Goal: Book appointment/travel/reservation

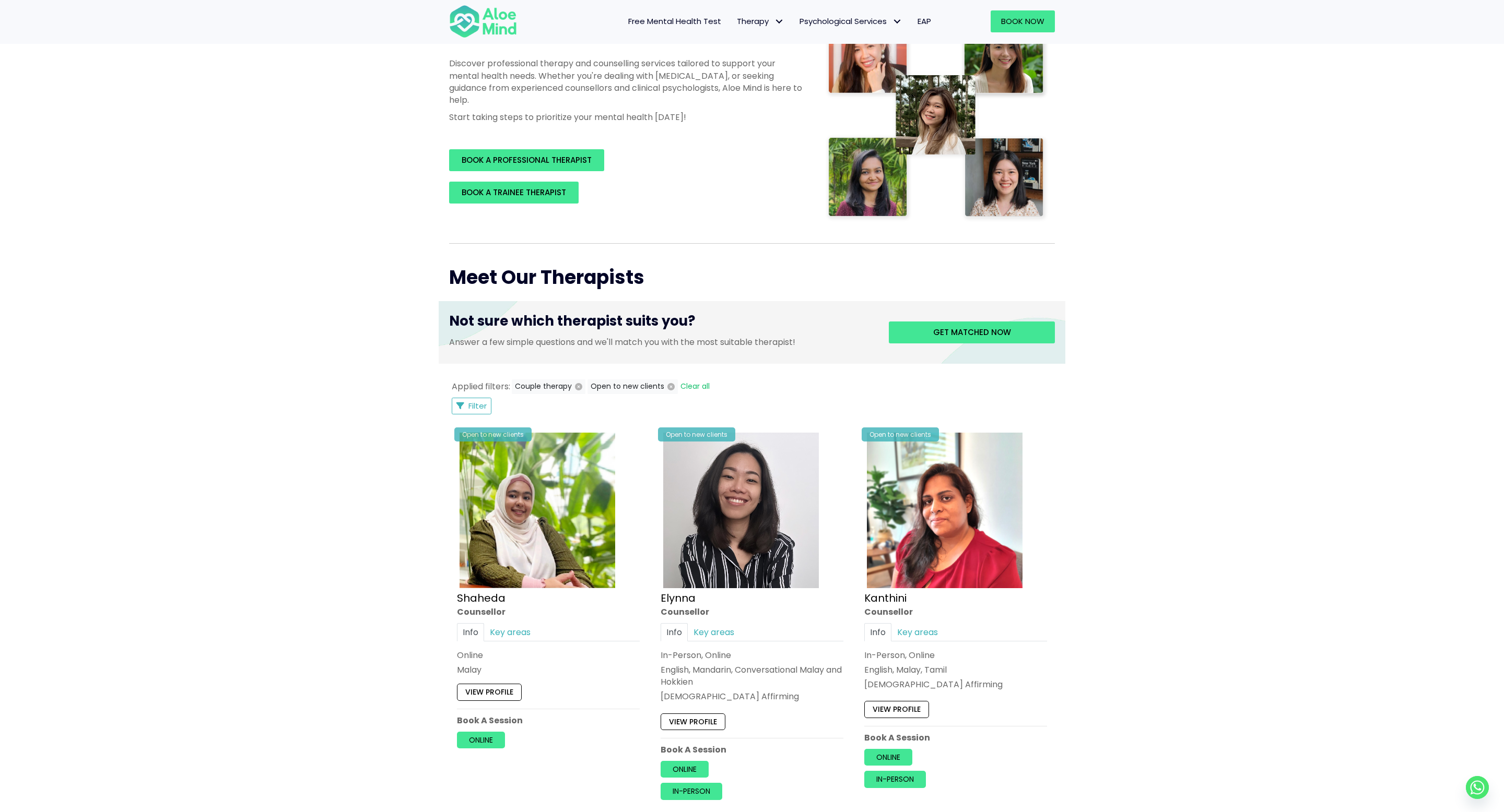
scroll to position [523, 0]
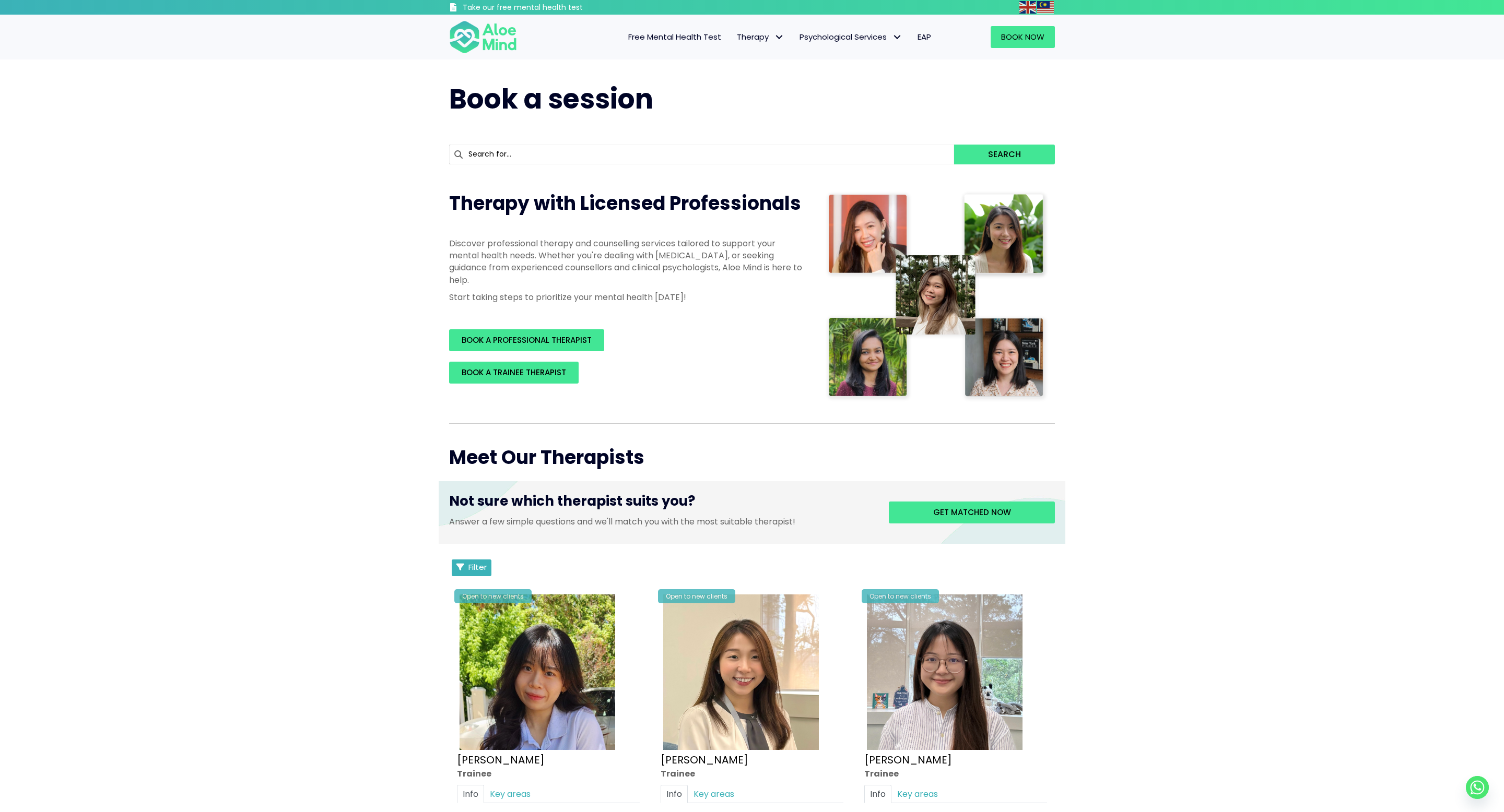
click at [477, 572] on button "Filter" at bounding box center [471, 568] width 40 height 17
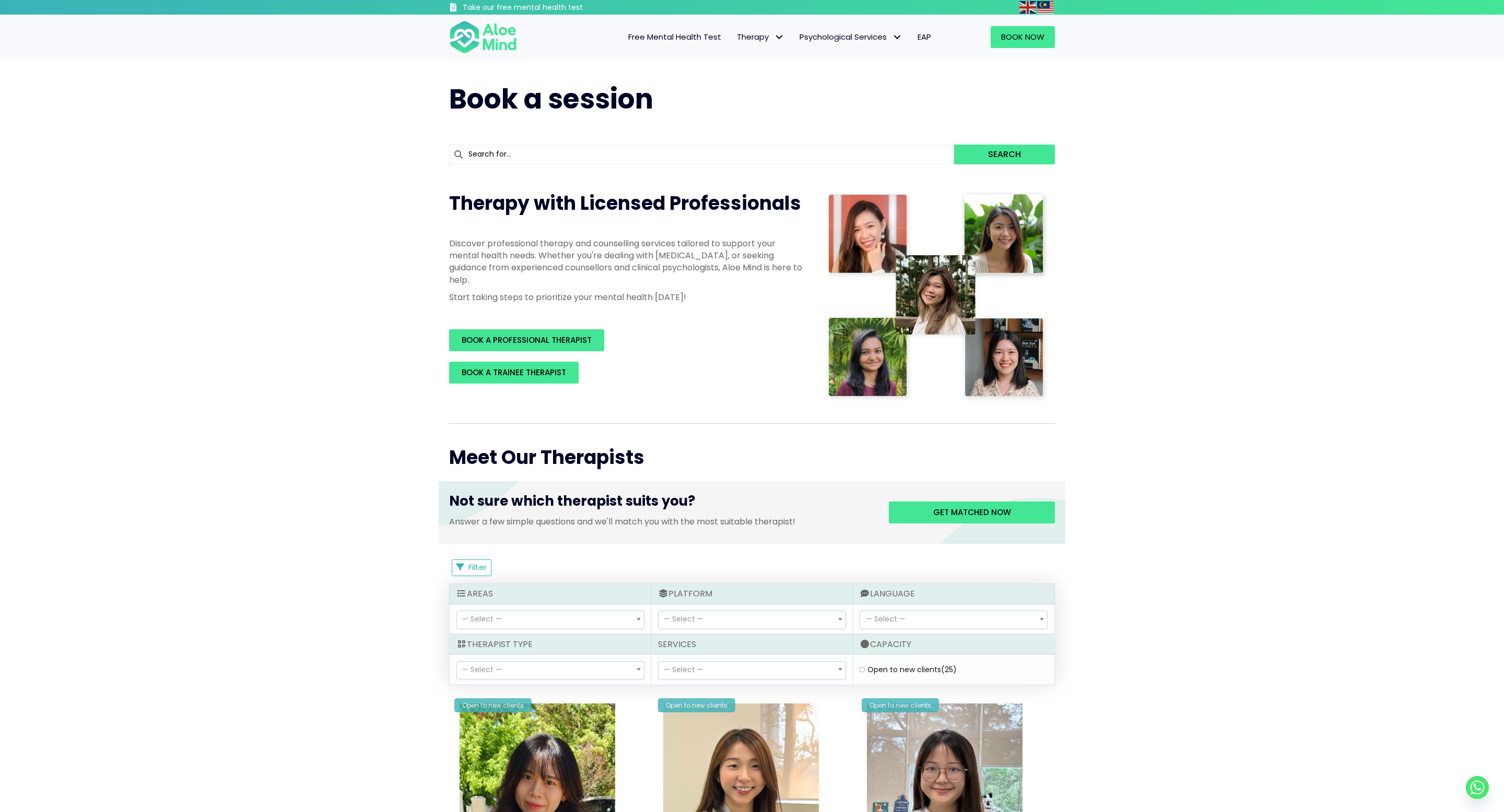
click at [709, 671] on span "— Select —" at bounding box center [751, 670] width 187 height 18
select select "149"
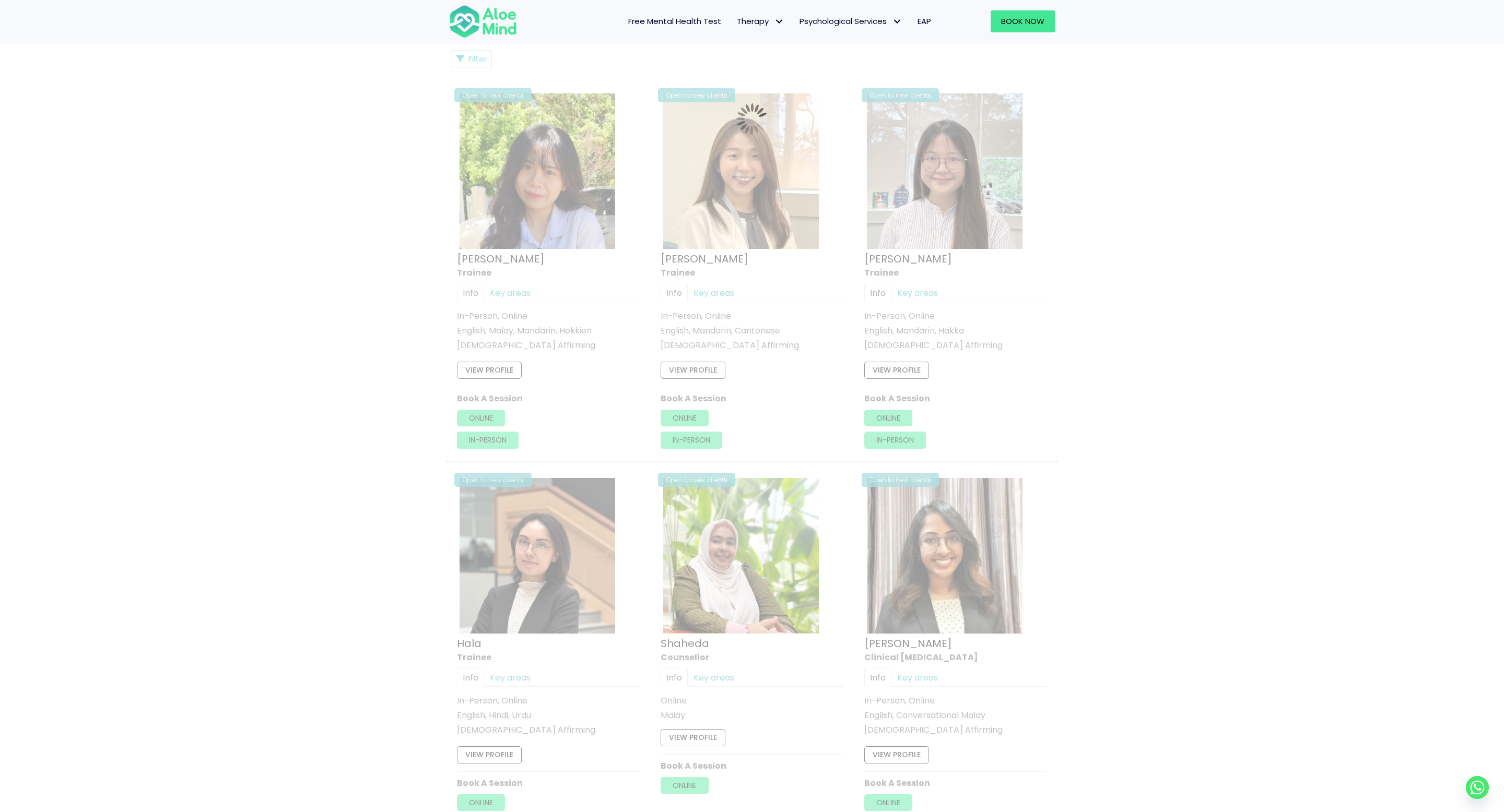
scroll to position [559, 0]
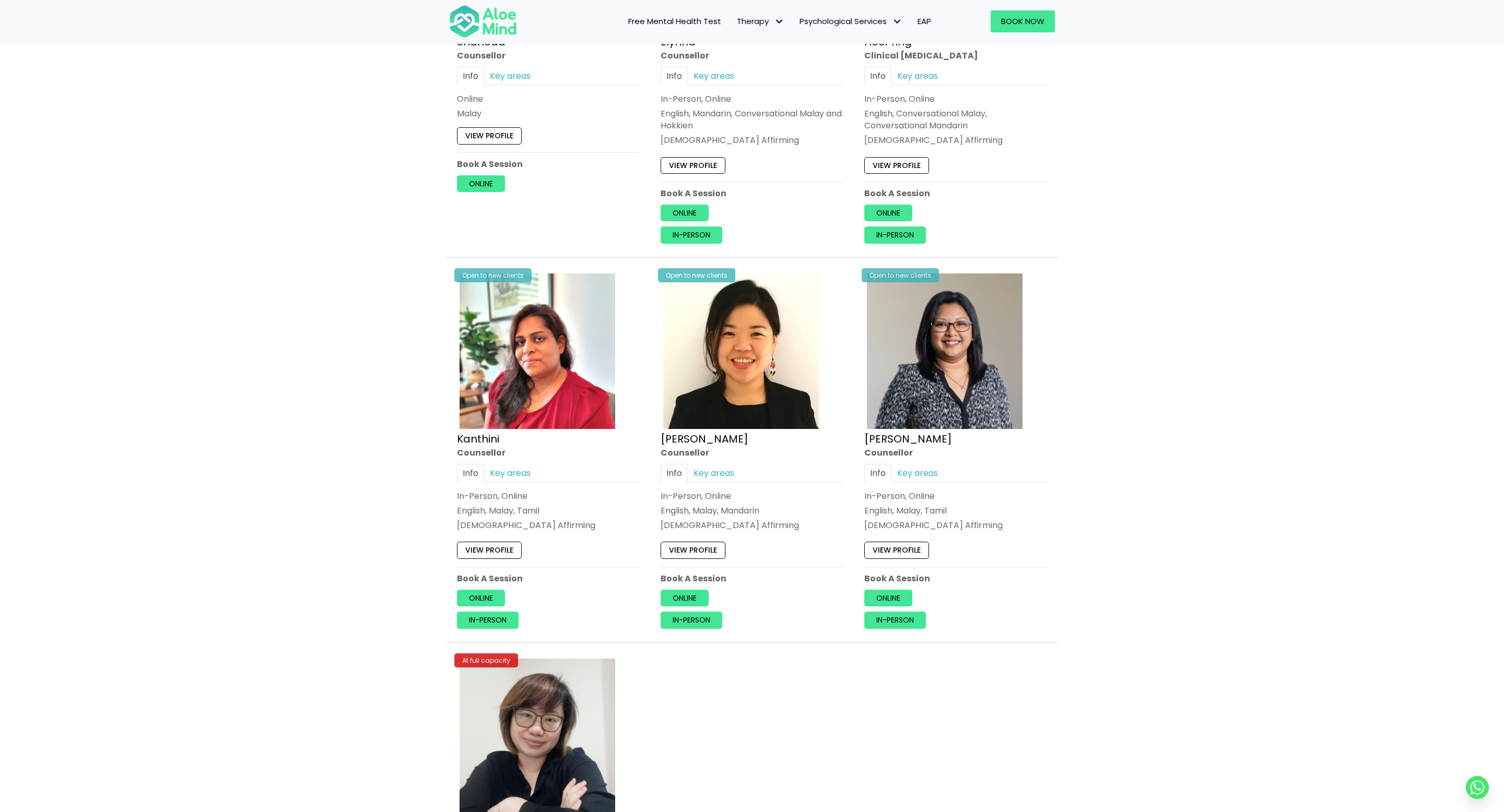
scroll to position [1131, 0]
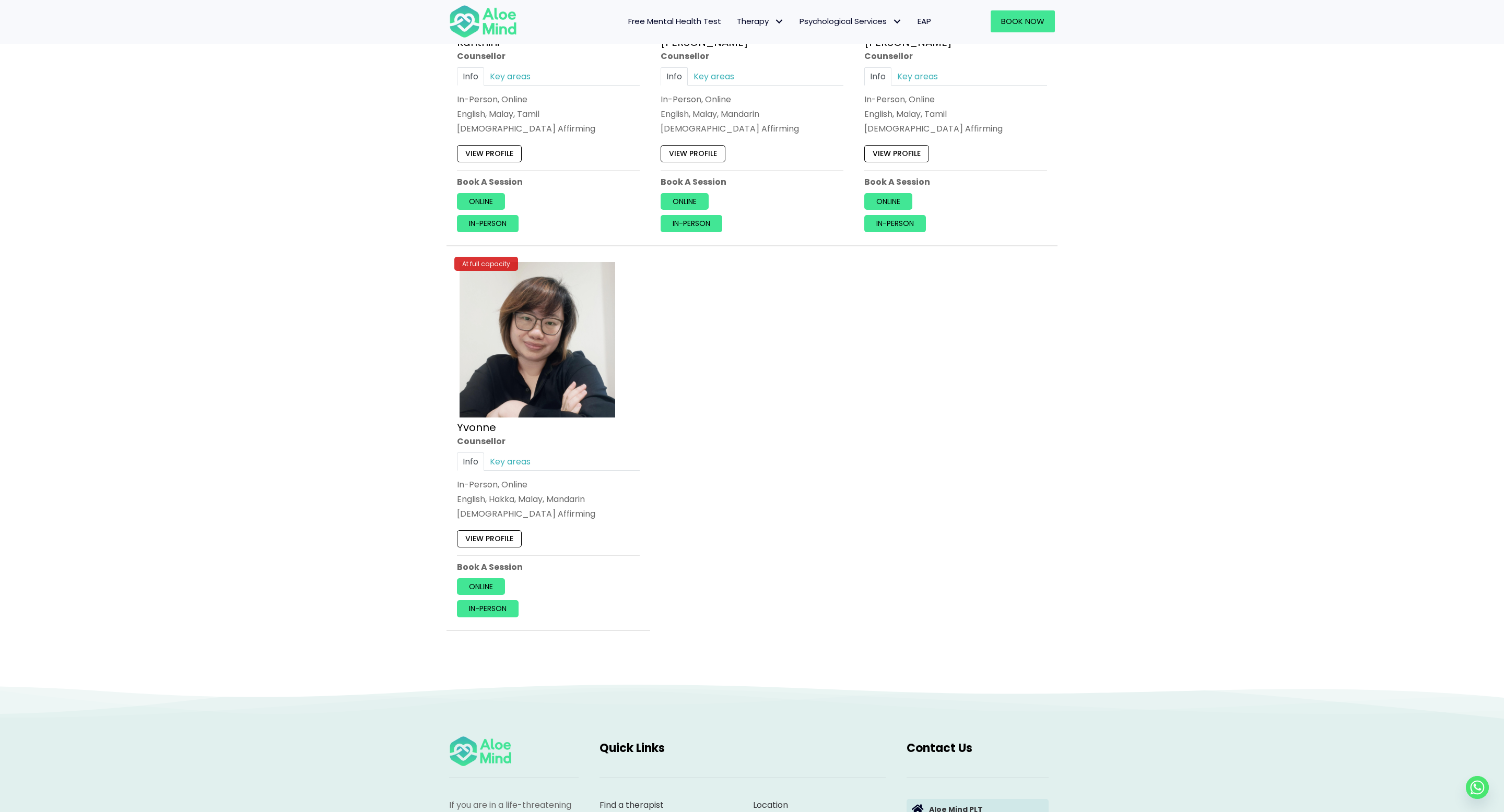
click at [1063, 240] on div "Applied filters: Couple therapy Filter Filter Sort by: Newclient (desc) Listing…" at bounding box center [752, 31] width 627 height 1241
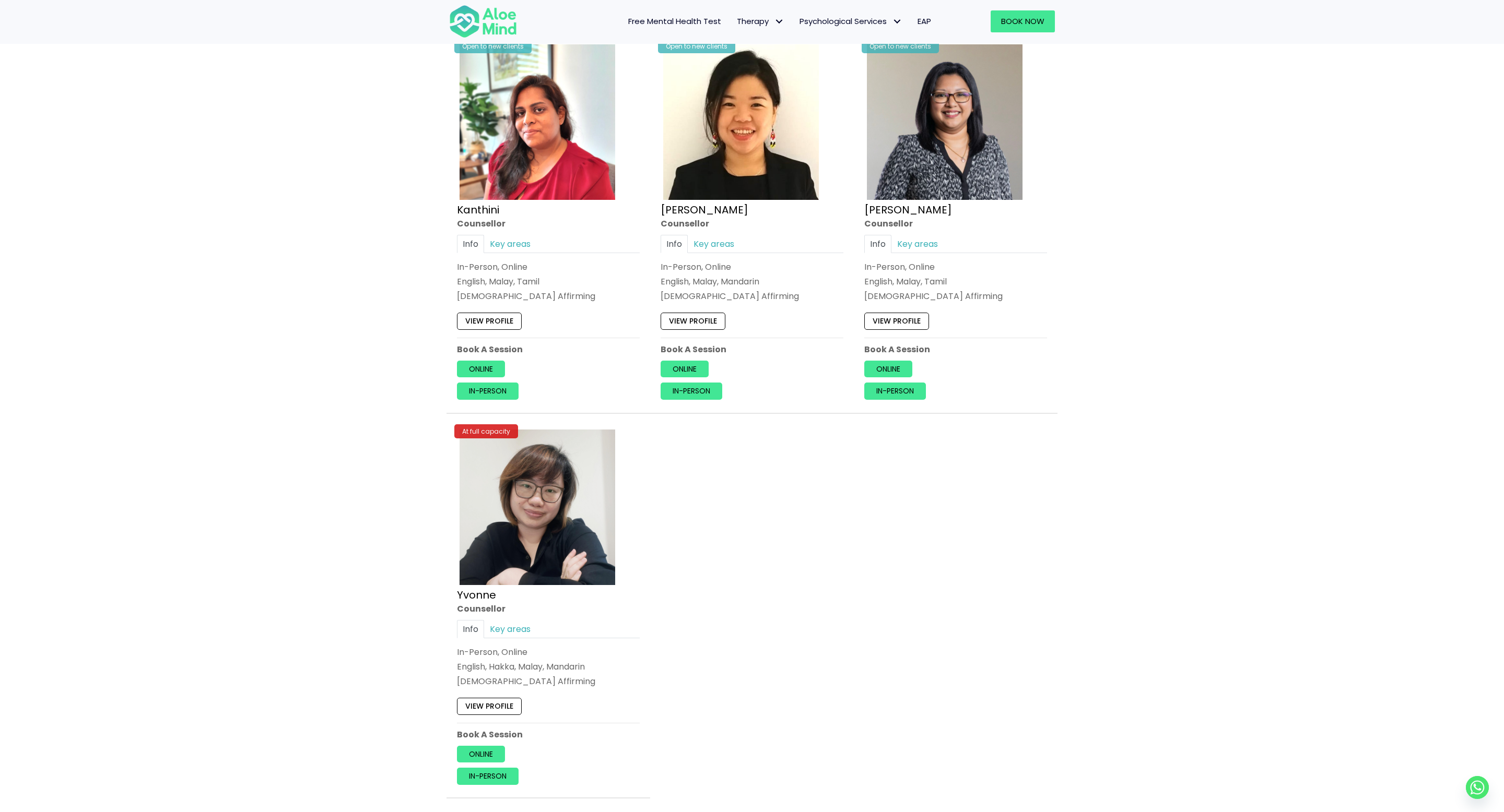
scroll to position [957, 0]
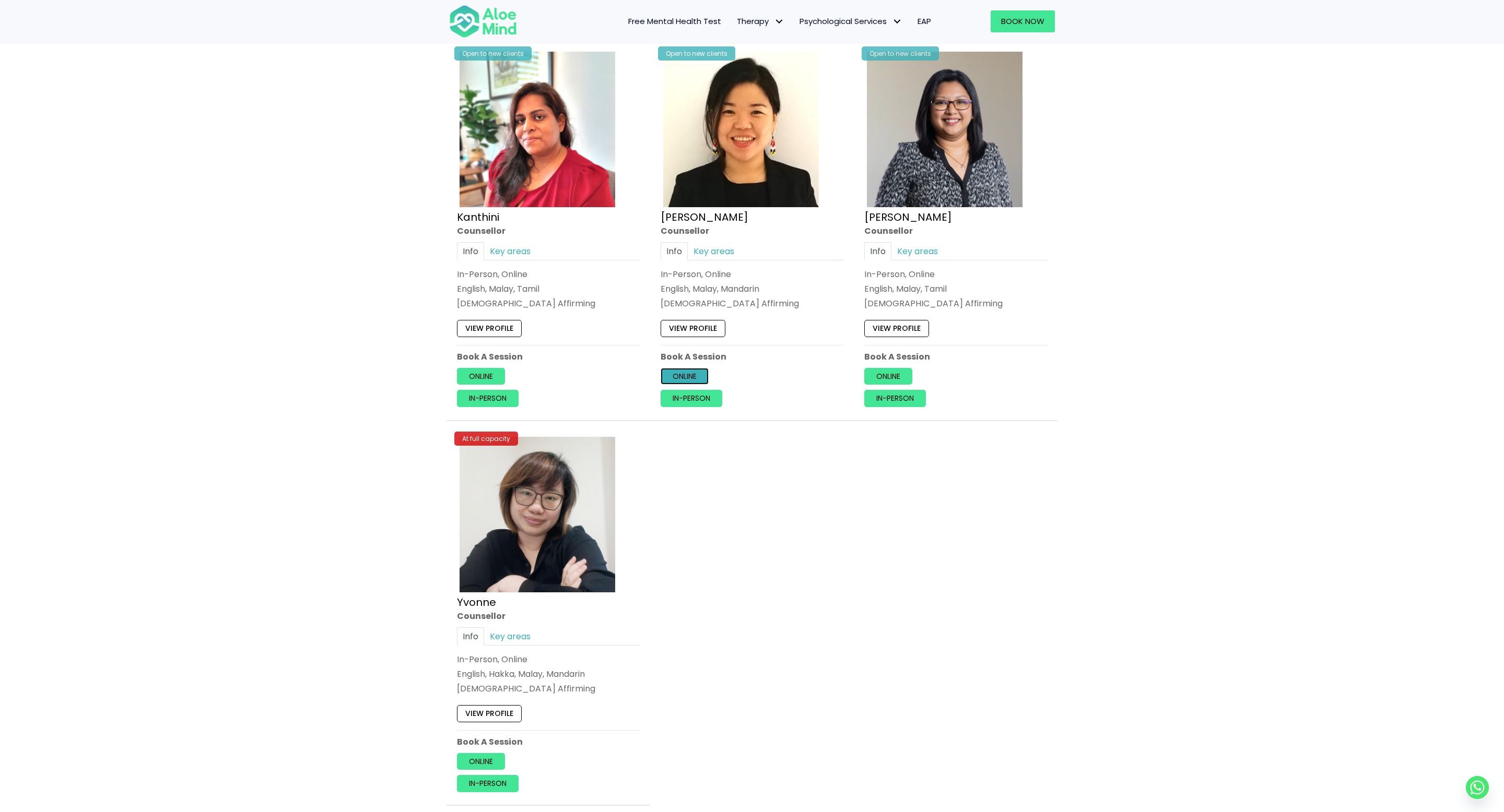
click at [679, 378] on link "Online" at bounding box center [684, 376] width 48 height 17
click at [692, 403] on link "In-person" at bounding box center [691, 398] width 61 height 17
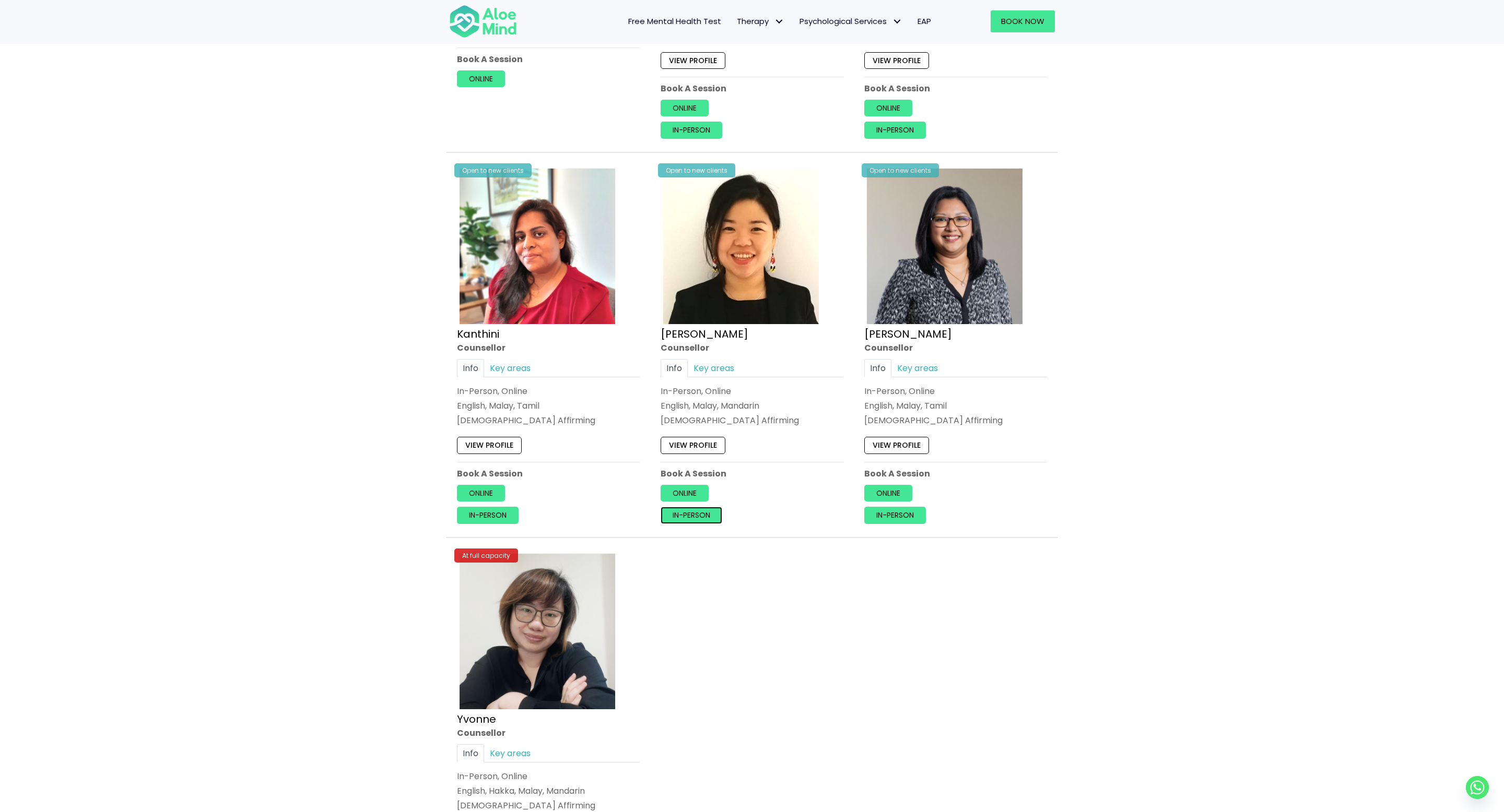
scroll to position [834, 0]
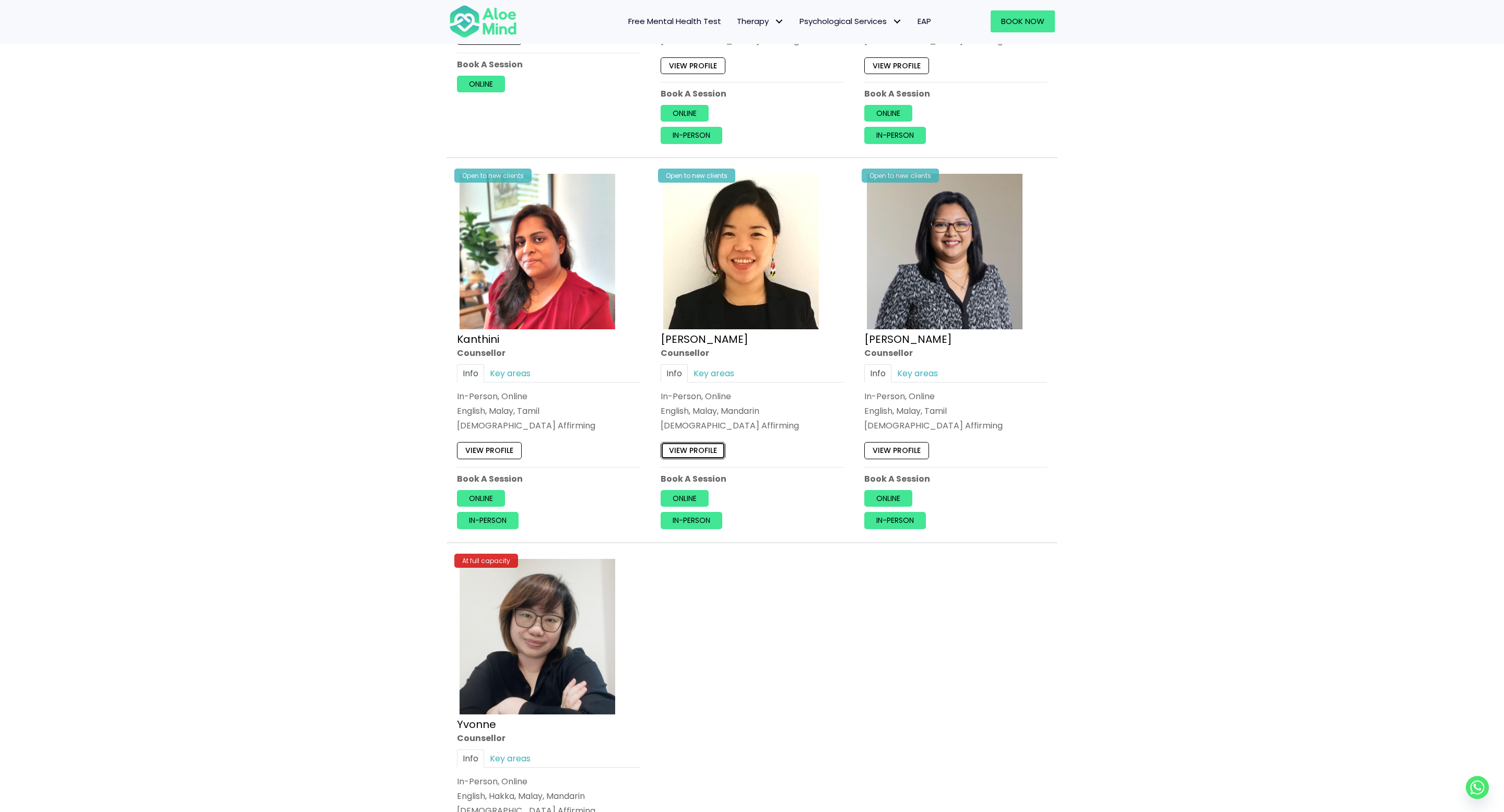
click at [691, 453] on link "View profile" at bounding box center [692, 450] width 65 height 17
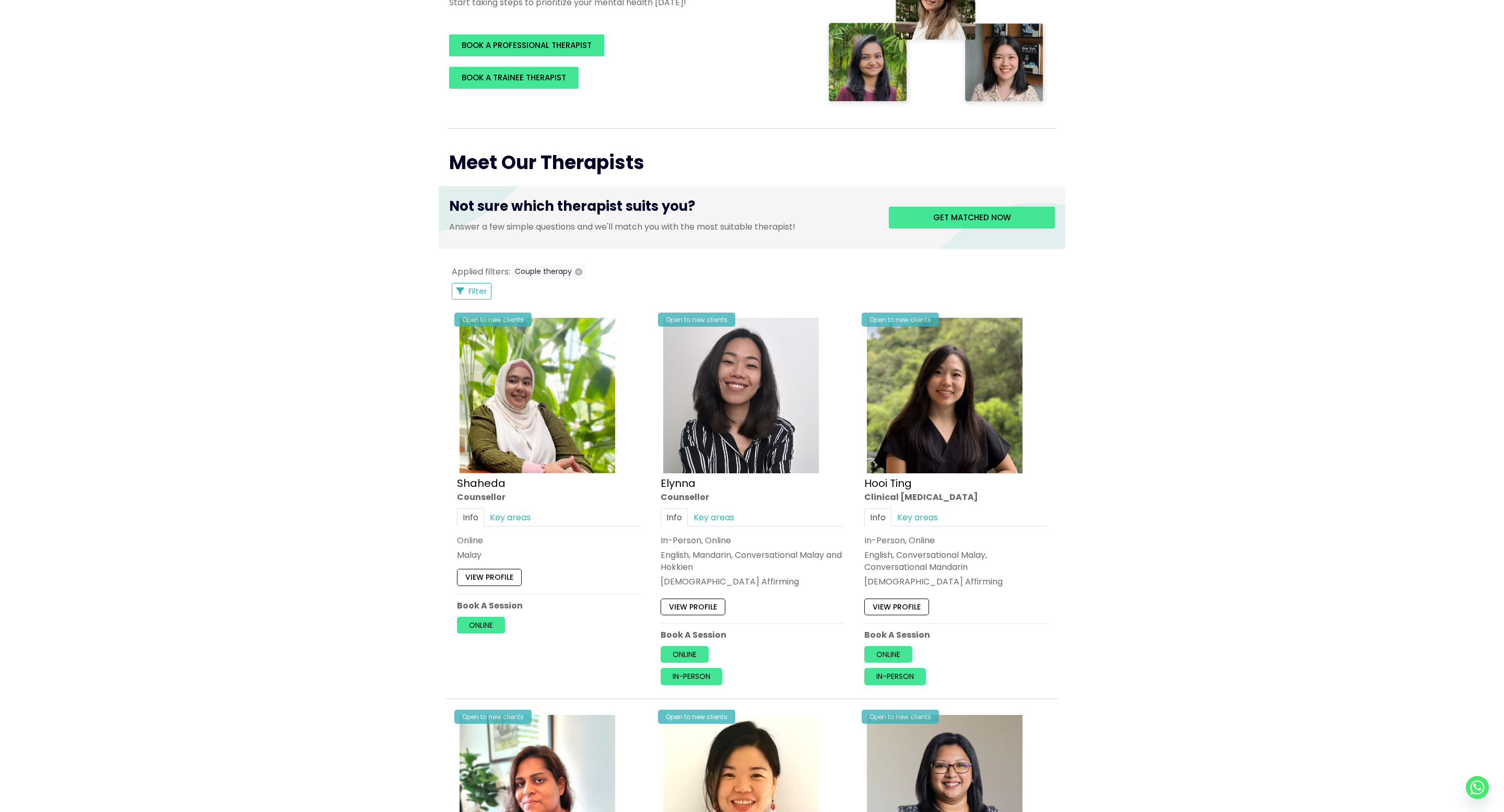
scroll to position [0, 0]
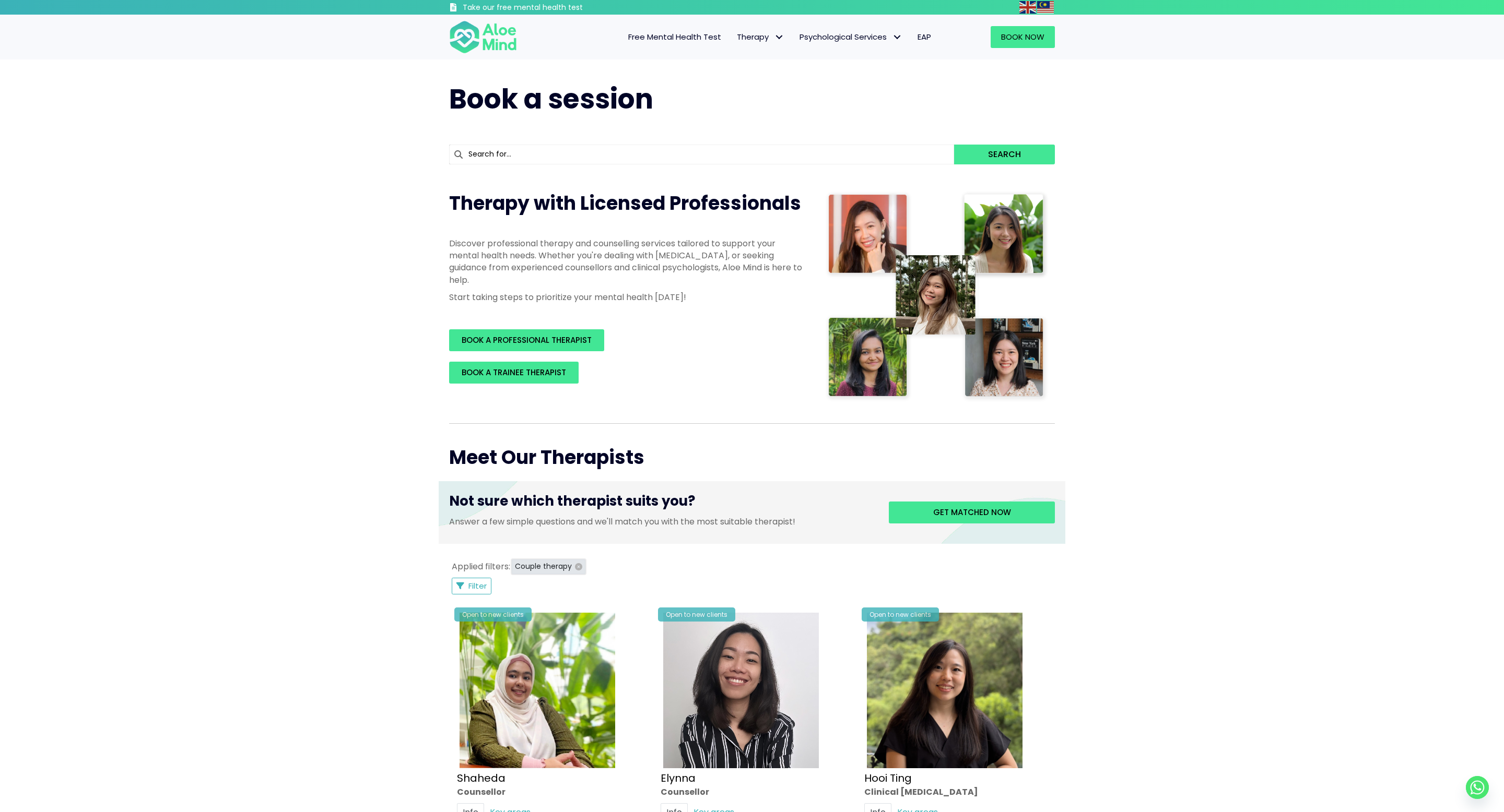
click at [579, 568] on icon "button" at bounding box center [578, 566] width 8 height 8
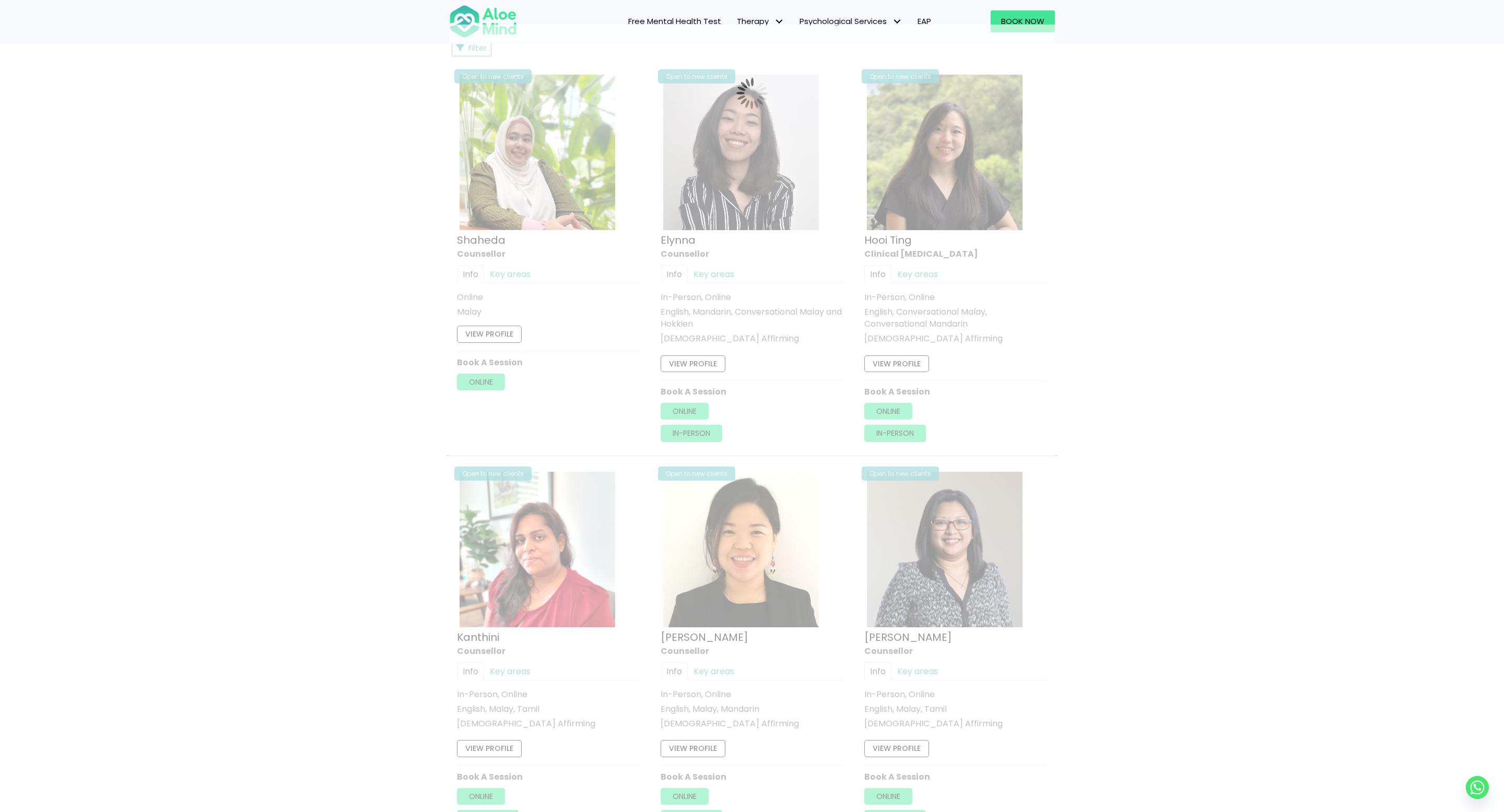
scroll to position [559, 0]
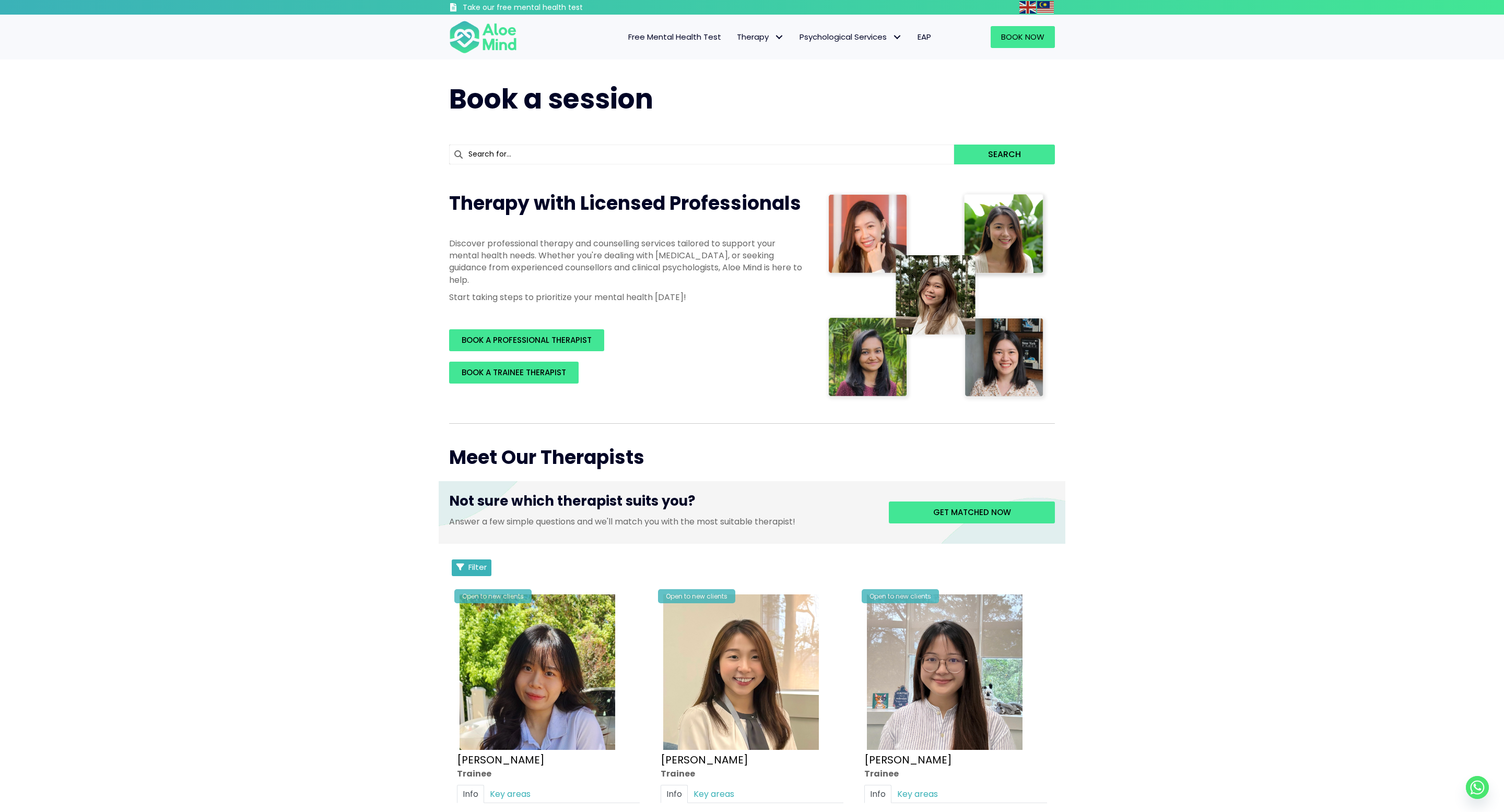
click at [468, 569] on span "Filter" at bounding box center [477, 567] width 18 height 11
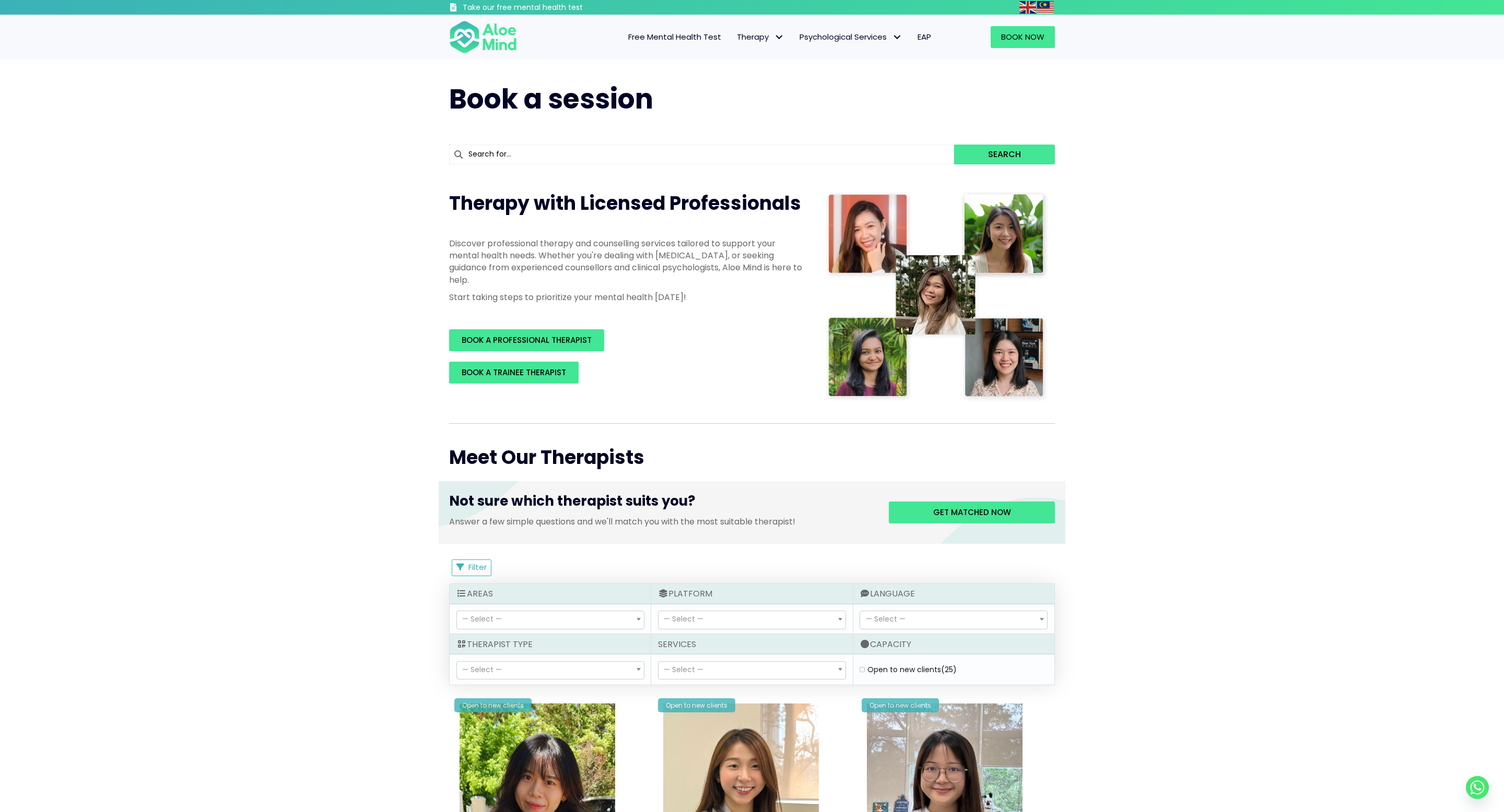
click at [867, 670] on label "Open to new clients (25)" at bounding box center [911, 669] width 89 height 10
click at [863, 670] on clients "Open to new clients (25)" at bounding box center [862, 670] width 5 height 7
checkbox clients "true"
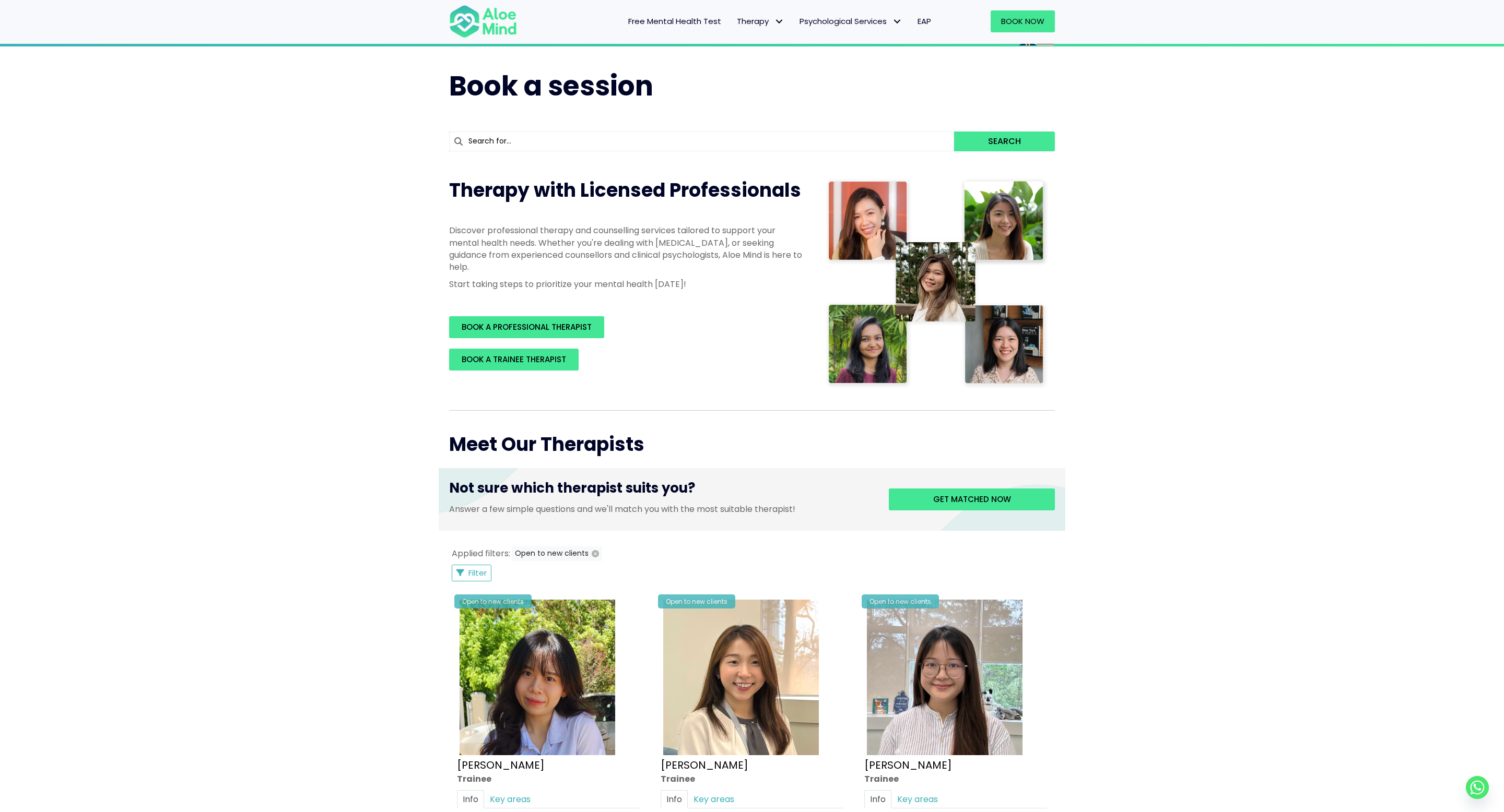
scroll to position [9, 0]
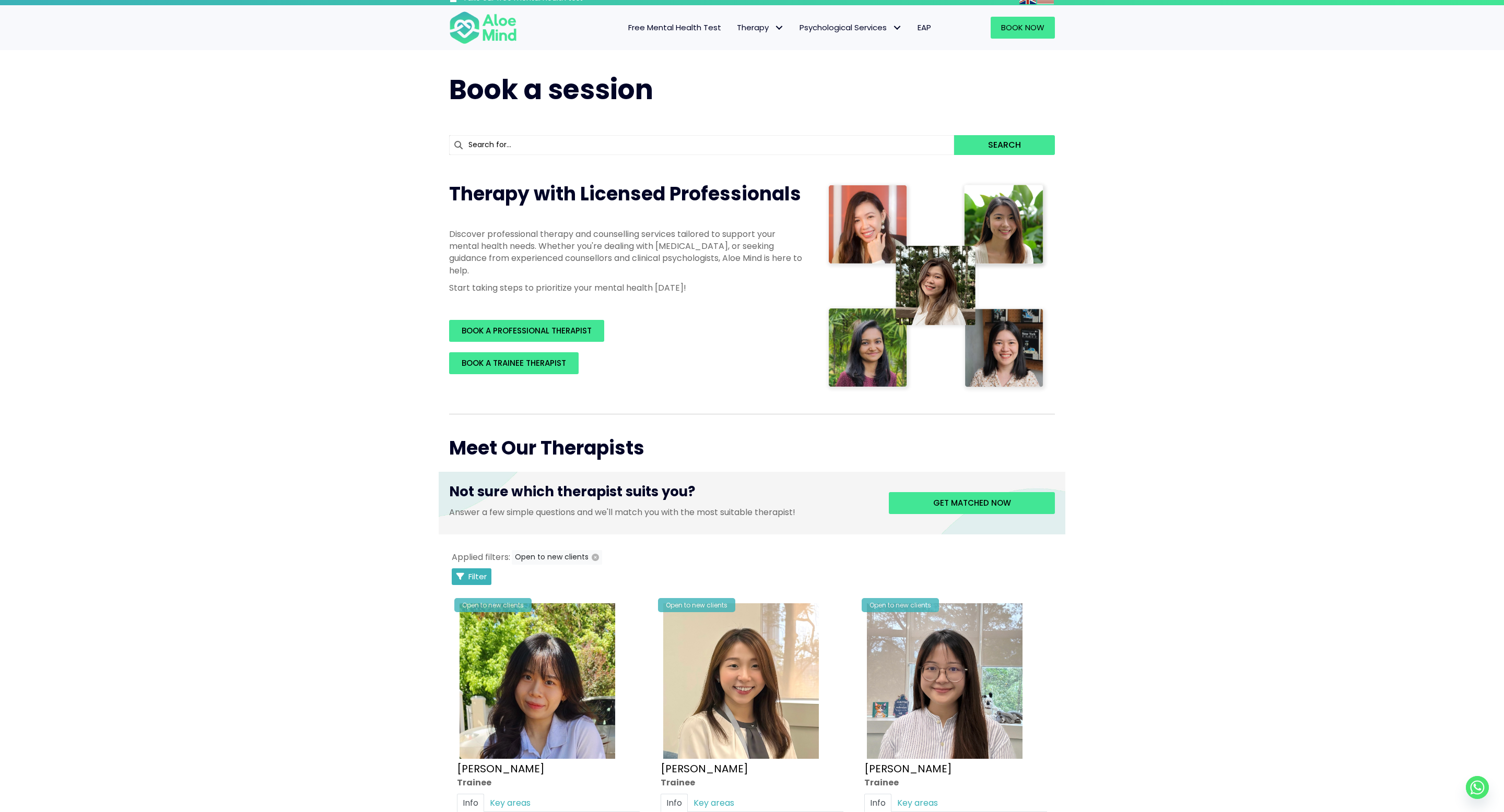
click at [474, 584] on button "Filter" at bounding box center [471, 577] width 40 height 17
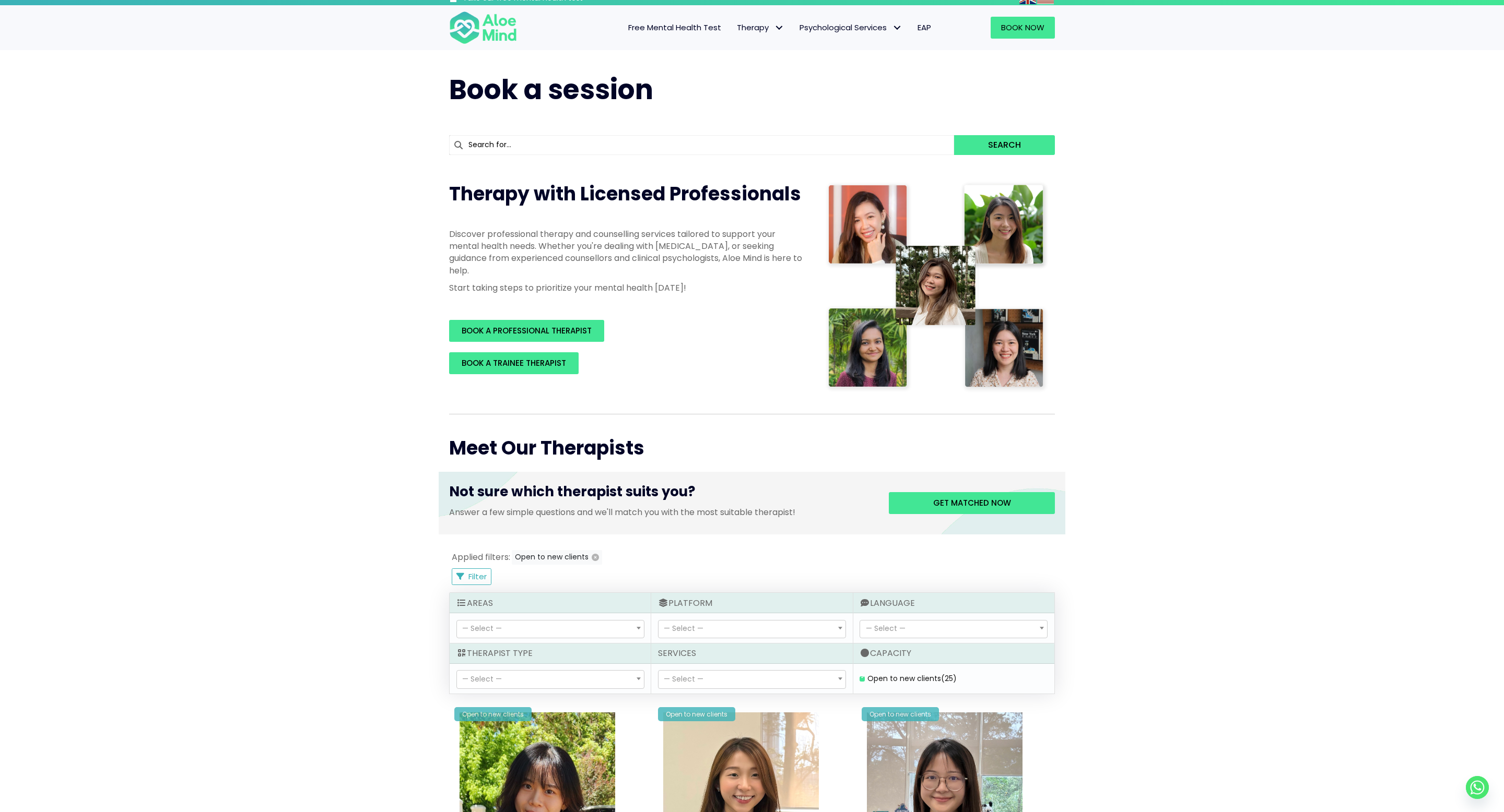
click at [742, 666] on div "— Select — ADHD assessment Career counselling Child Therapy Couple therapy Indi…" at bounding box center [751, 678] width 201 height 30
click at [742, 680] on span "— Select —" at bounding box center [751, 679] width 187 height 18
select select "149"
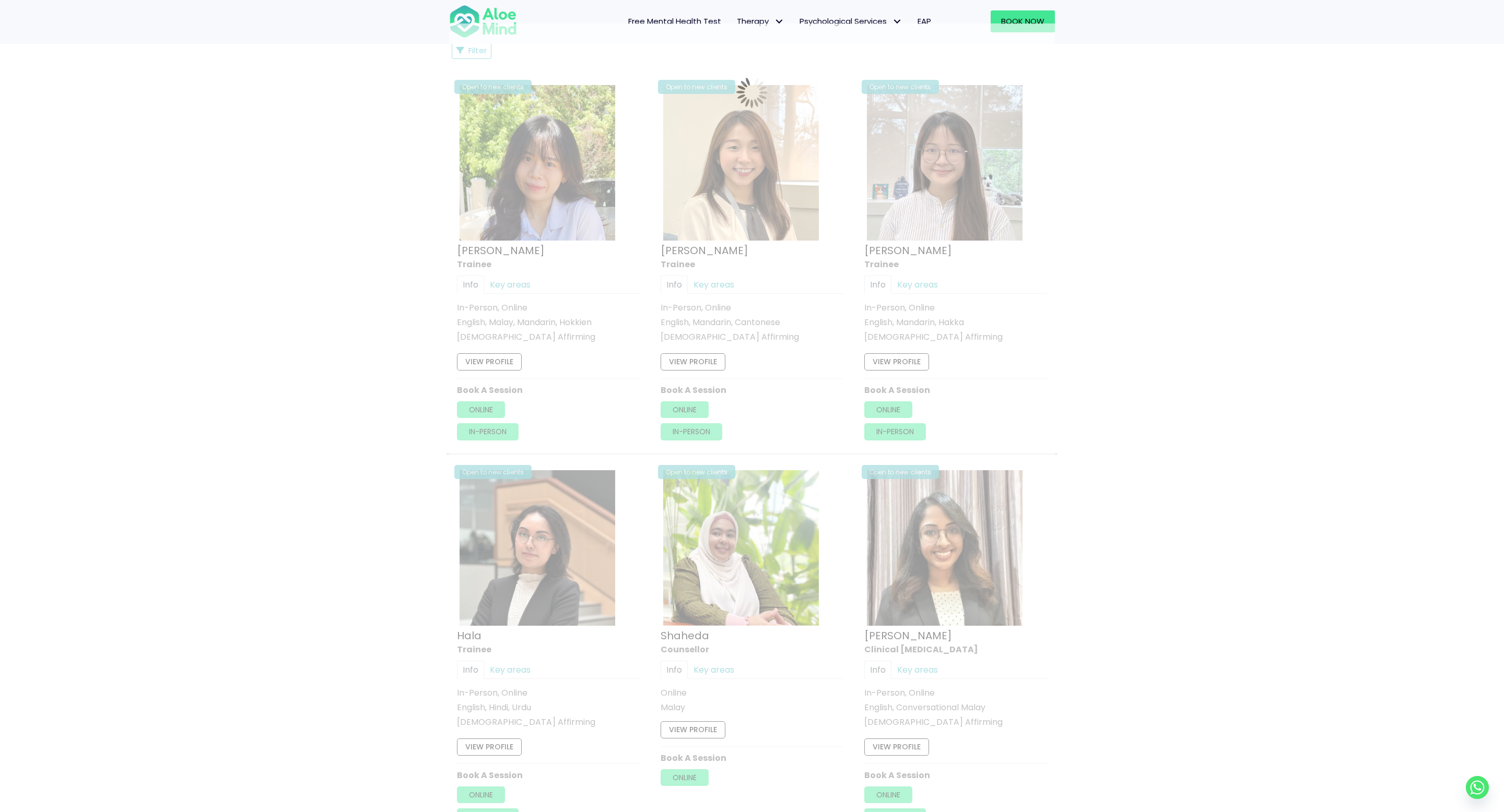
scroll to position [559, 0]
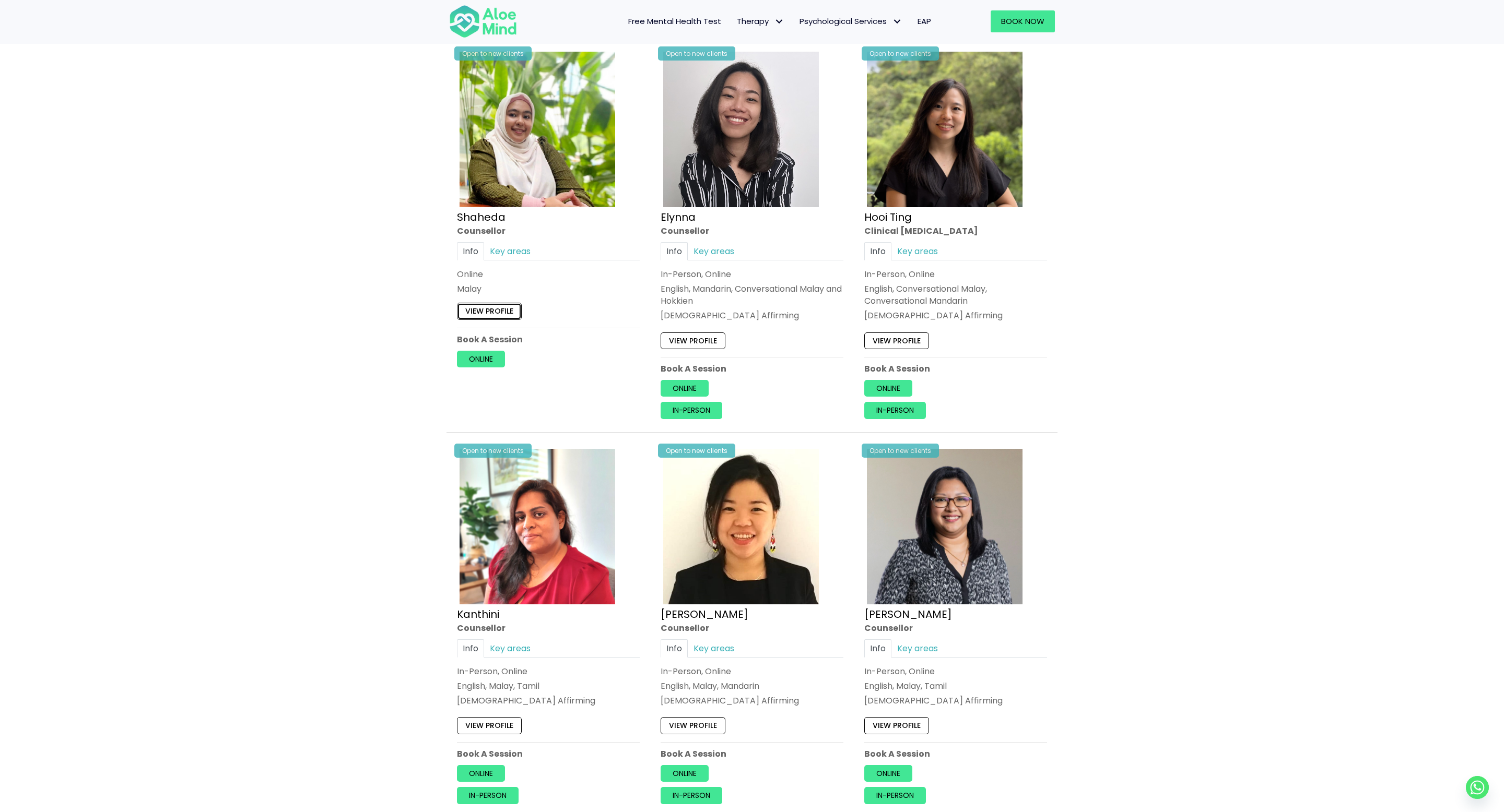
click at [490, 315] on link "View profile" at bounding box center [489, 312] width 65 height 17
click at [485, 360] on link "Online" at bounding box center [480, 359] width 48 height 17
click at [686, 391] on link "Online" at bounding box center [684, 388] width 48 height 17
click at [695, 406] on link "In-person" at bounding box center [691, 411] width 61 height 17
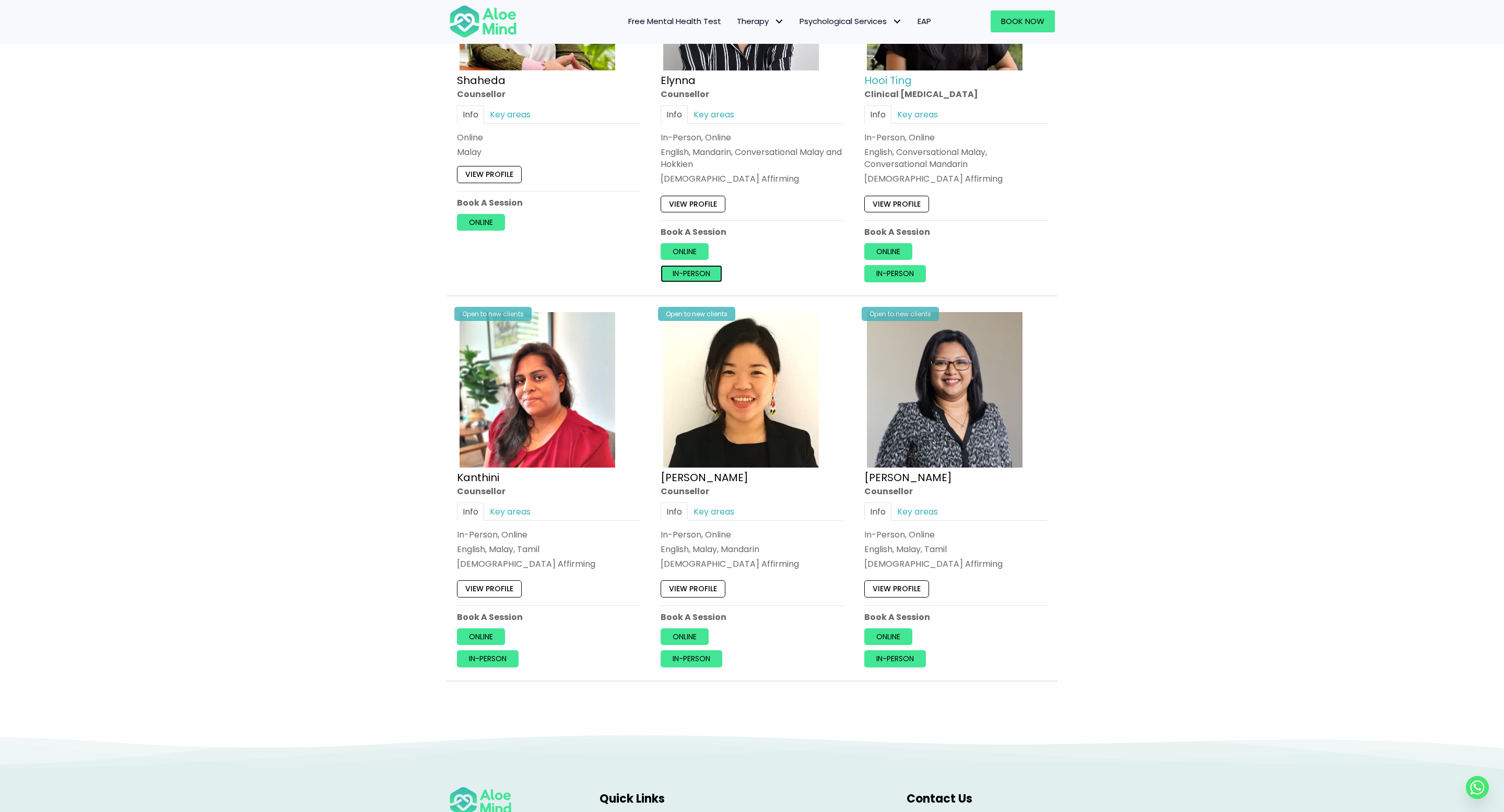
scroll to position [554, 0]
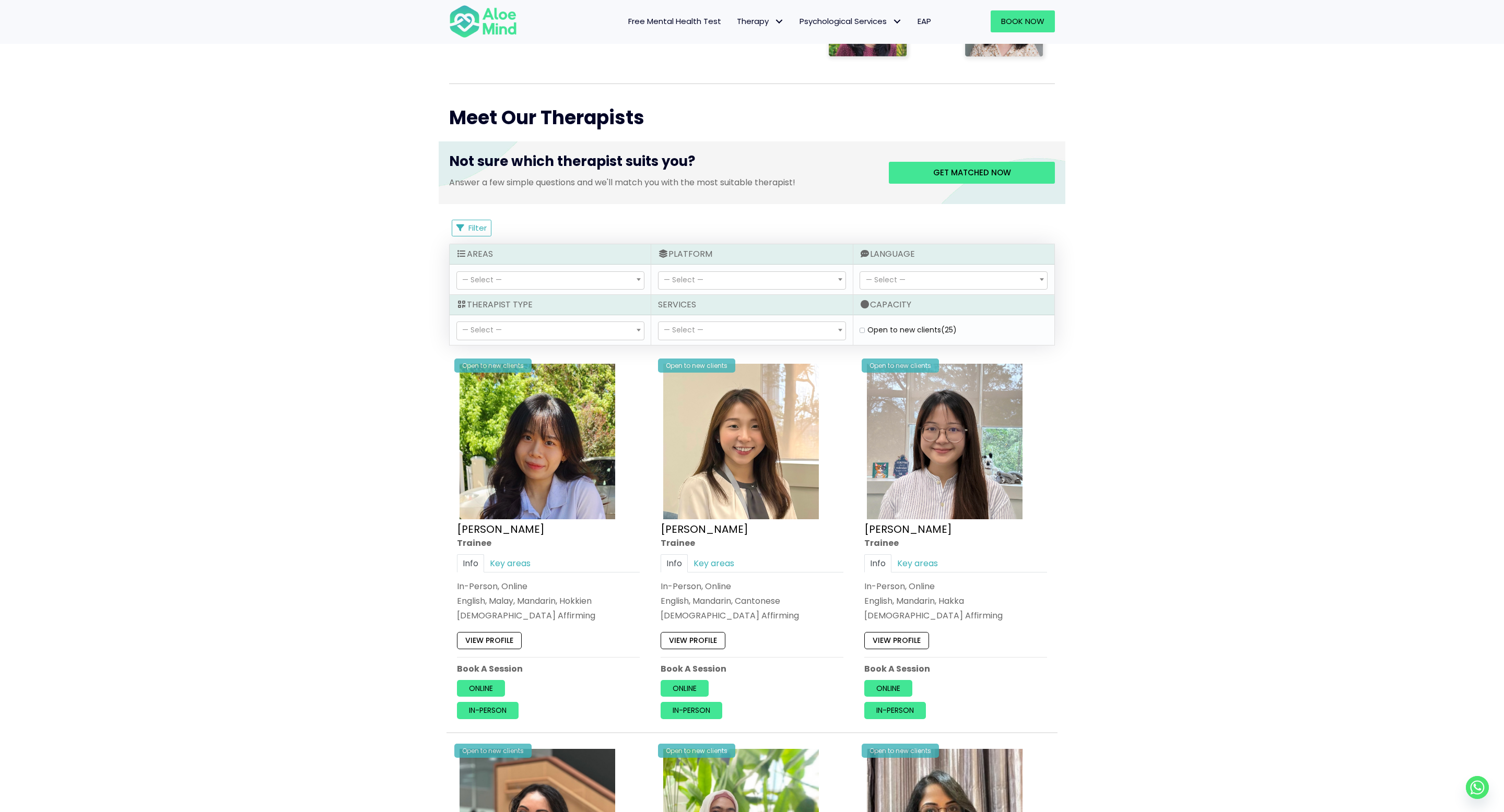
click at [773, 331] on span "— Select —" at bounding box center [751, 330] width 187 height 18
click at [768, 326] on span "— Select —" at bounding box center [751, 330] width 187 height 18
click at [867, 329] on label "Open to new clients (25)" at bounding box center [911, 329] width 89 height 10
click at [864, 329] on clients "Open to new clients (25)" at bounding box center [862, 330] width 5 height 7
checkbox clients "true"
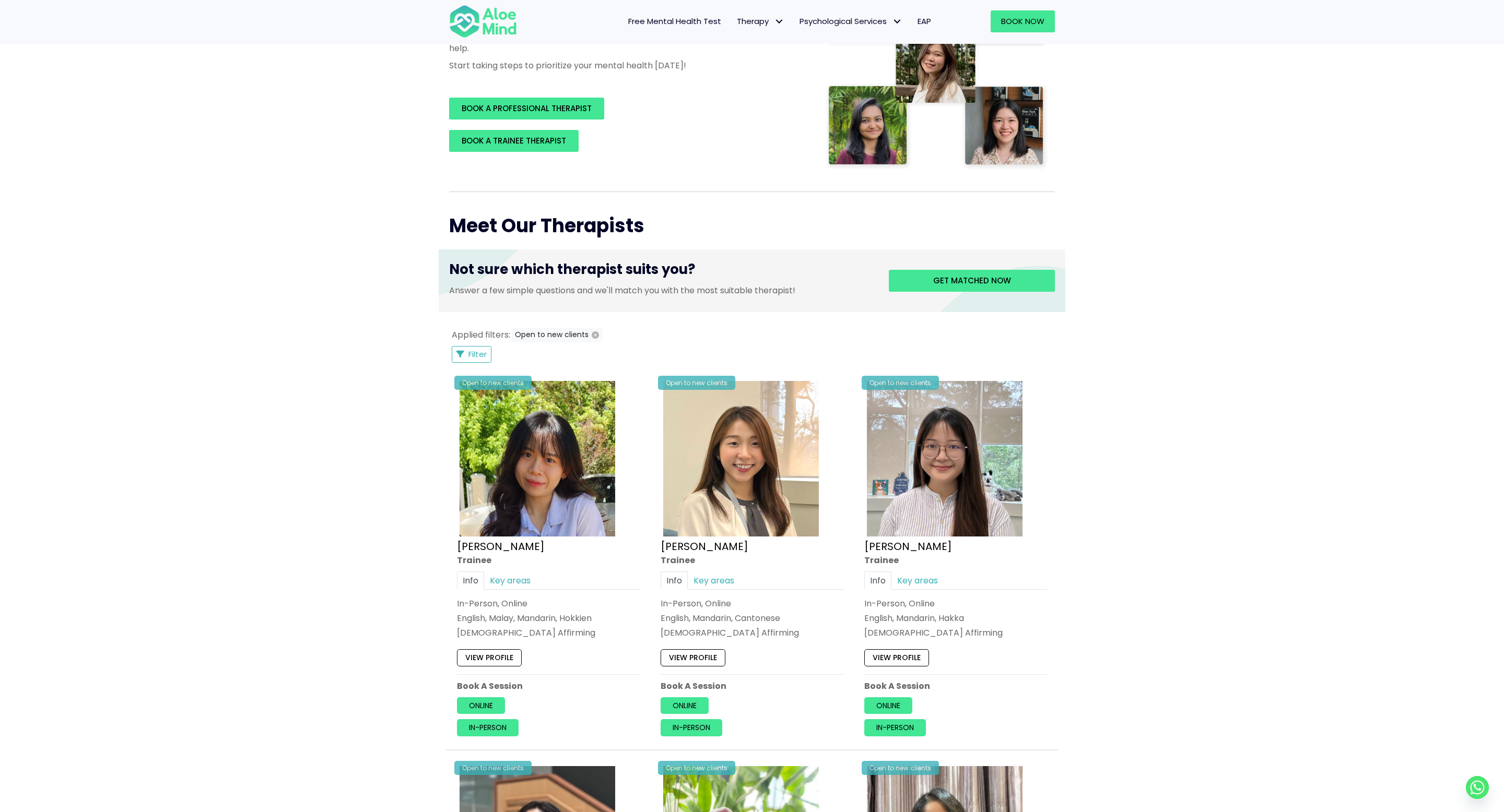
scroll to position [207, 0]
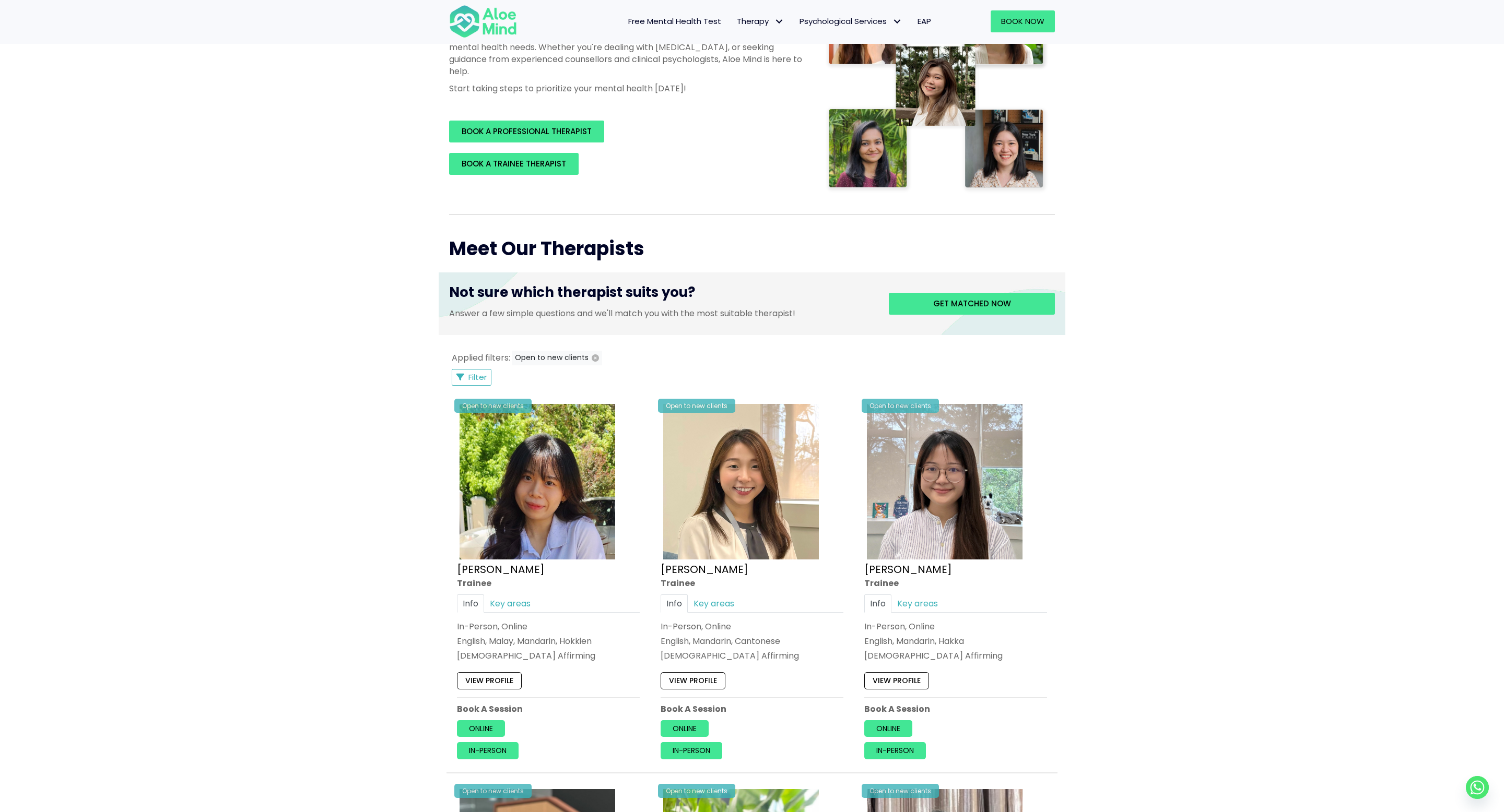
click at [465, 382] on button "Filter" at bounding box center [471, 377] width 40 height 17
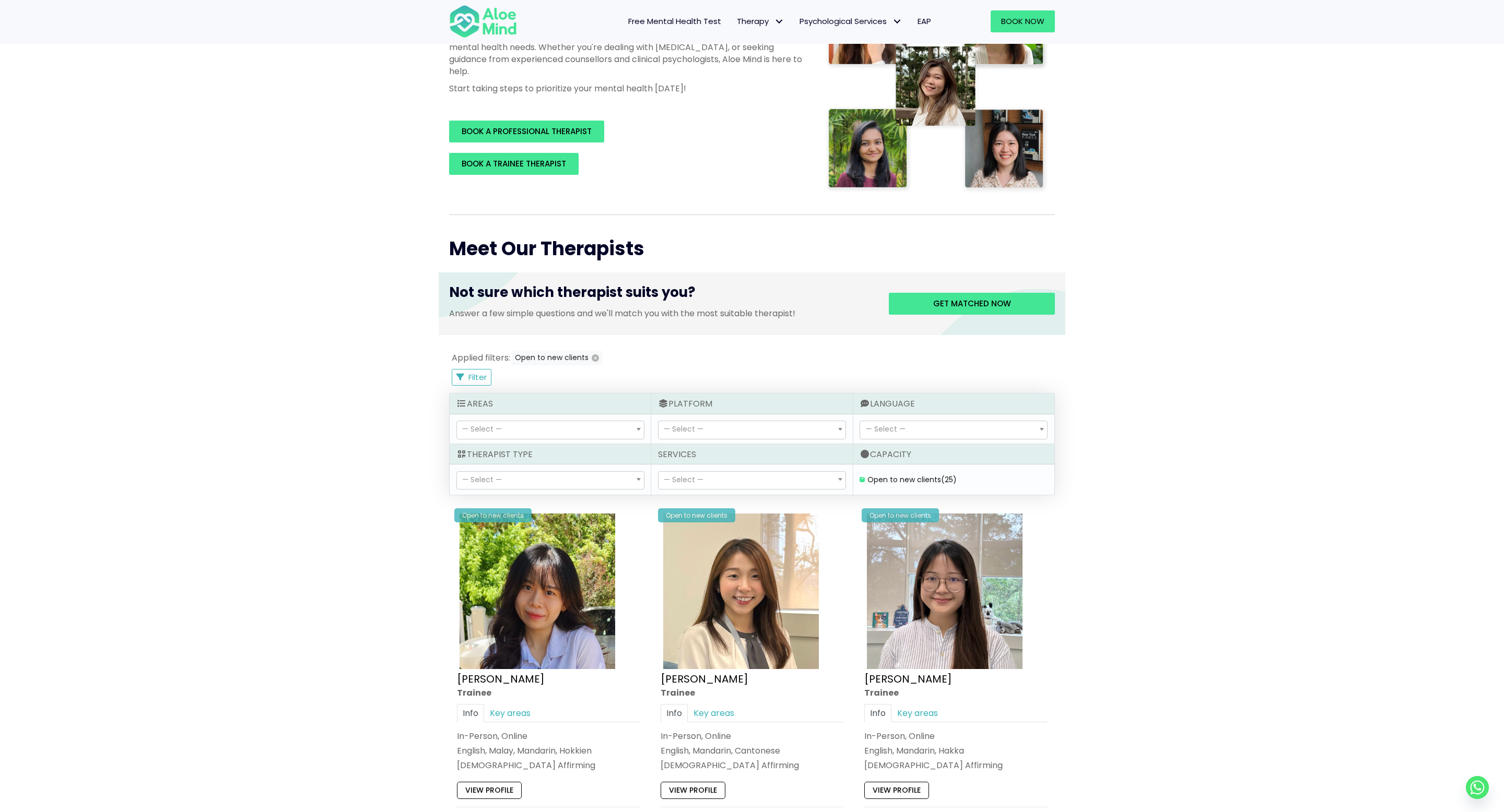
click at [740, 485] on span "— Select —" at bounding box center [751, 480] width 187 height 18
select select "149"
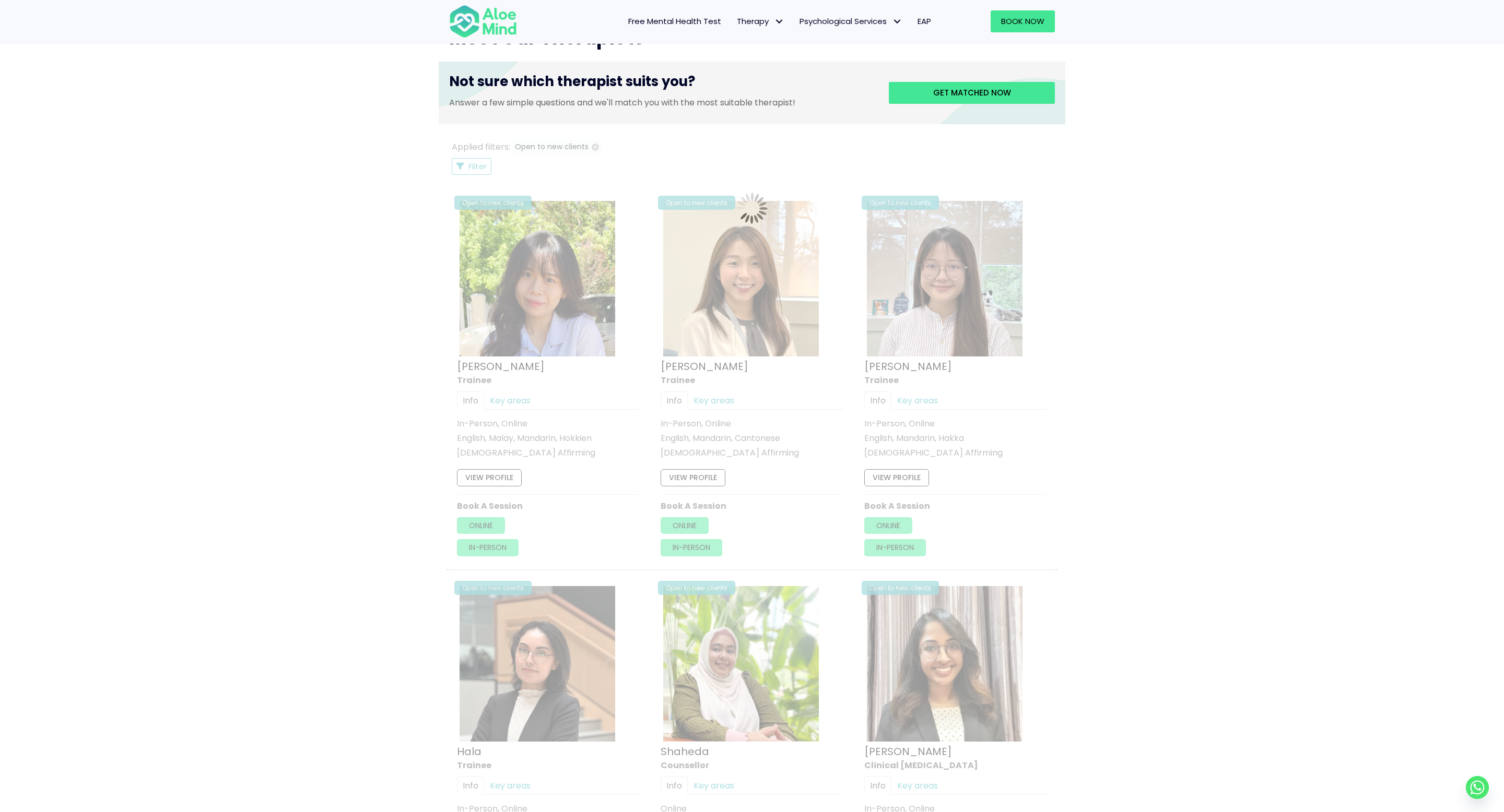
scroll to position [558, 0]
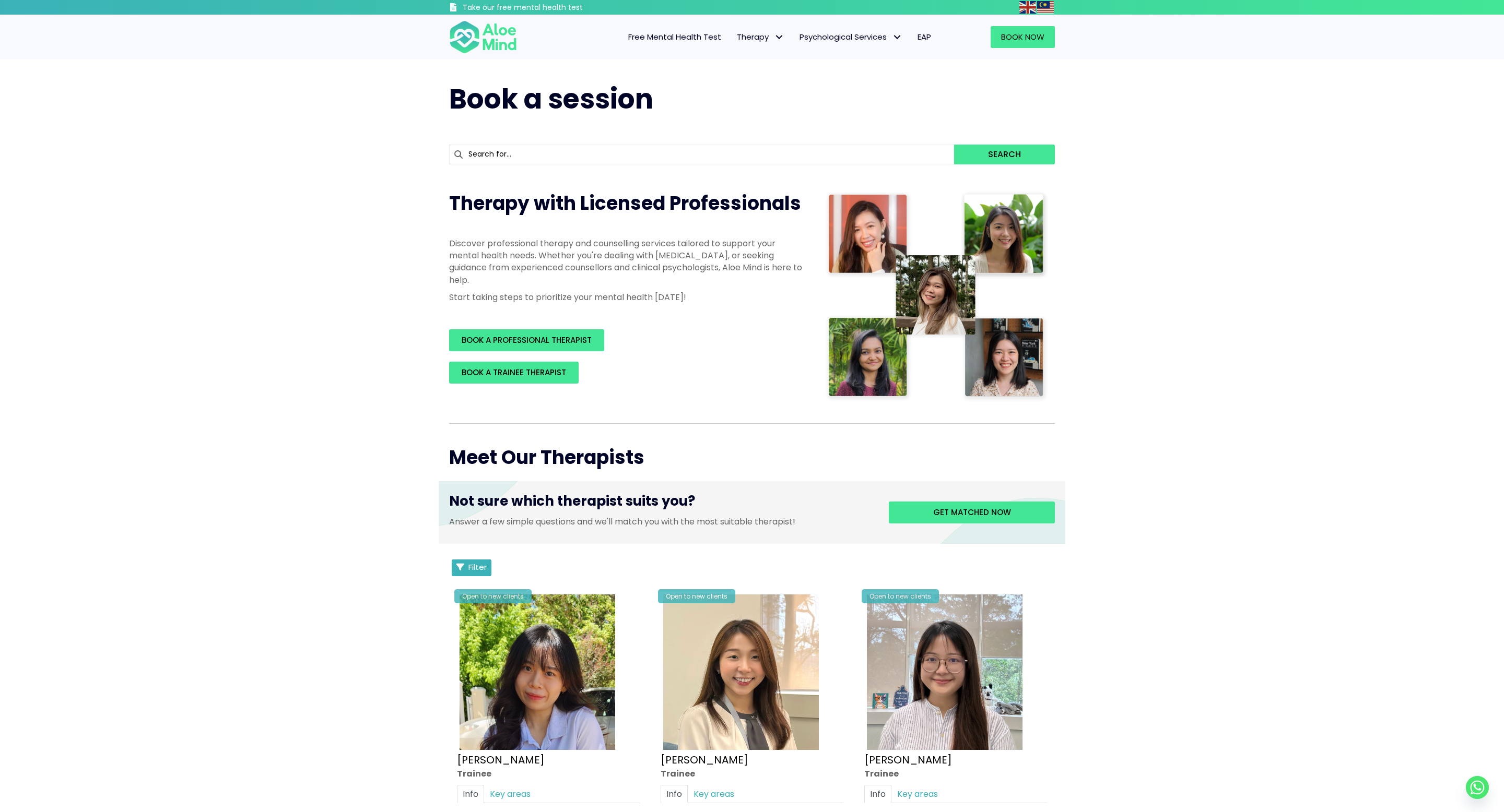
click at [465, 567] on button "Filter" at bounding box center [471, 568] width 40 height 17
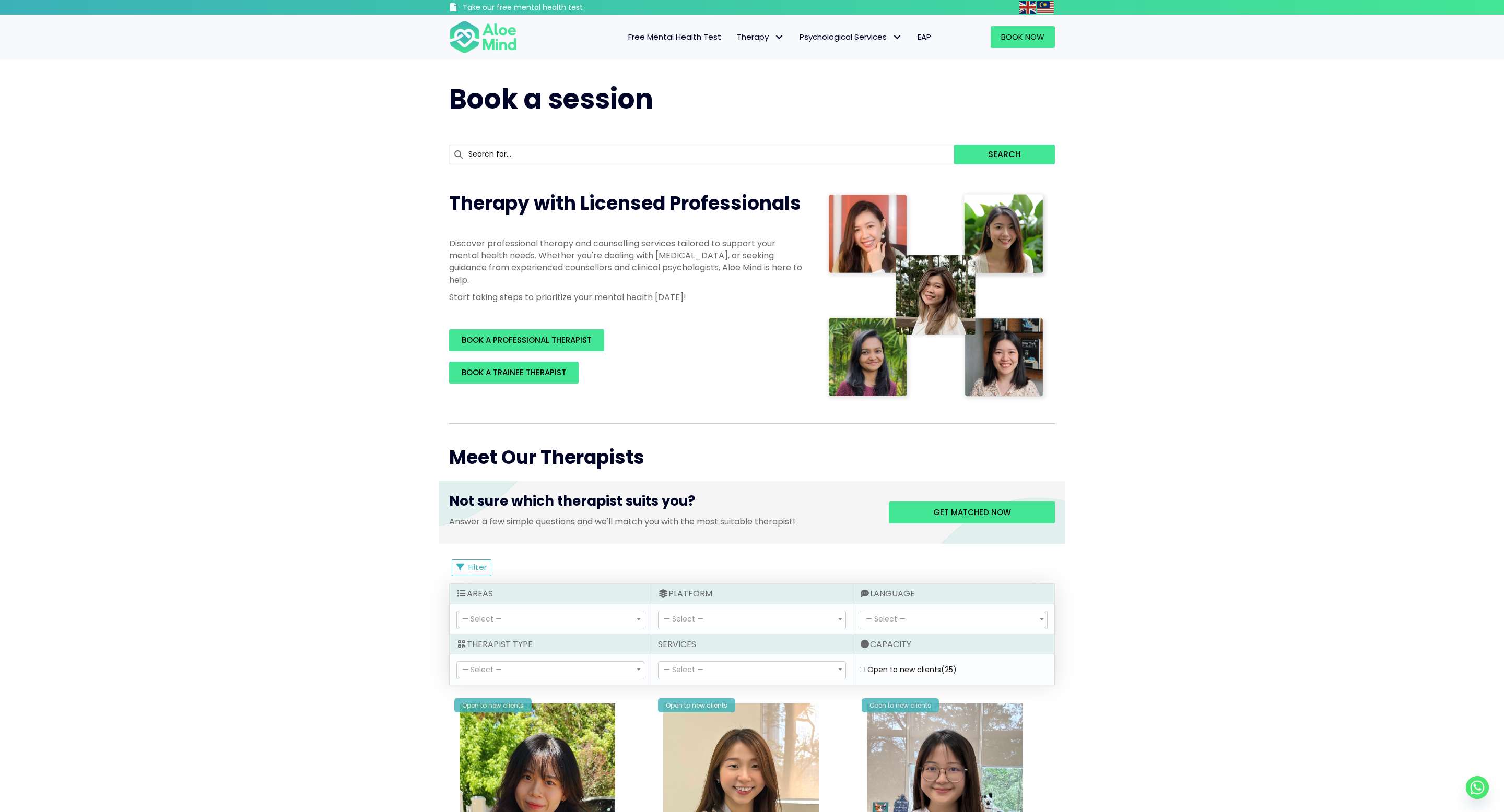
scroll to position [103, 0]
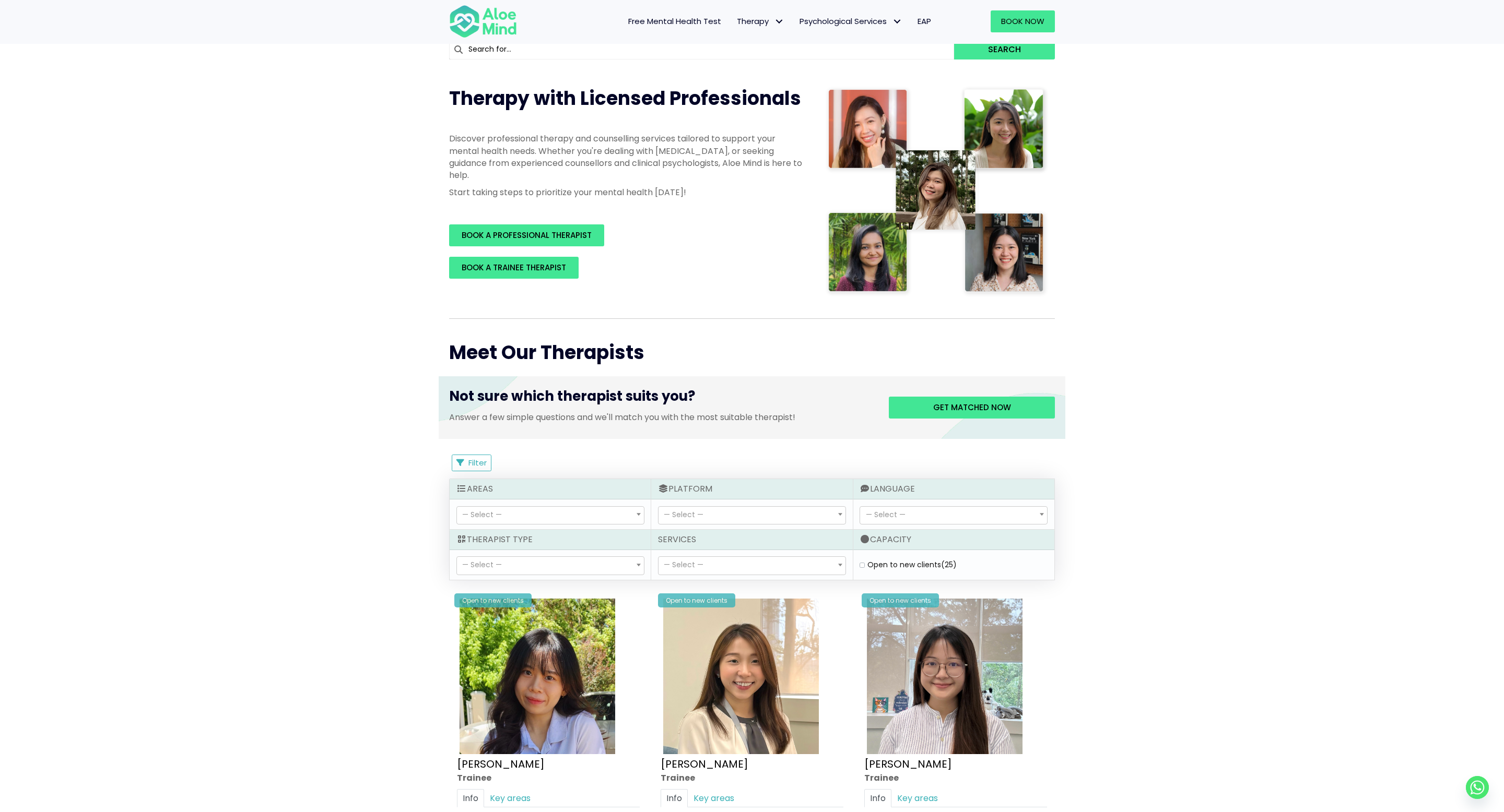
click at [858, 564] on div "Open to new clients (25)" at bounding box center [953, 564] width 193 height 17
click at [867, 564] on label "Open to new clients (25)" at bounding box center [911, 564] width 89 height 10
click at [859, 564] on clients "Open to new clients (25)" at bounding box center [862, 565] width 5 height 7
checkbox clients "true"
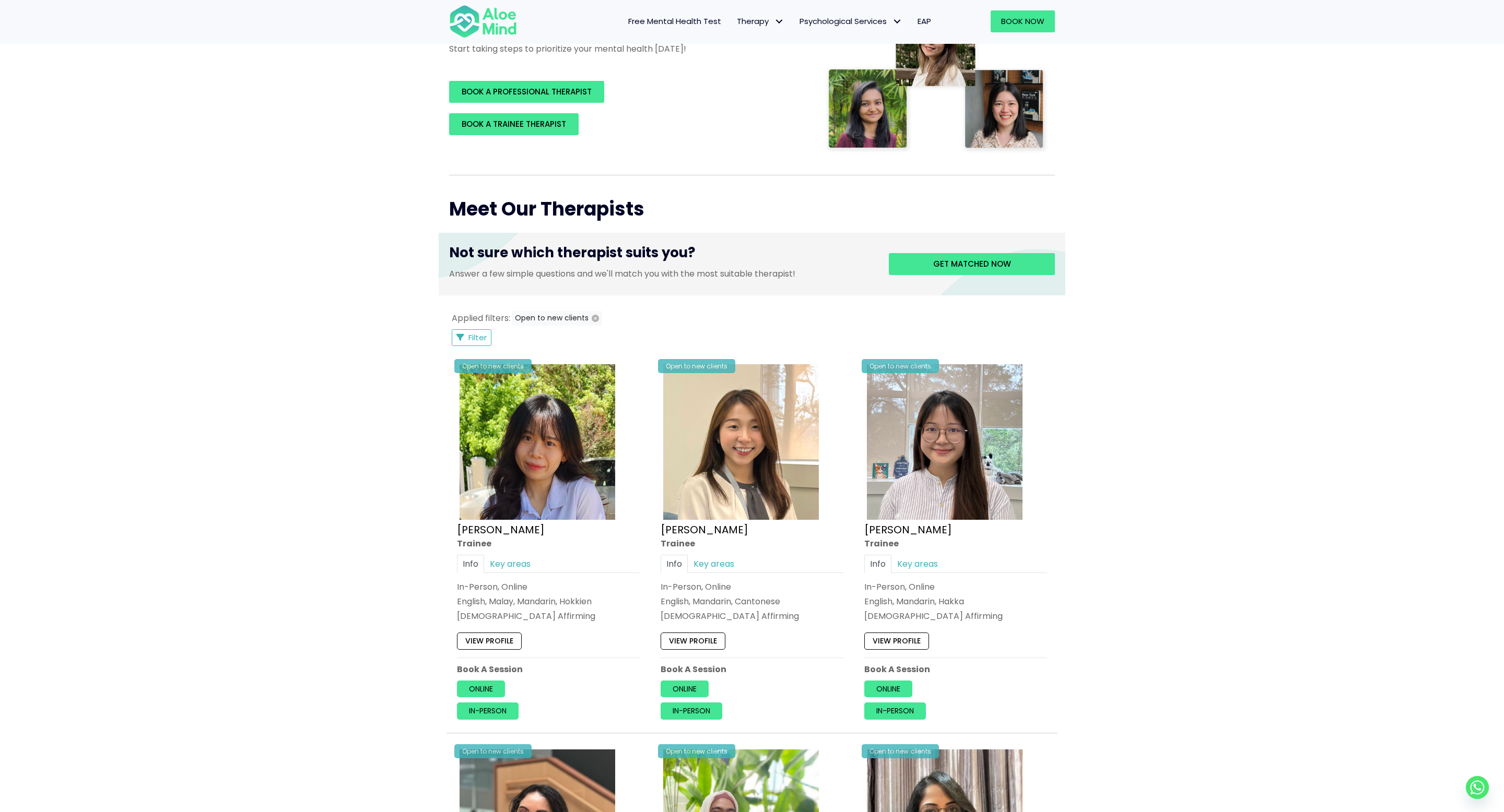
scroll to position [209, 0]
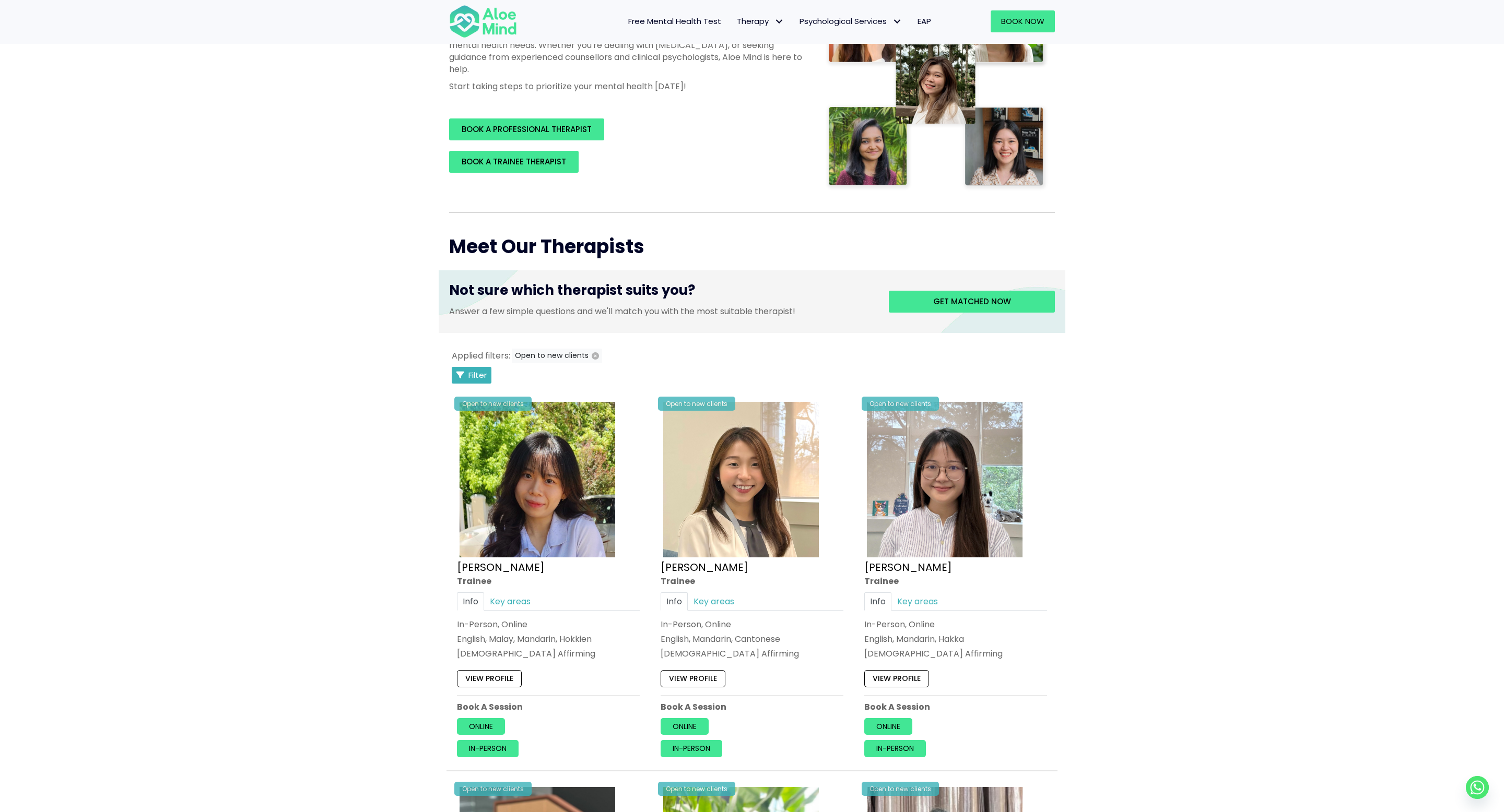
click at [474, 375] on span "Filter" at bounding box center [477, 375] width 18 height 11
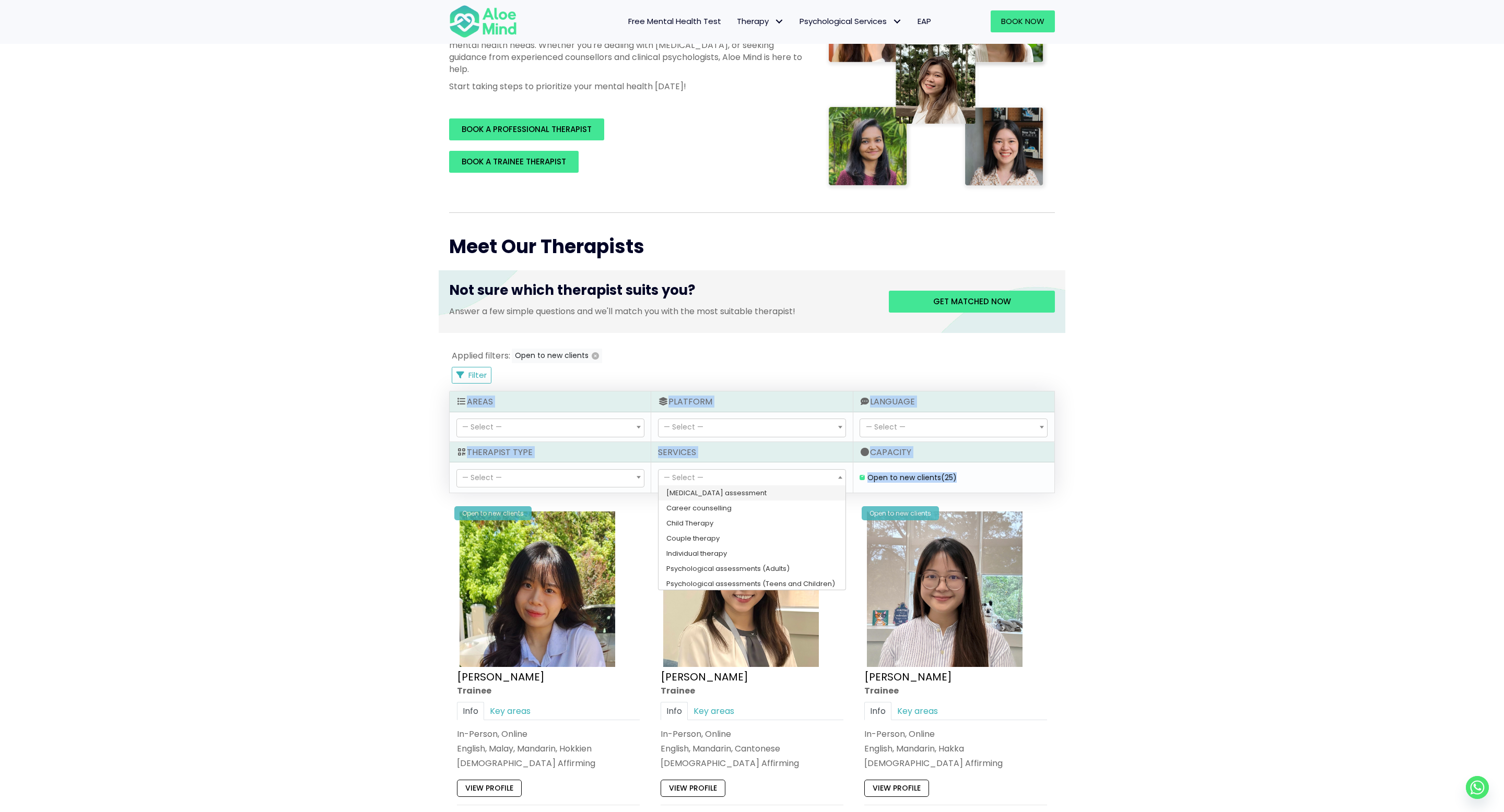
click at [709, 482] on span "— Select —" at bounding box center [751, 478] width 187 height 18
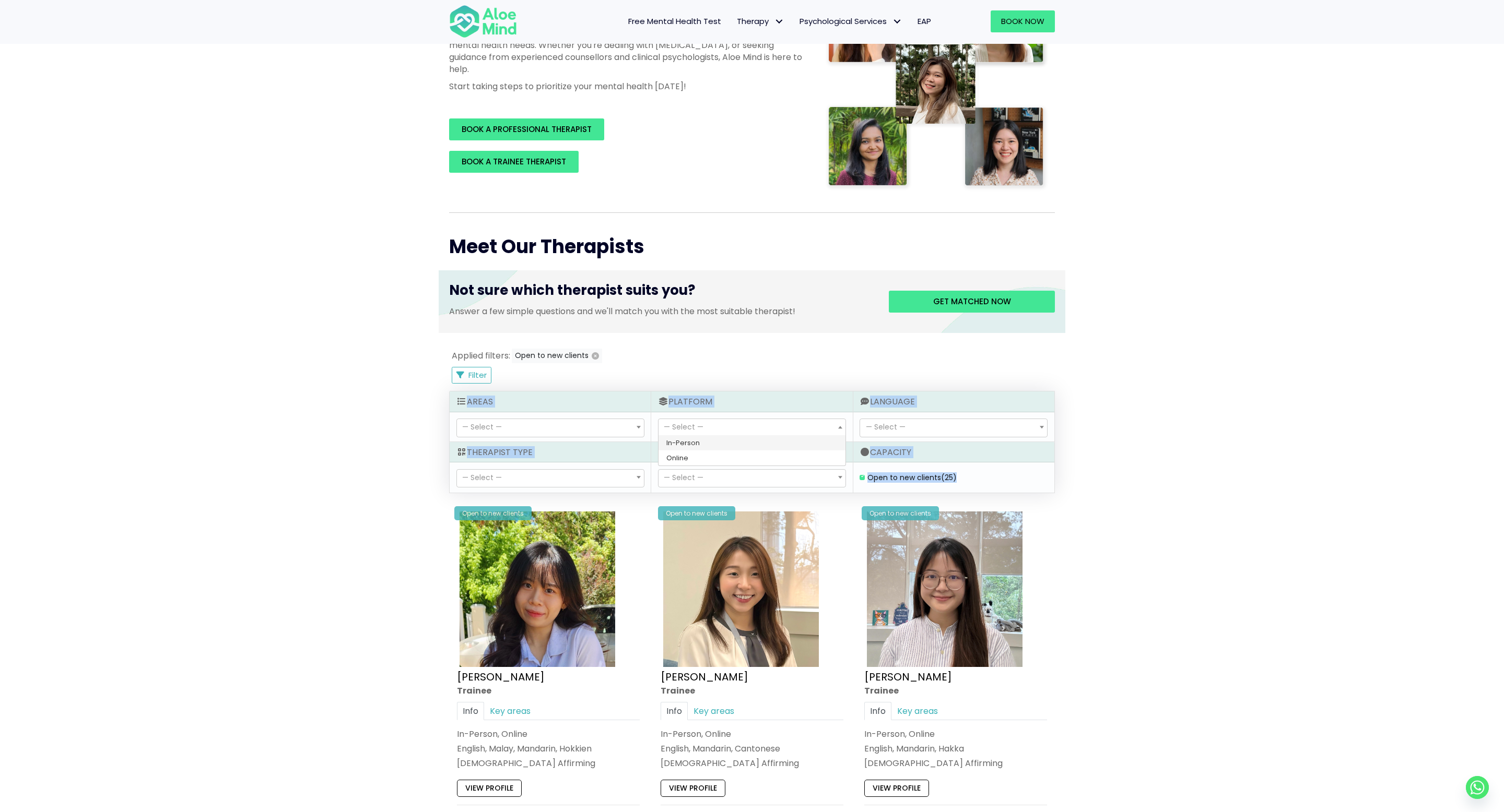
click at [697, 419] on span "— Select —" at bounding box center [751, 428] width 188 height 19
select select "72"
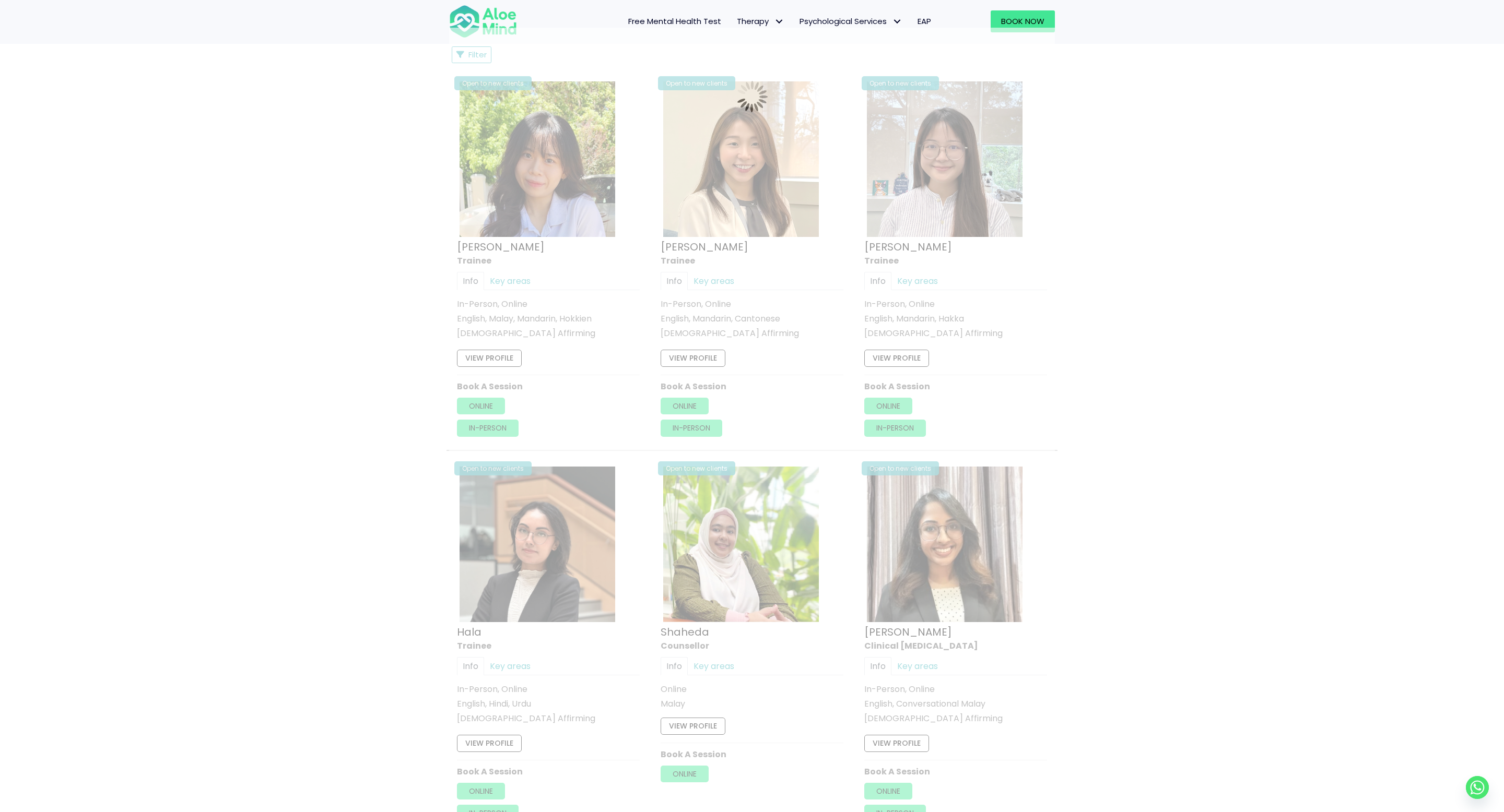
scroll to position [558, 0]
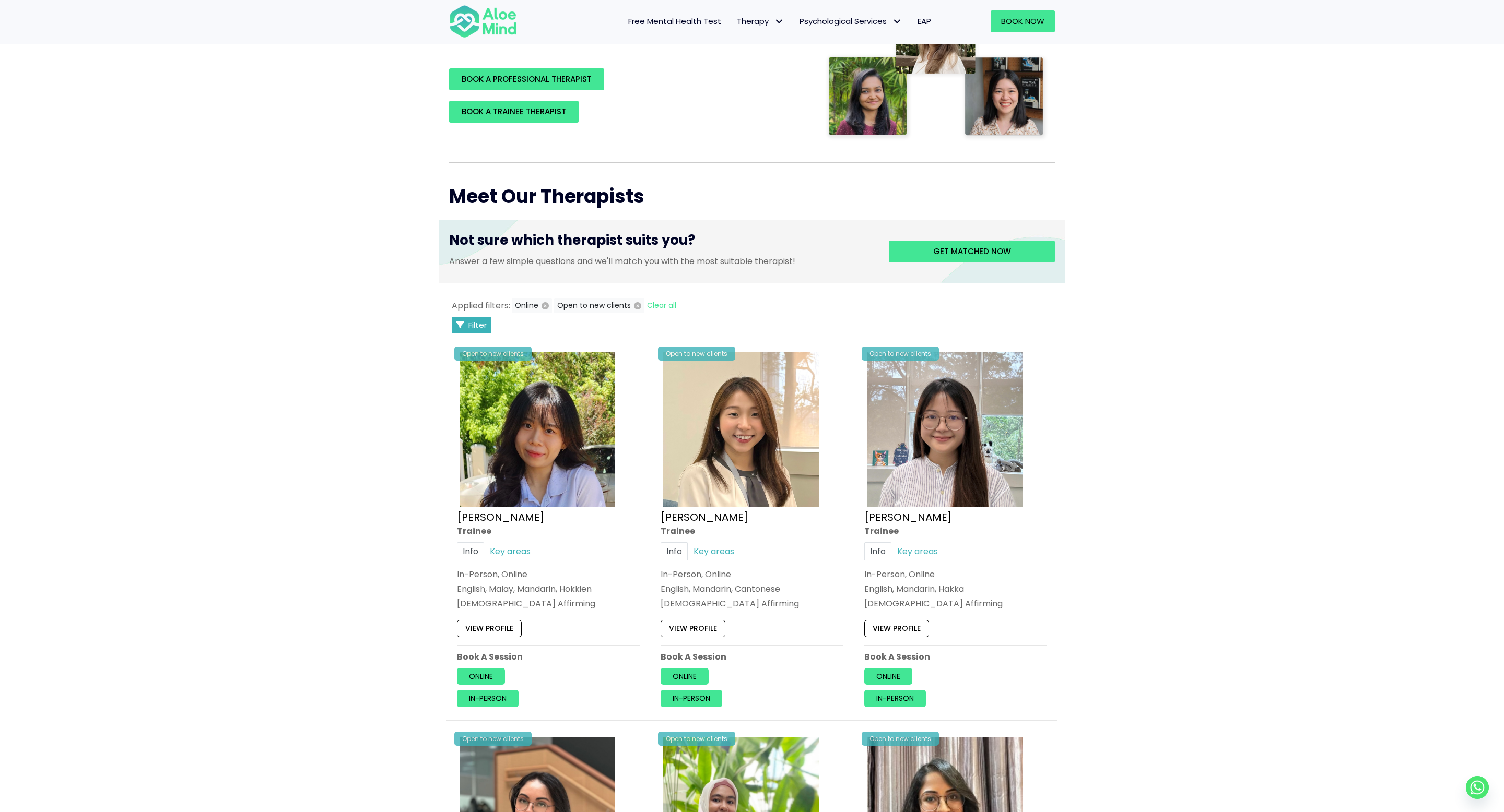
click at [487, 321] on button "Filter" at bounding box center [471, 325] width 40 height 17
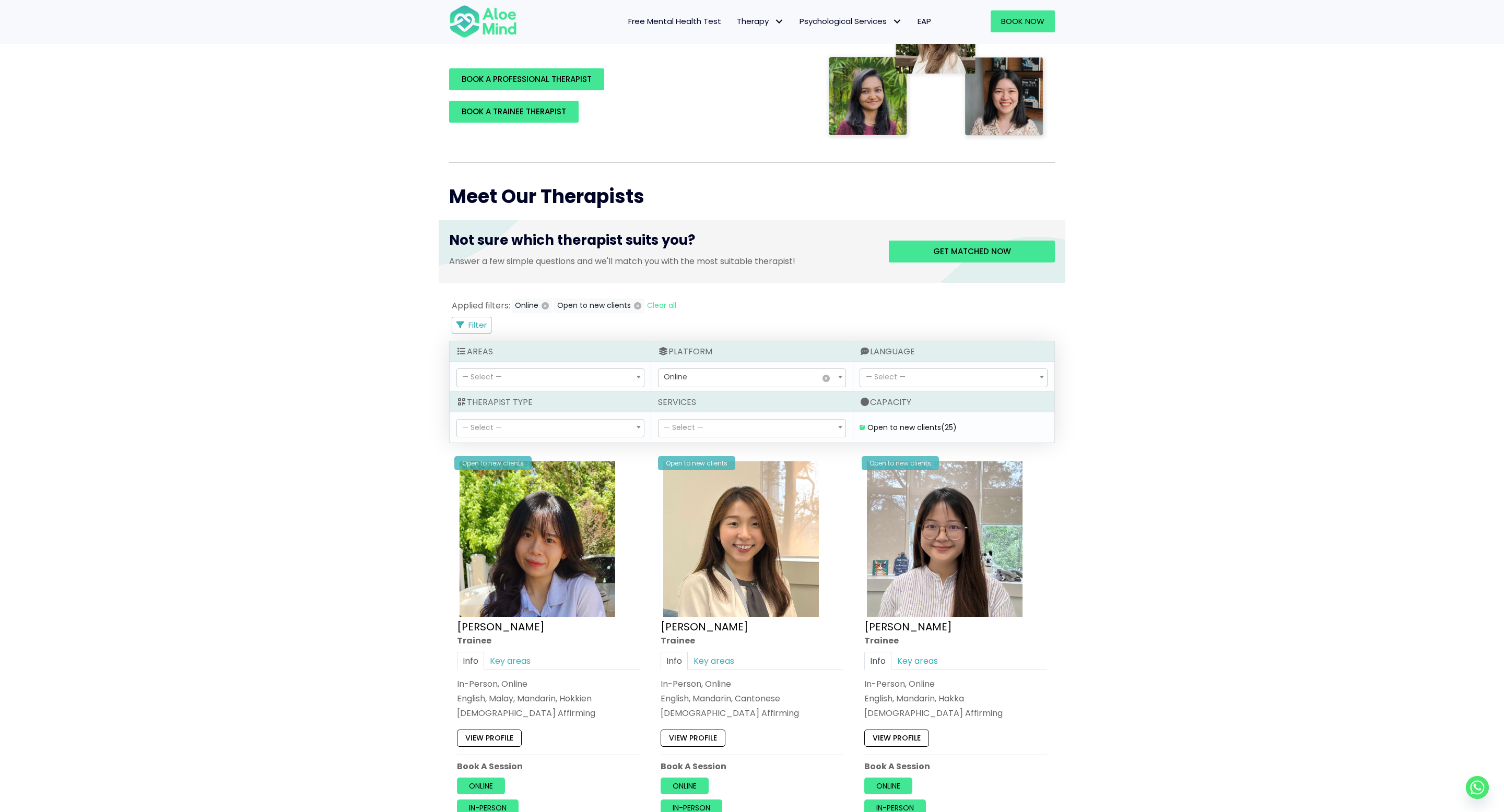
click at [553, 426] on span "— Select —" at bounding box center [549, 428] width 187 height 18
select select "15"
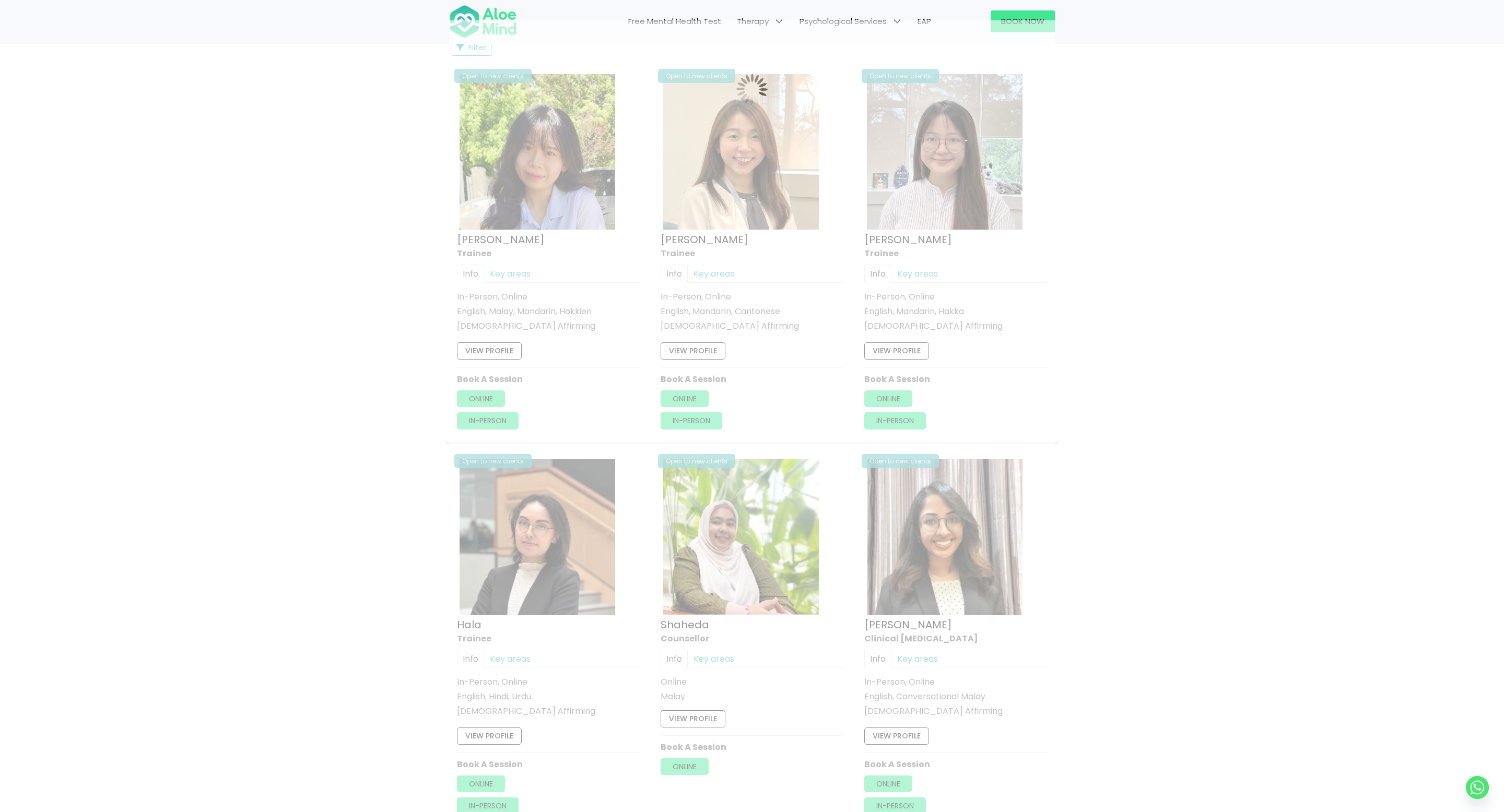
scroll to position [558, 0]
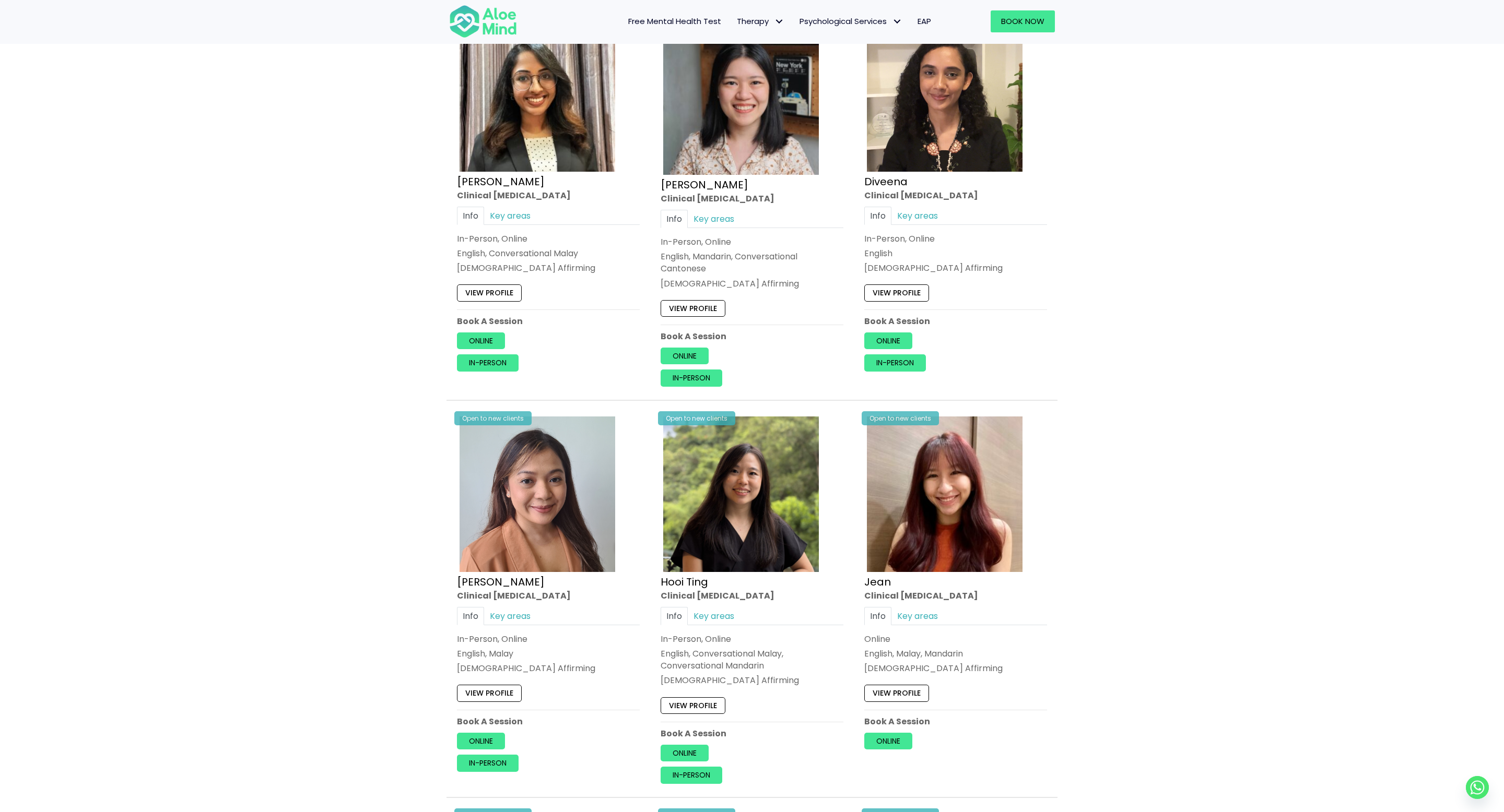
scroll to position [377, 0]
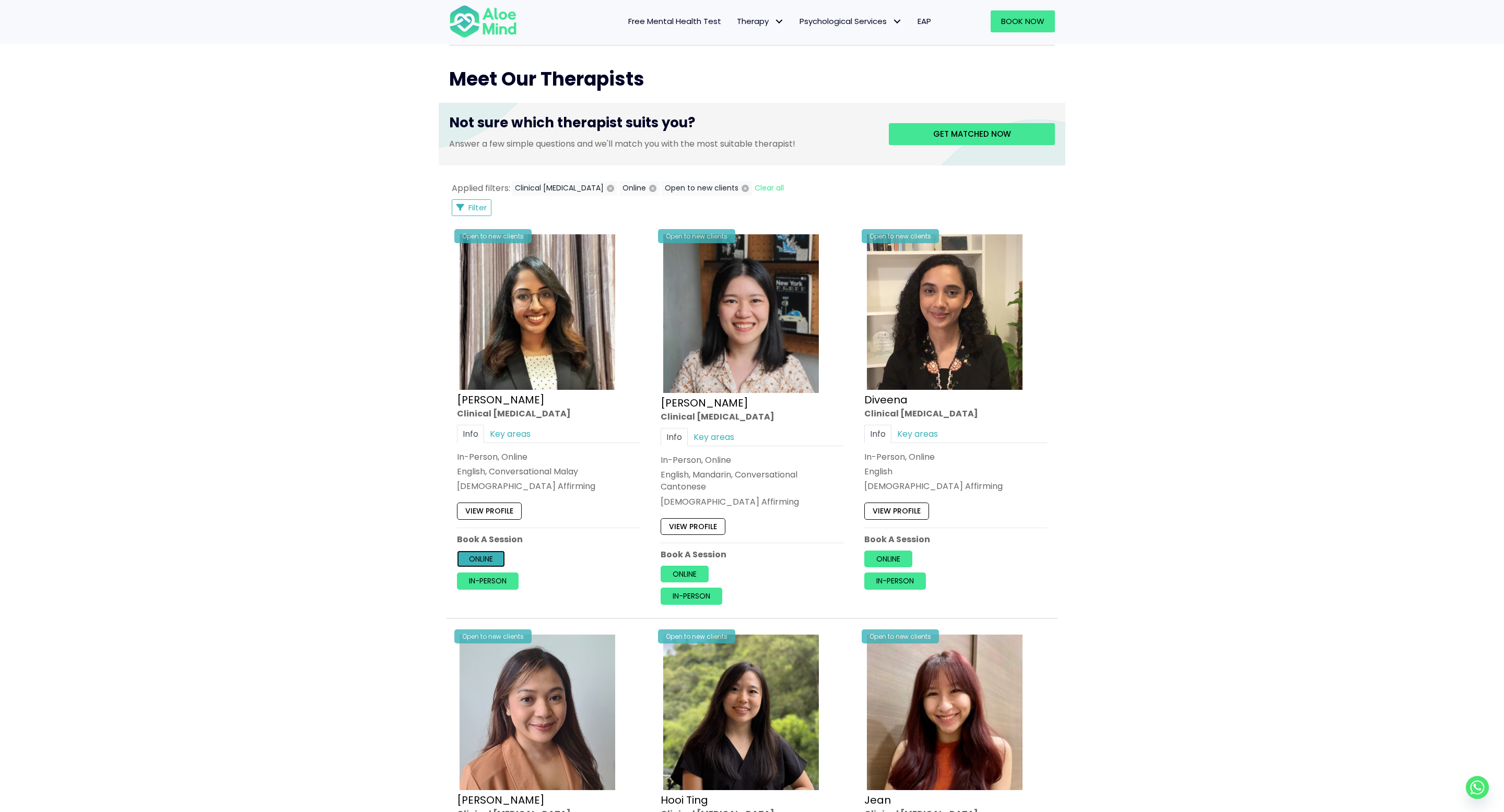
click at [486, 551] on link "Online" at bounding box center [480, 559] width 48 height 17
click at [699, 572] on link "Online" at bounding box center [684, 575] width 48 height 17
click at [904, 562] on link "Online" at bounding box center [888, 559] width 48 height 17
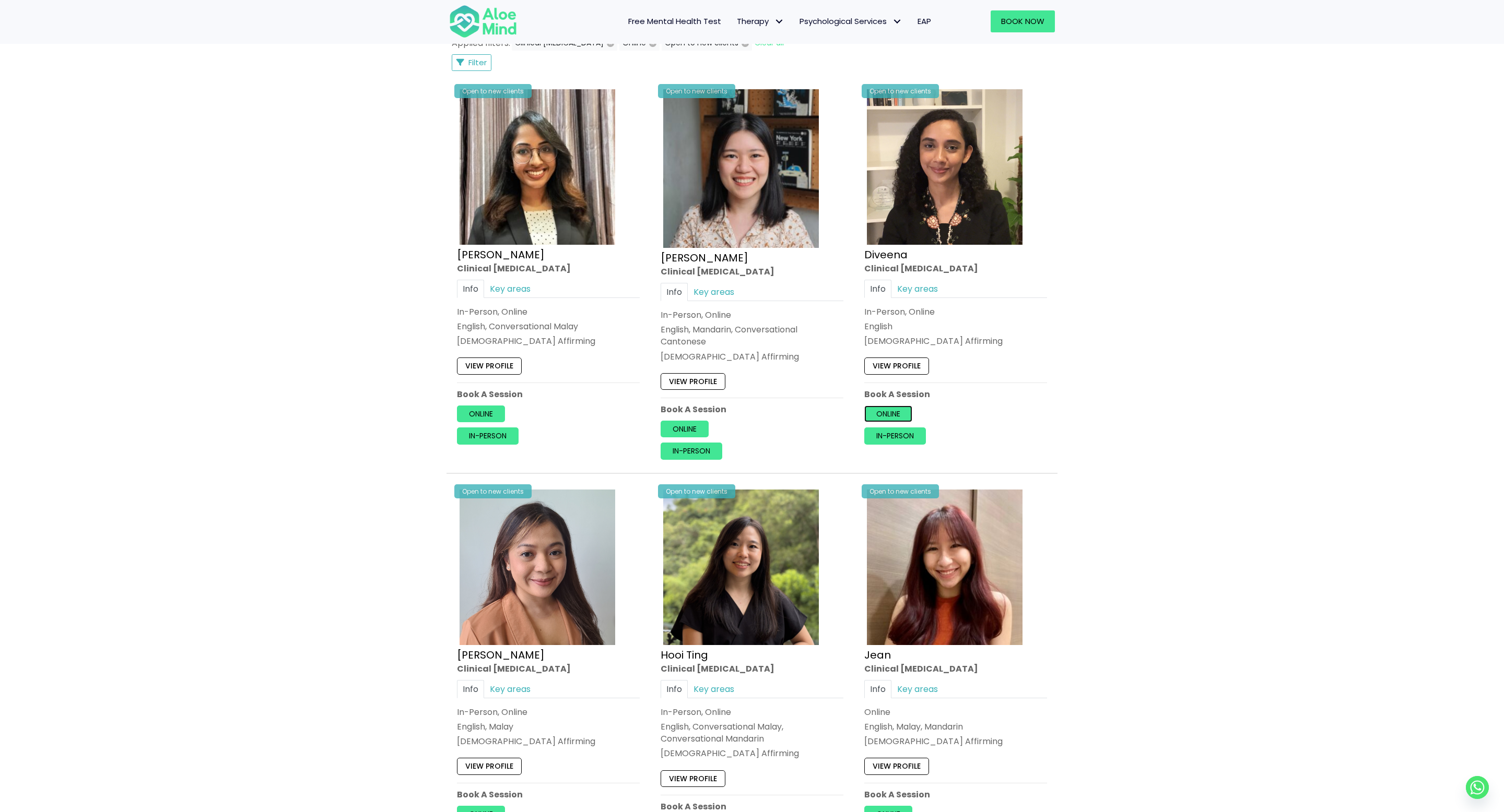
scroll to position [872, 0]
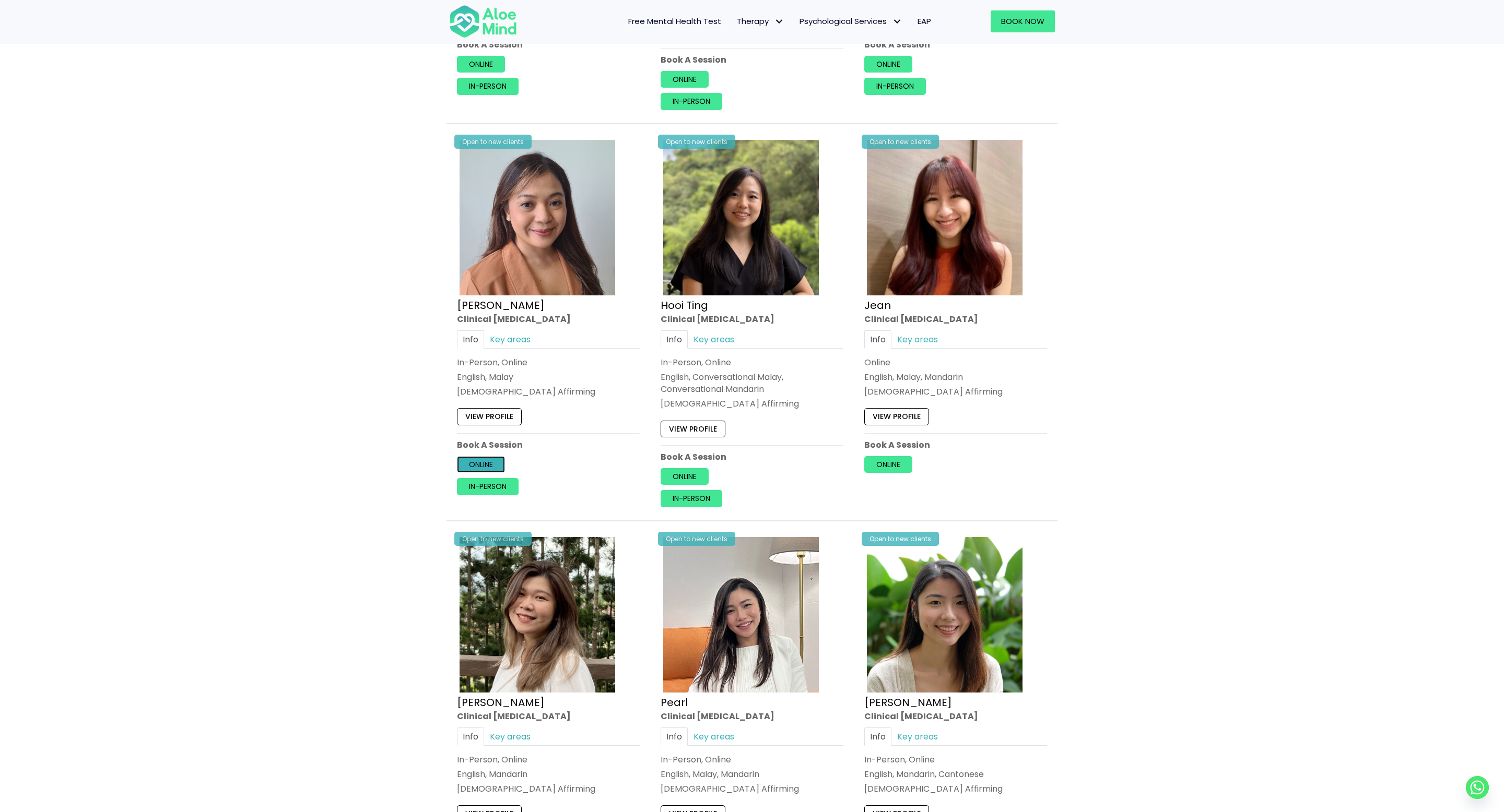
click at [497, 458] on link "Online" at bounding box center [480, 465] width 48 height 17
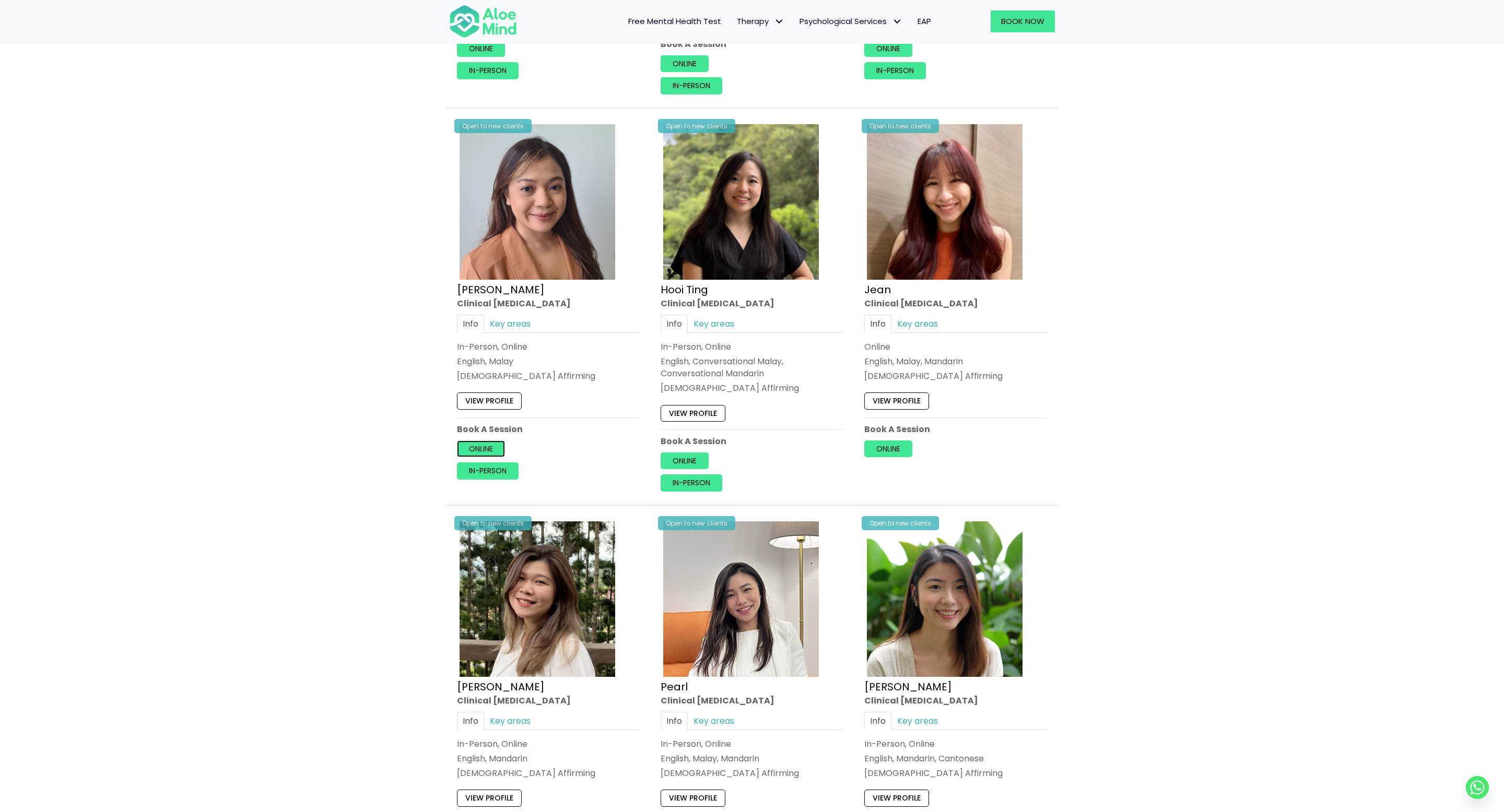
scroll to position [889, 0]
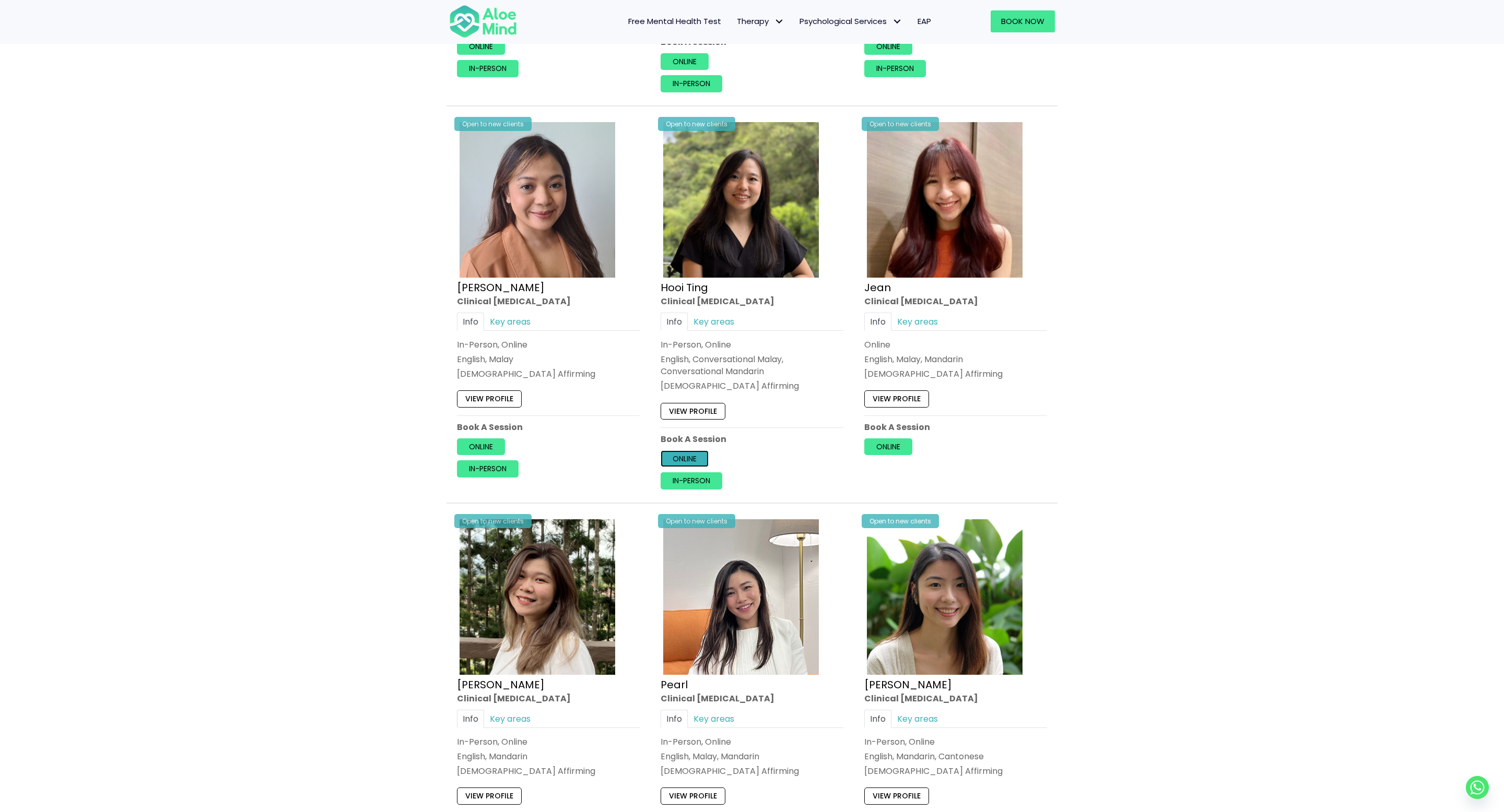
click at [694, 456] on link "Online" at bounding box center [684, 459] width 48 height 17
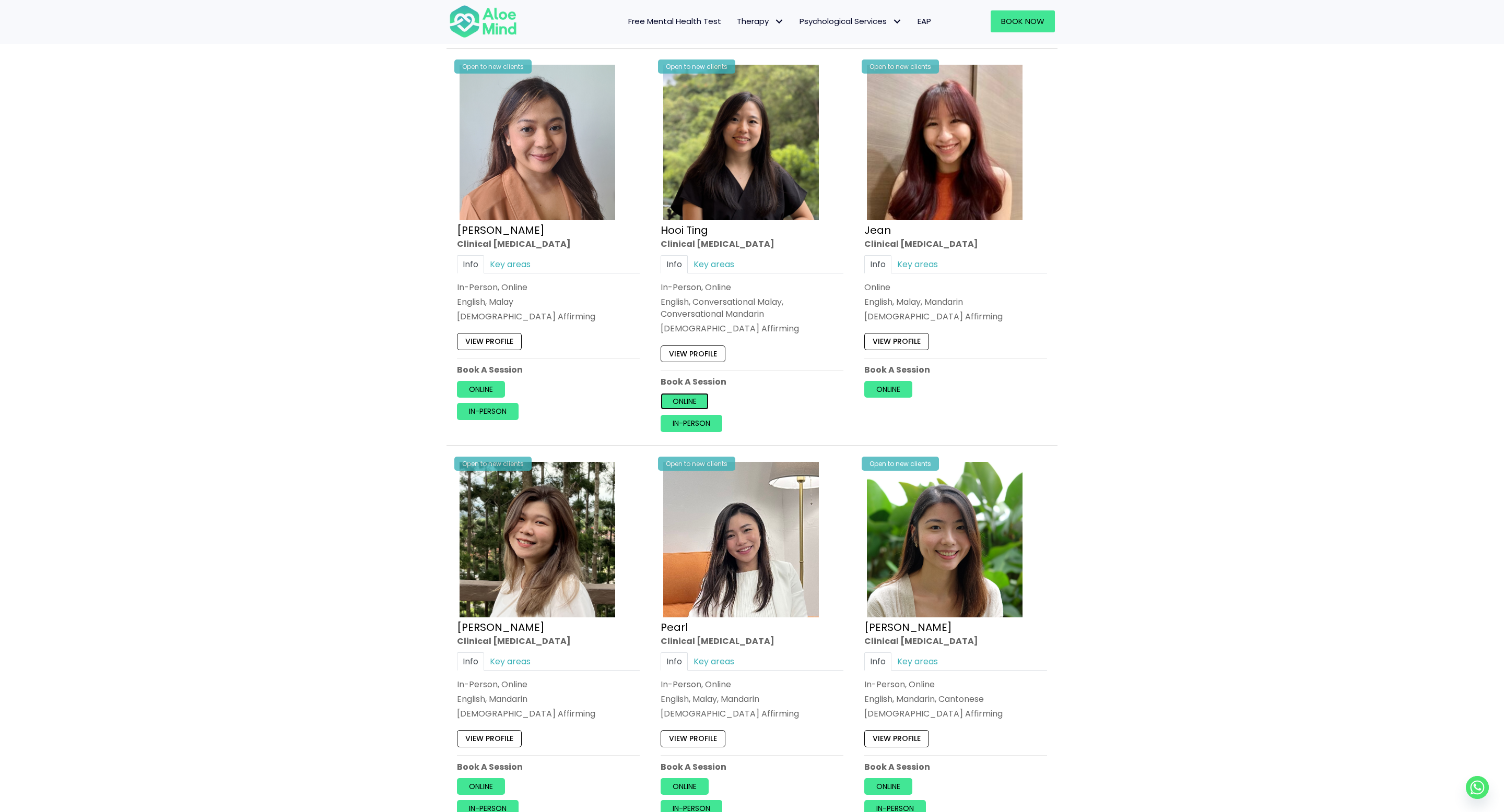
scroll to position [968, 0]
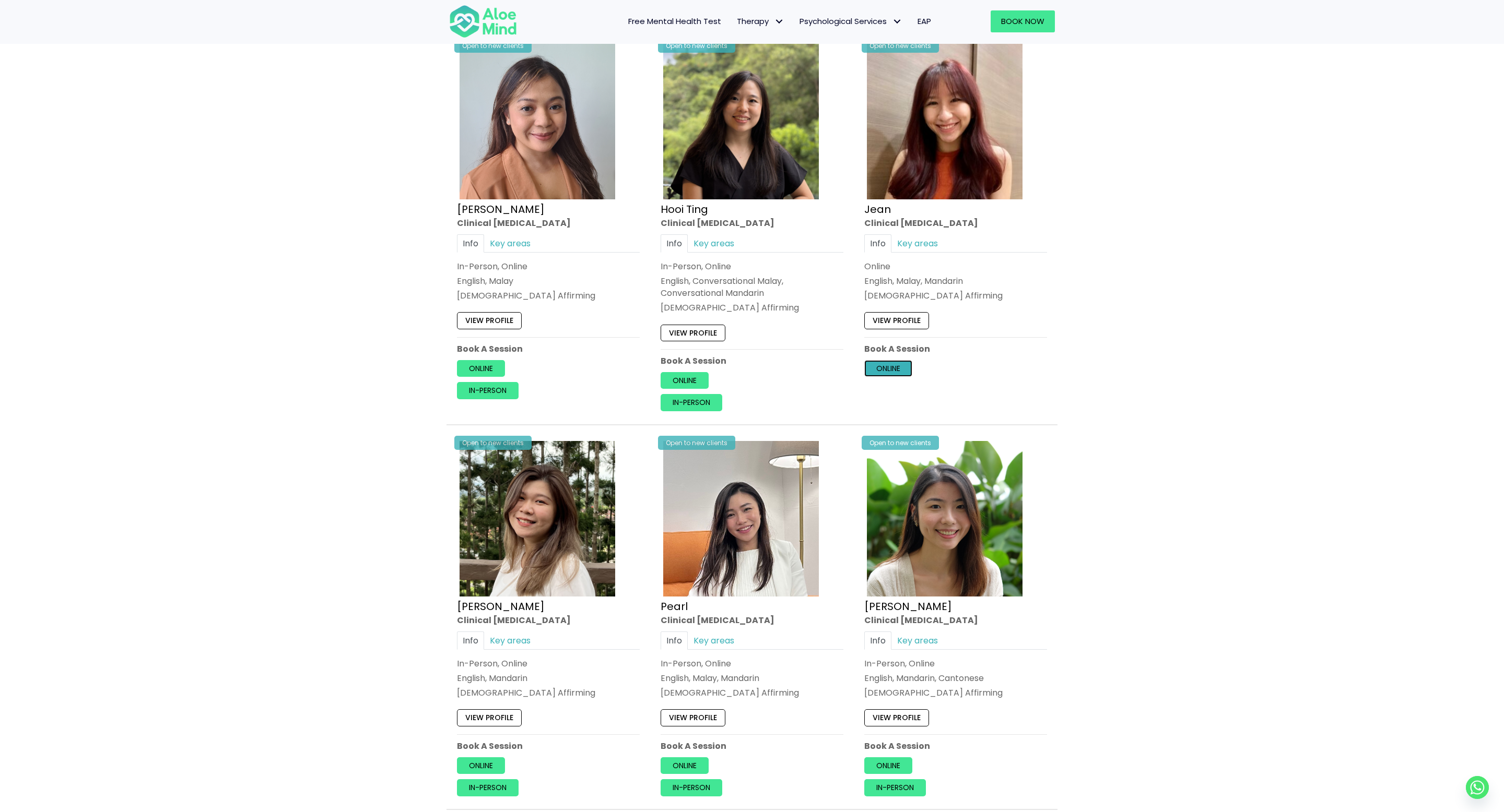
click at [890, 370] on link "Online" at bounding box center [888, 369] width 48 height 17
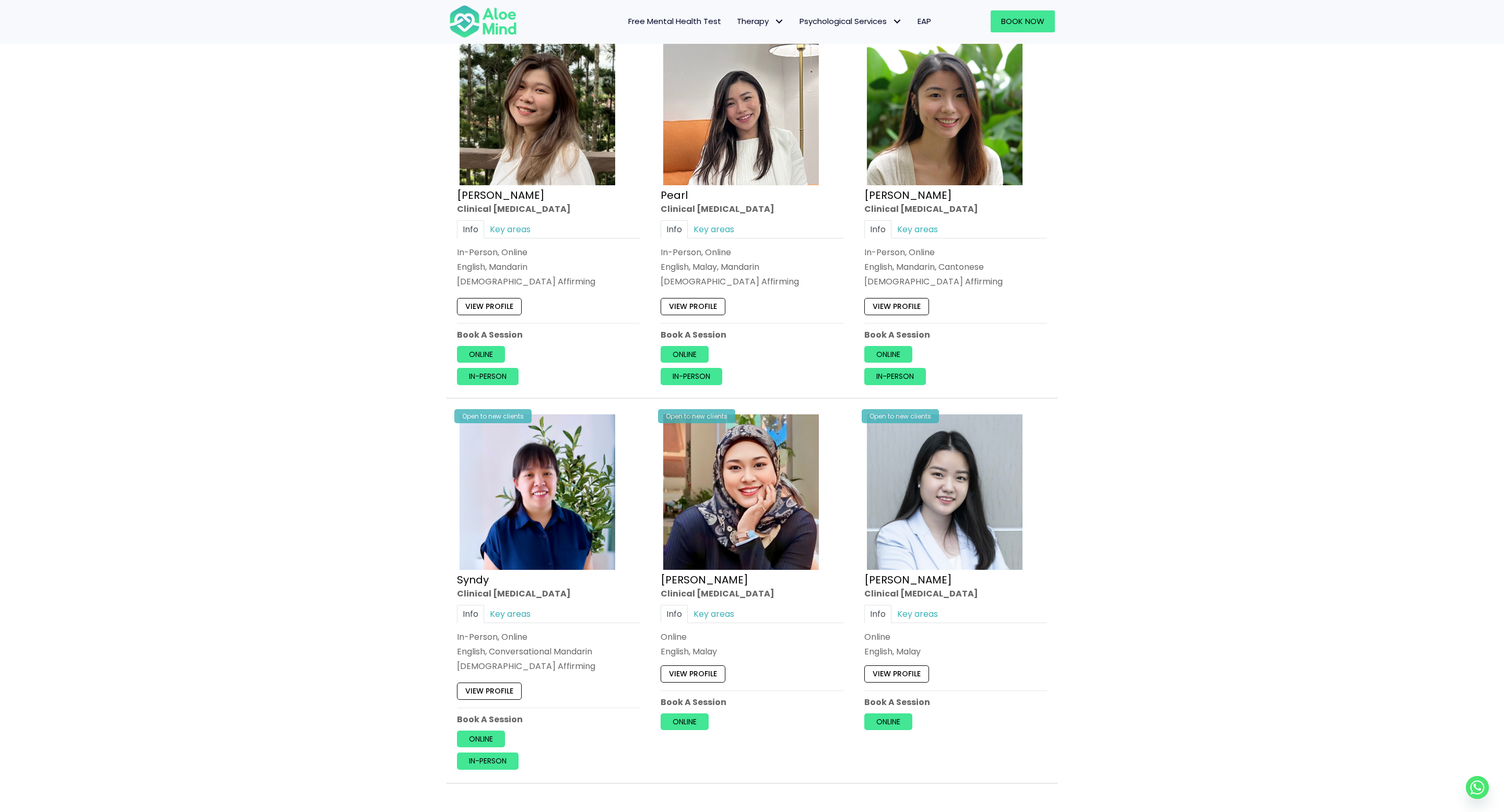
scroll to position [1416, 0]
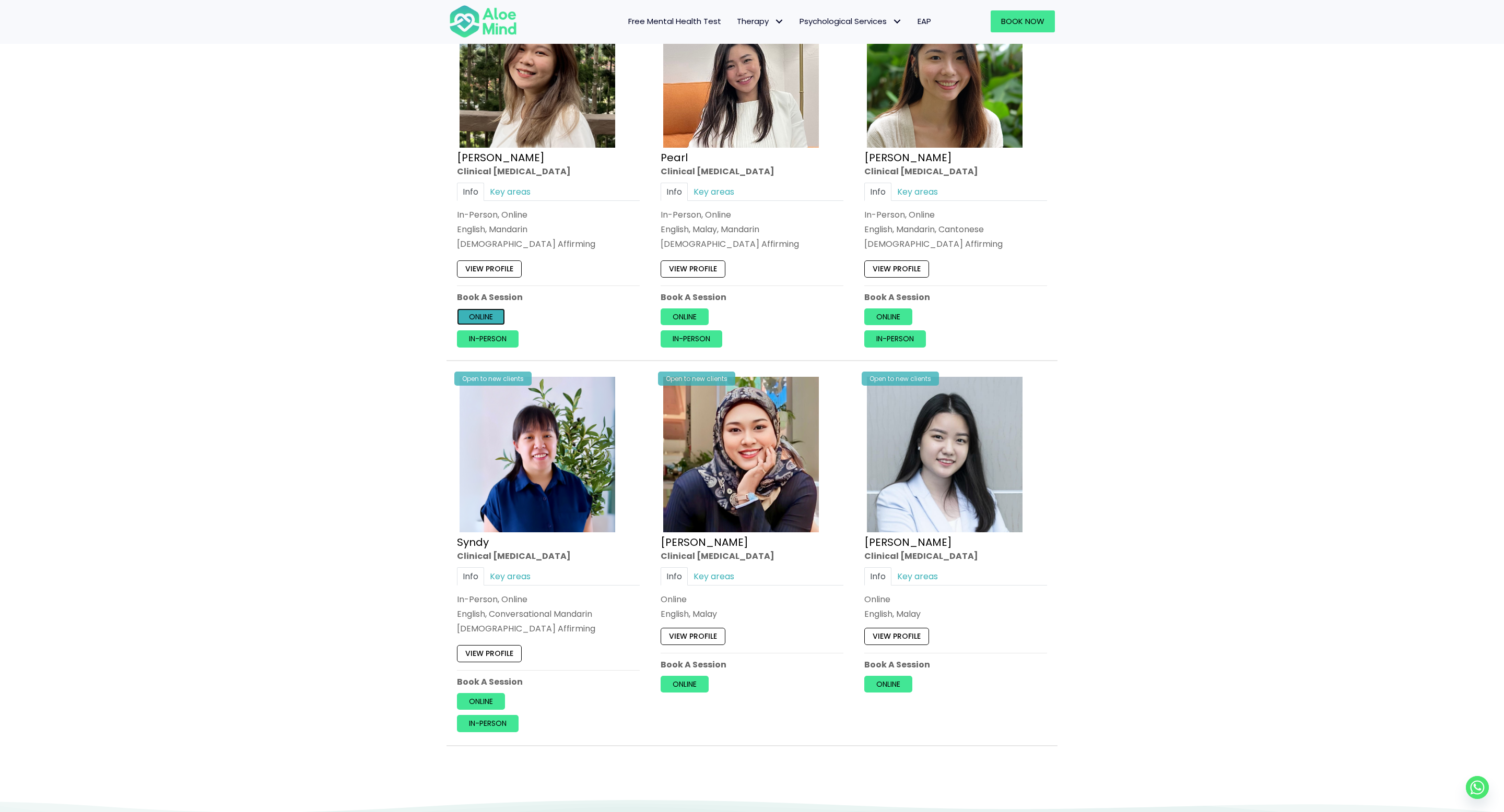
click at [488, 317] on link "Online" at bounding box center [480, 317] width 48 height 17
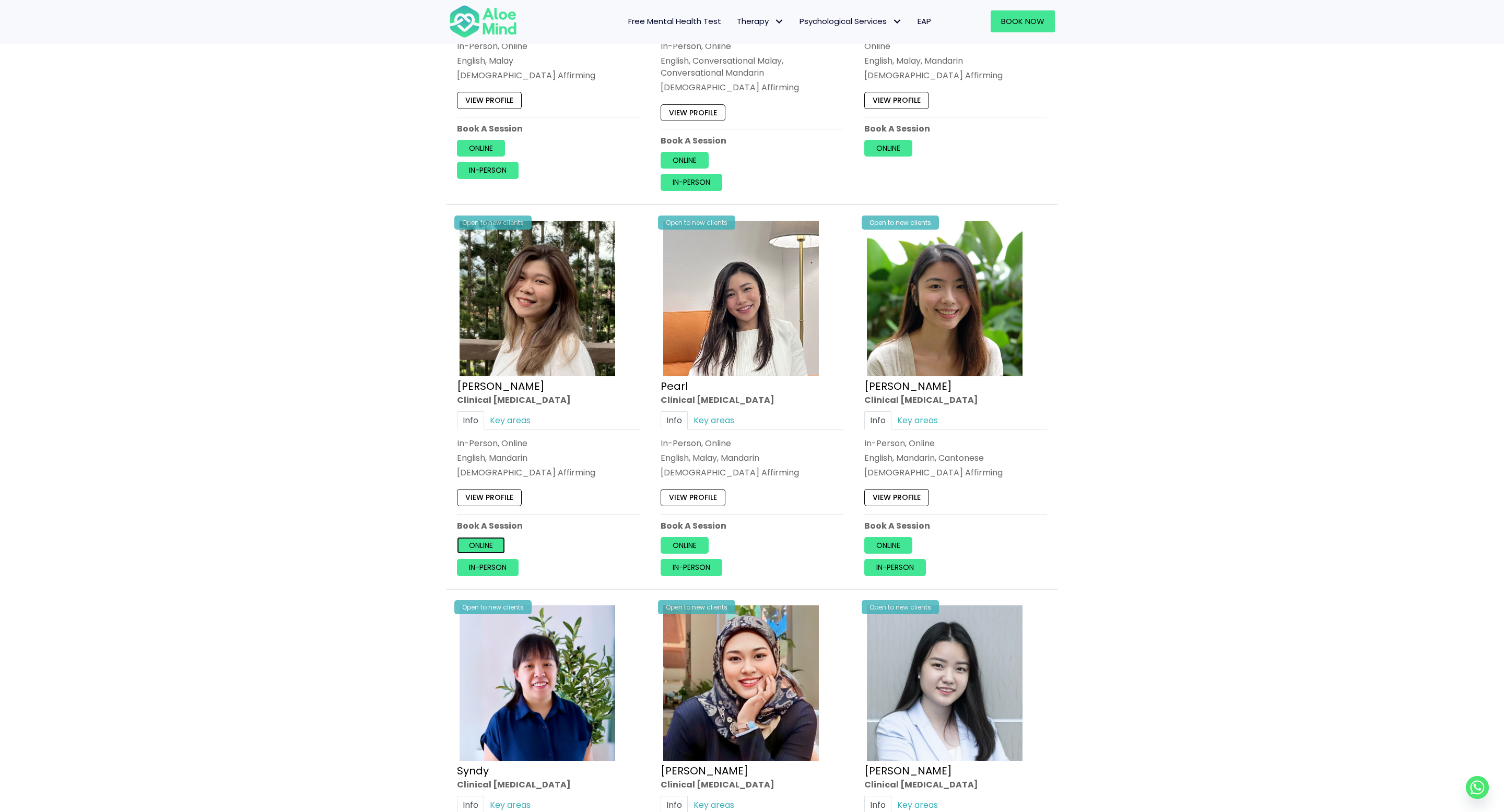
scroll to position [1286, 0]
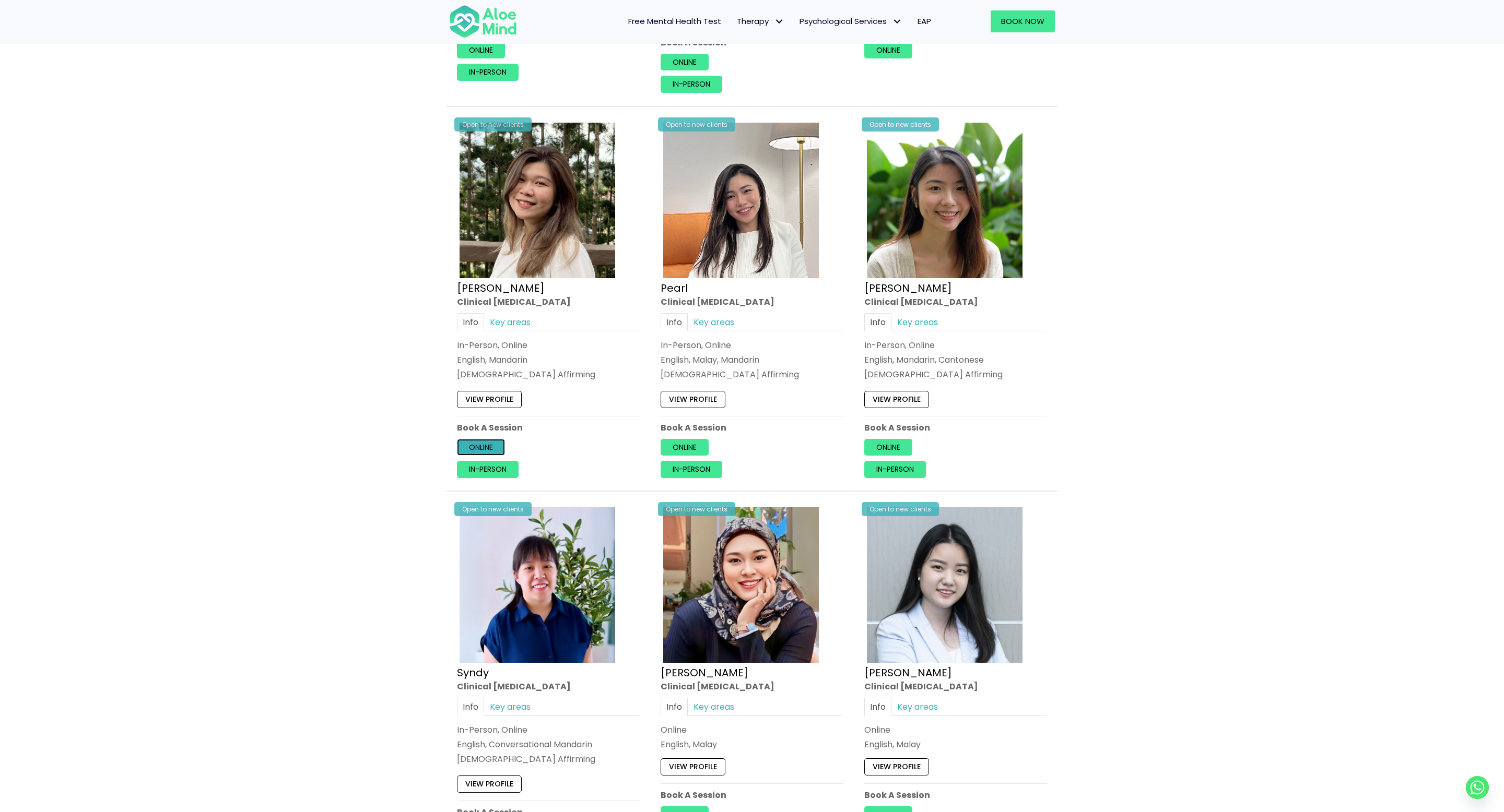
click at [491, 449] on link "Online" at bounding box center [480, 448] width 48 height 17
click at [700, 452] on link "Online" at bounding box center [684, 448] width 48 height 17
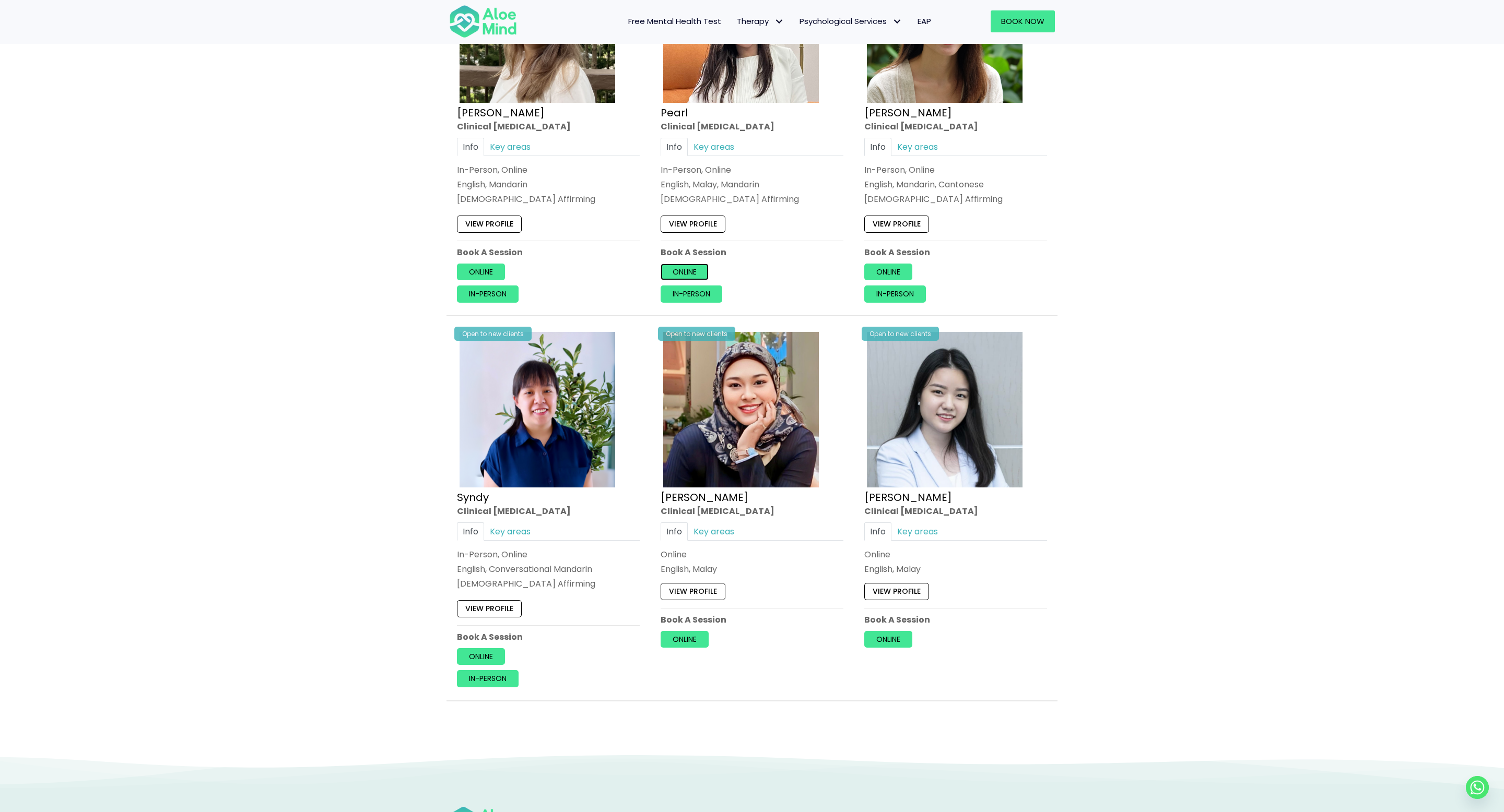
scroll to position [1462, 0]
click at [894, 271] on link "Online" at bounding box center [888, 271] width 48 height 17
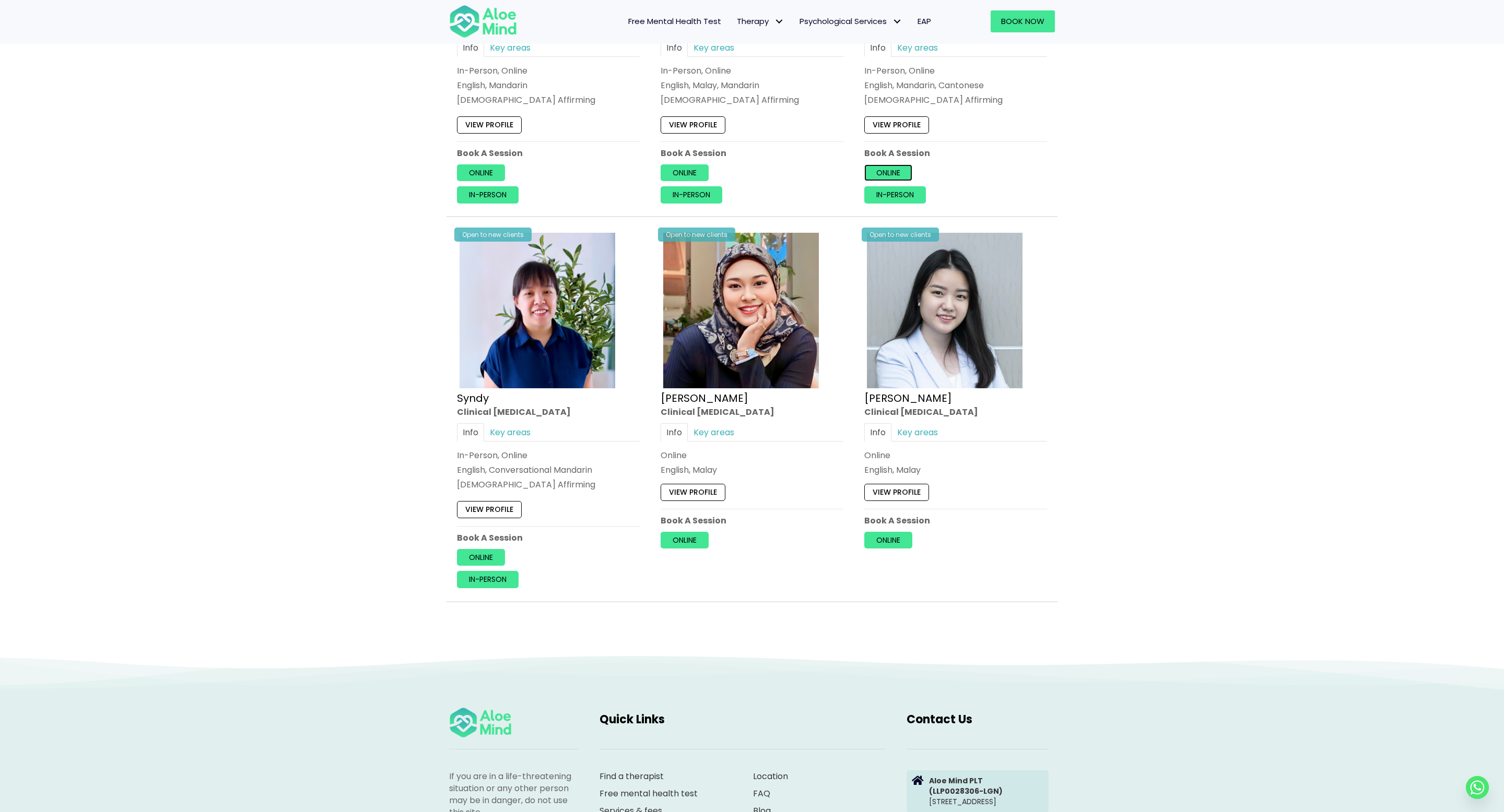
scroll to position [1591, 0]
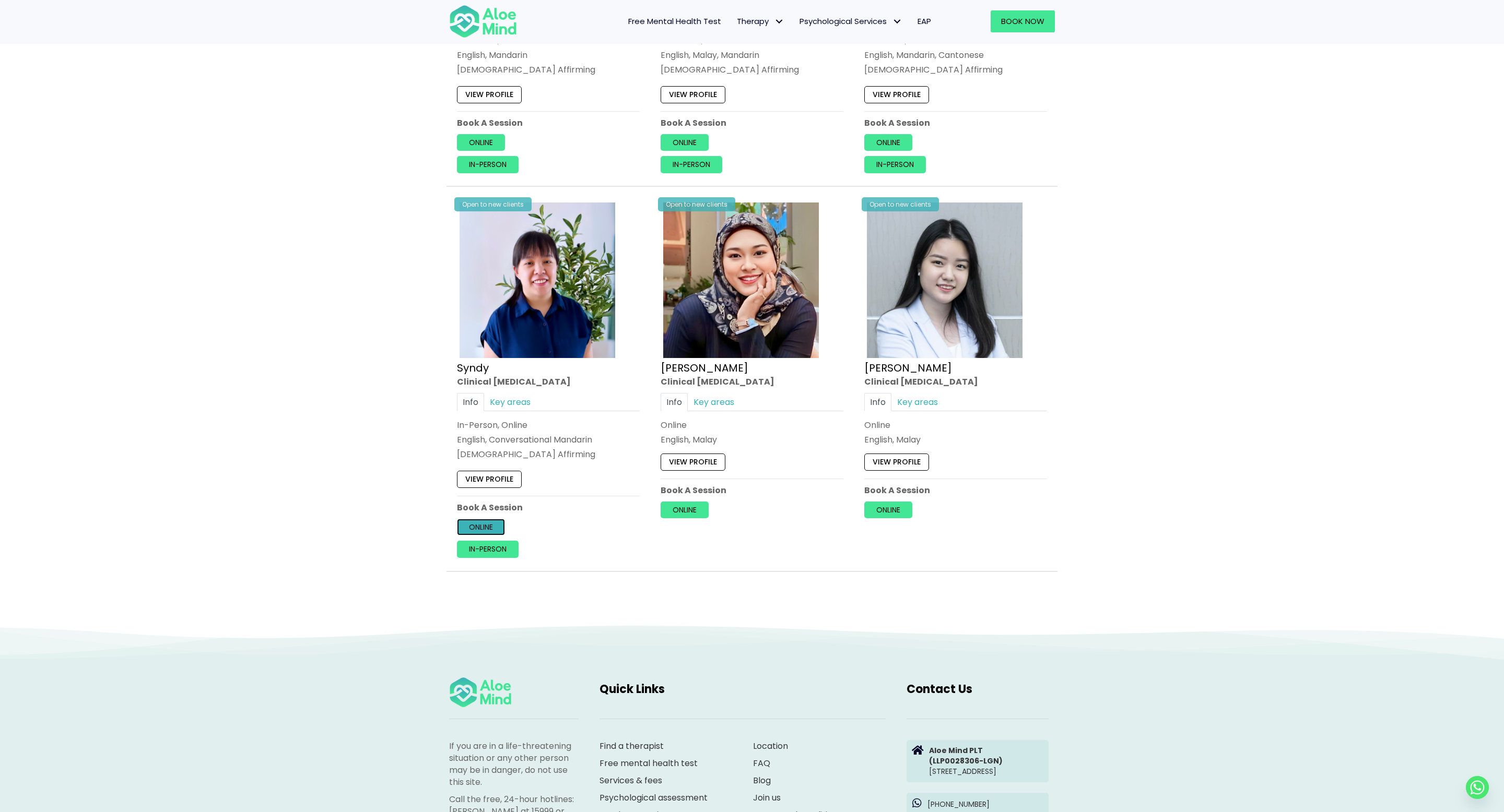
click at [485, 526] on link "Online" at bounding box center [480, 527] width 48 height 17
click at [697, 506] on link "Online" at bounding box center [684, 510] width 48 height 17
click at [884, 514] on link "Online" at bounding box center [888, 510] width 48 height 17
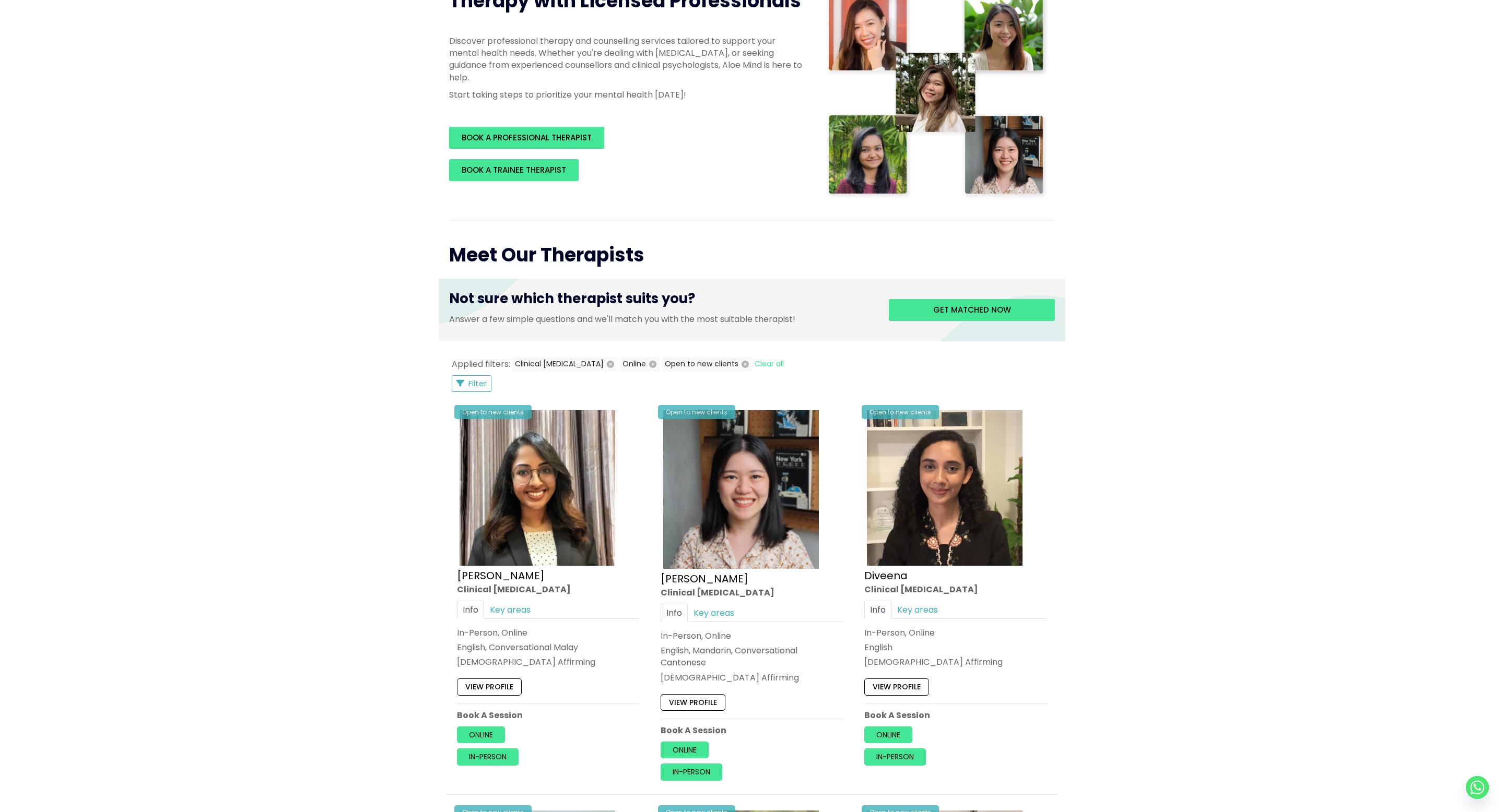
scroll to position [0, 0]
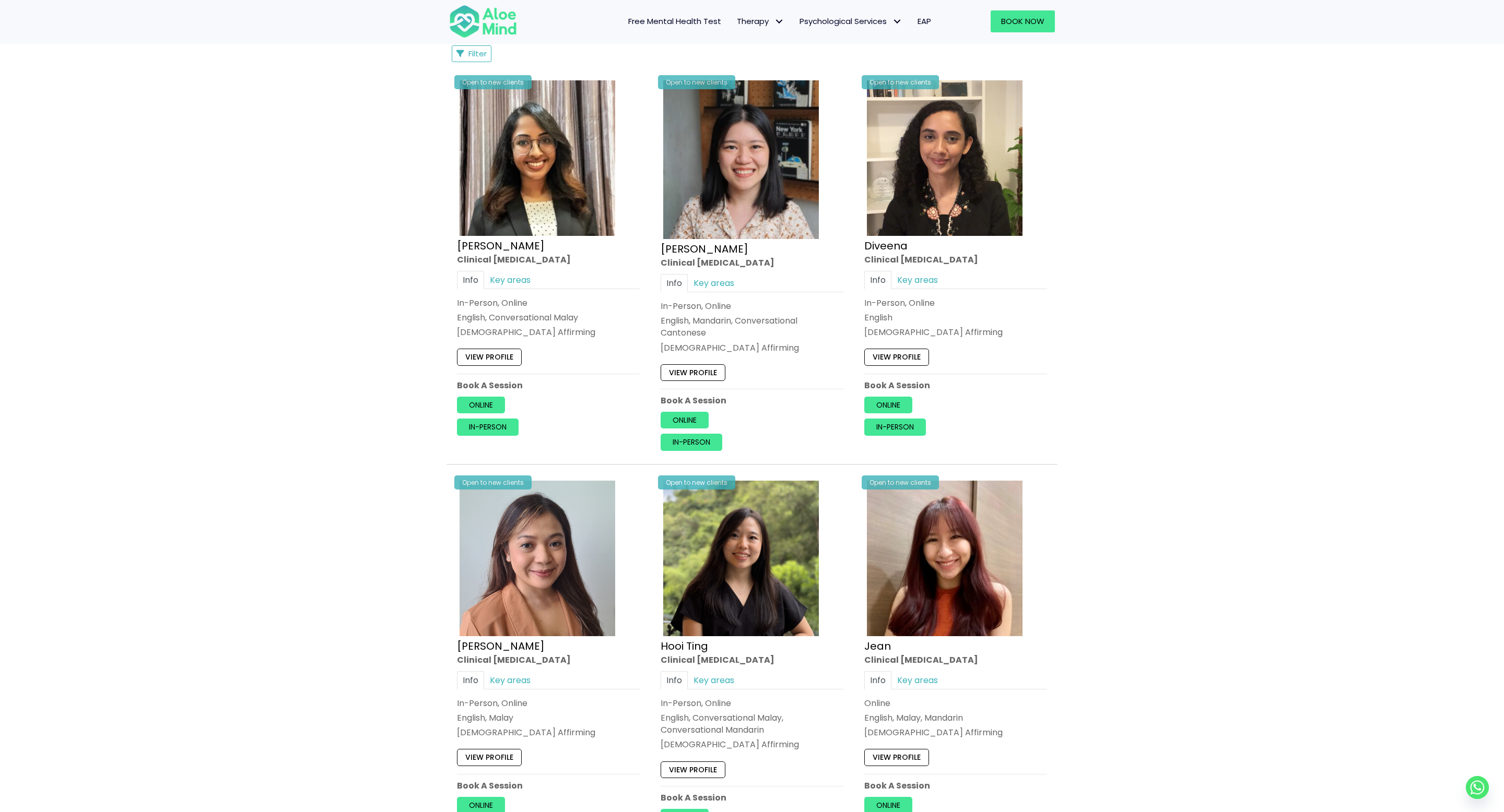
scroll to position [432, 0]
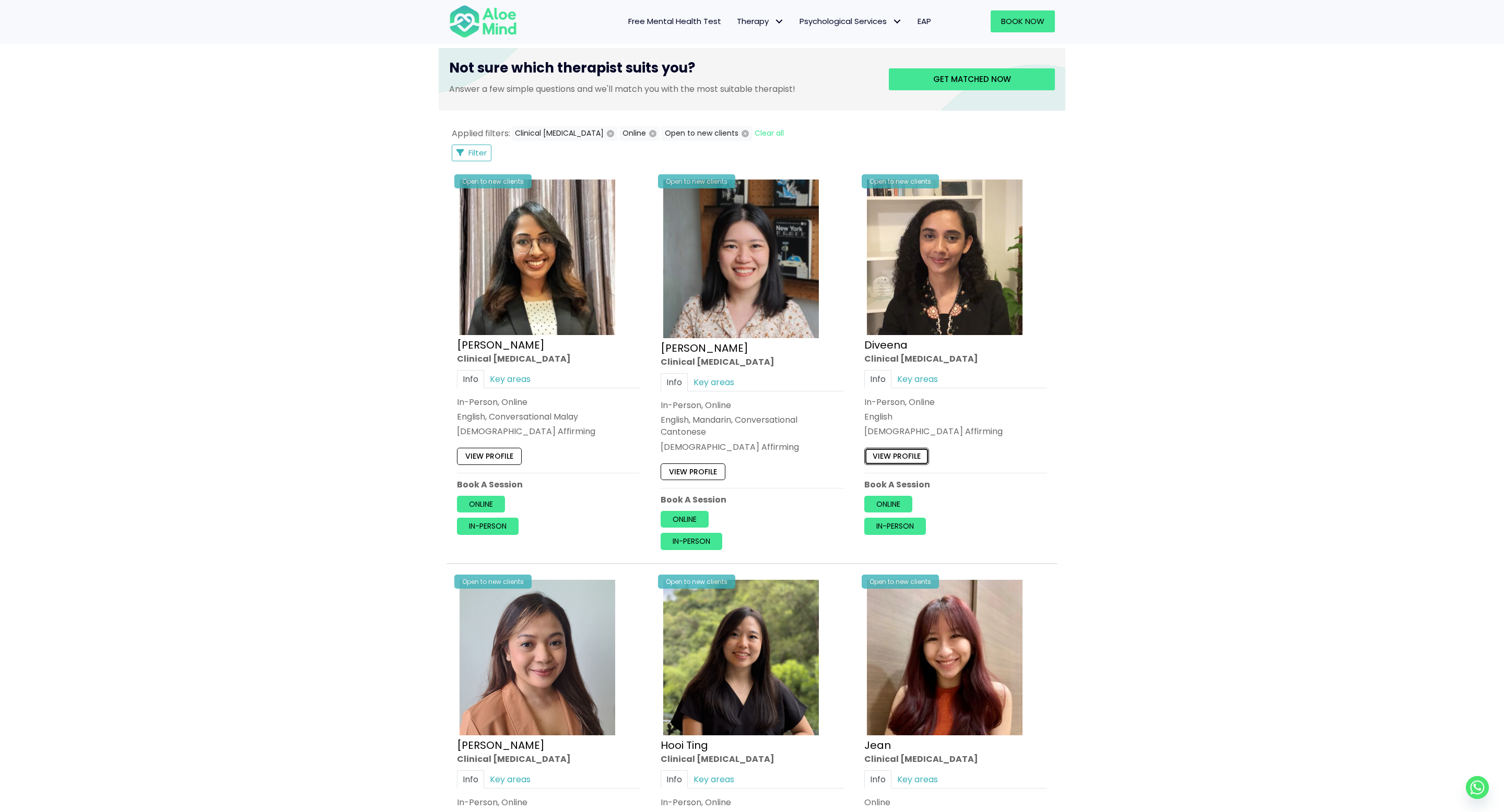
click at [904, 458] on link "View profile" at bounding box center [897, 457] width 65 height 17
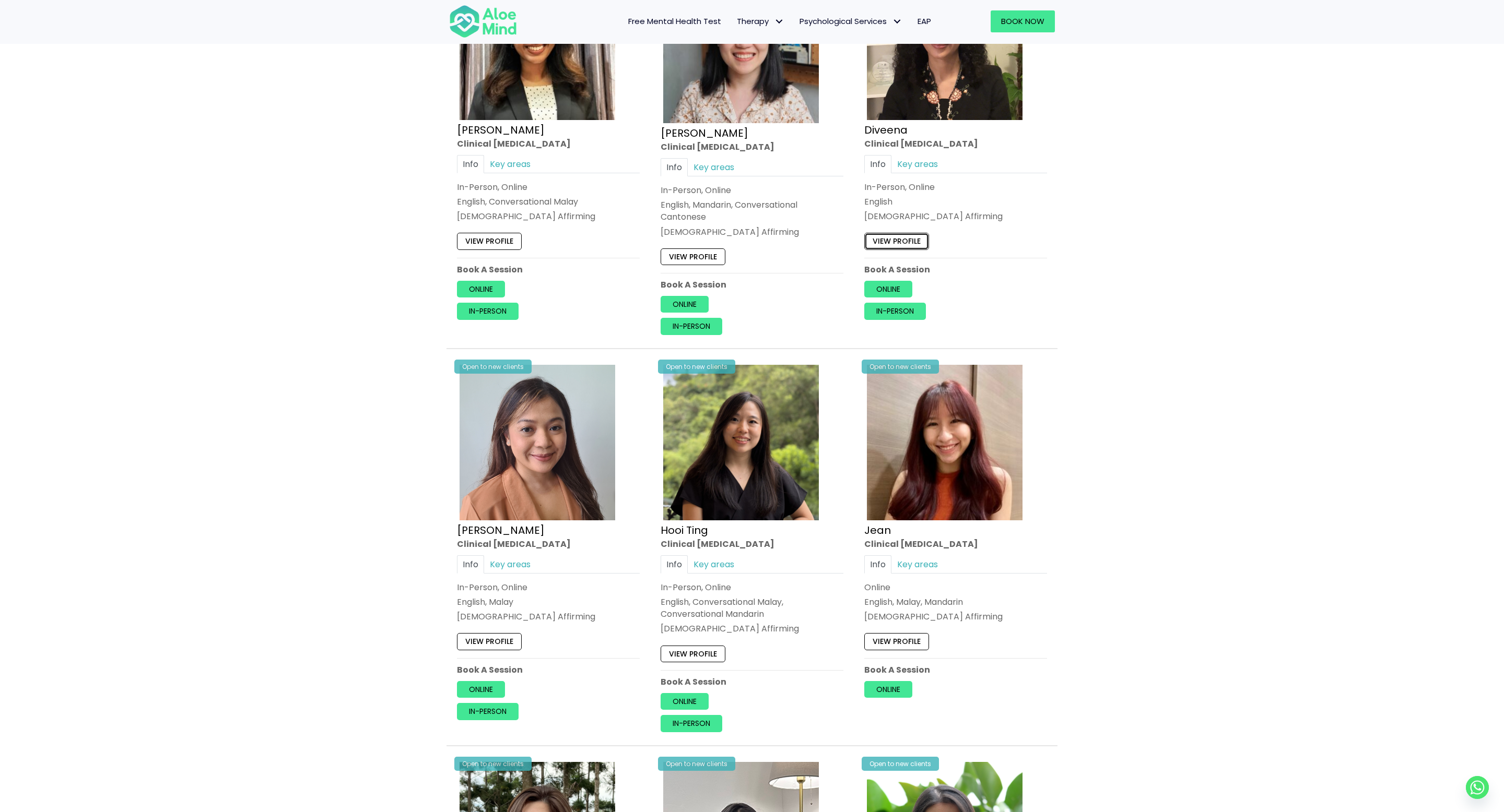
scroll to position [675, 0]
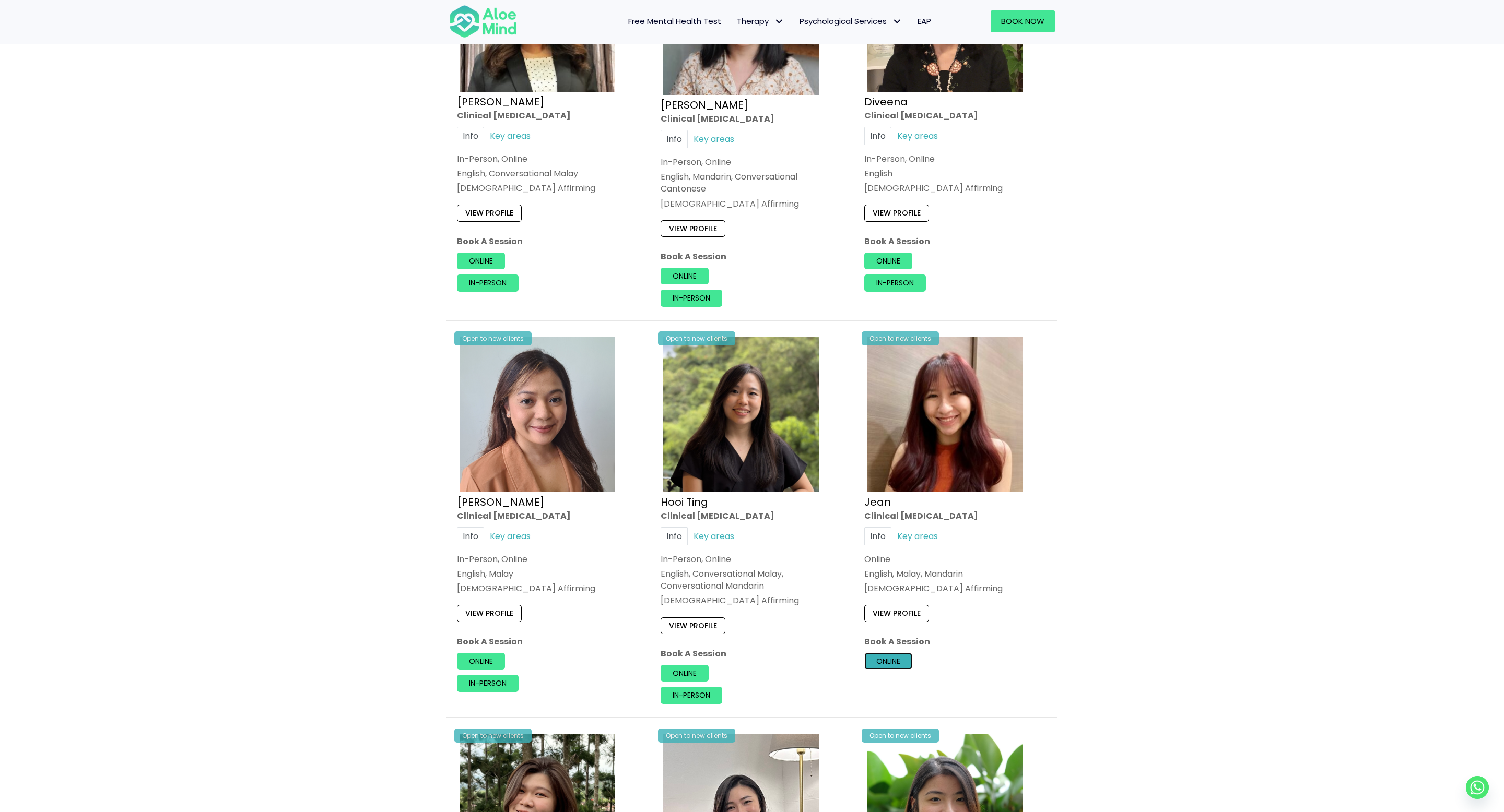
click at [897, 659] on link "Online" at bounding box center [888, 661] width 48 height 17
click at [911, 608] on link "View profile" at bounding box center [897, 614] width 65 height 17
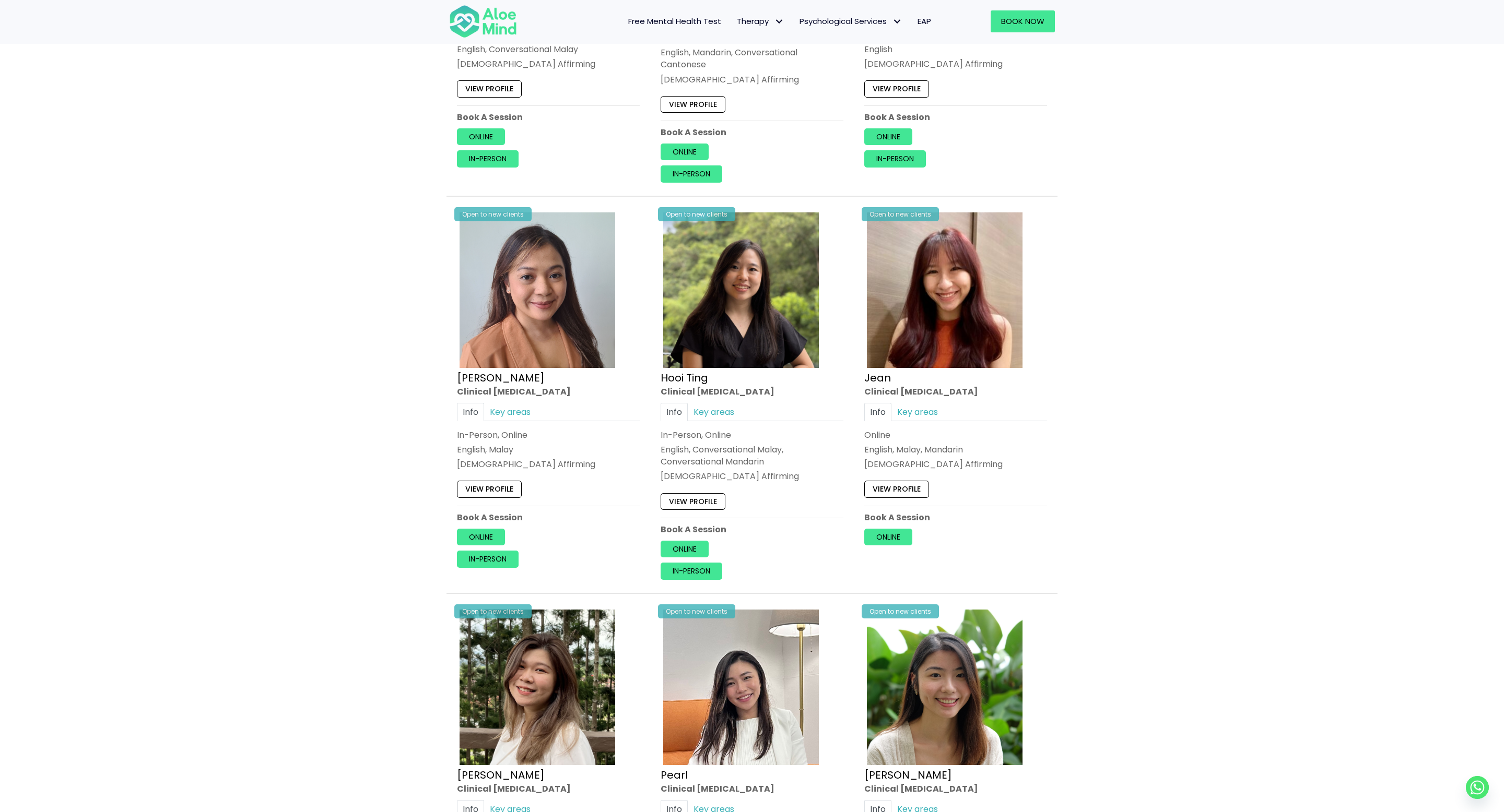
click at [298, 507] on div "Book a session Search Therapy with Licensed Professionals Discover professional…" at bounding box center [752, 337] width 1504 height 2157
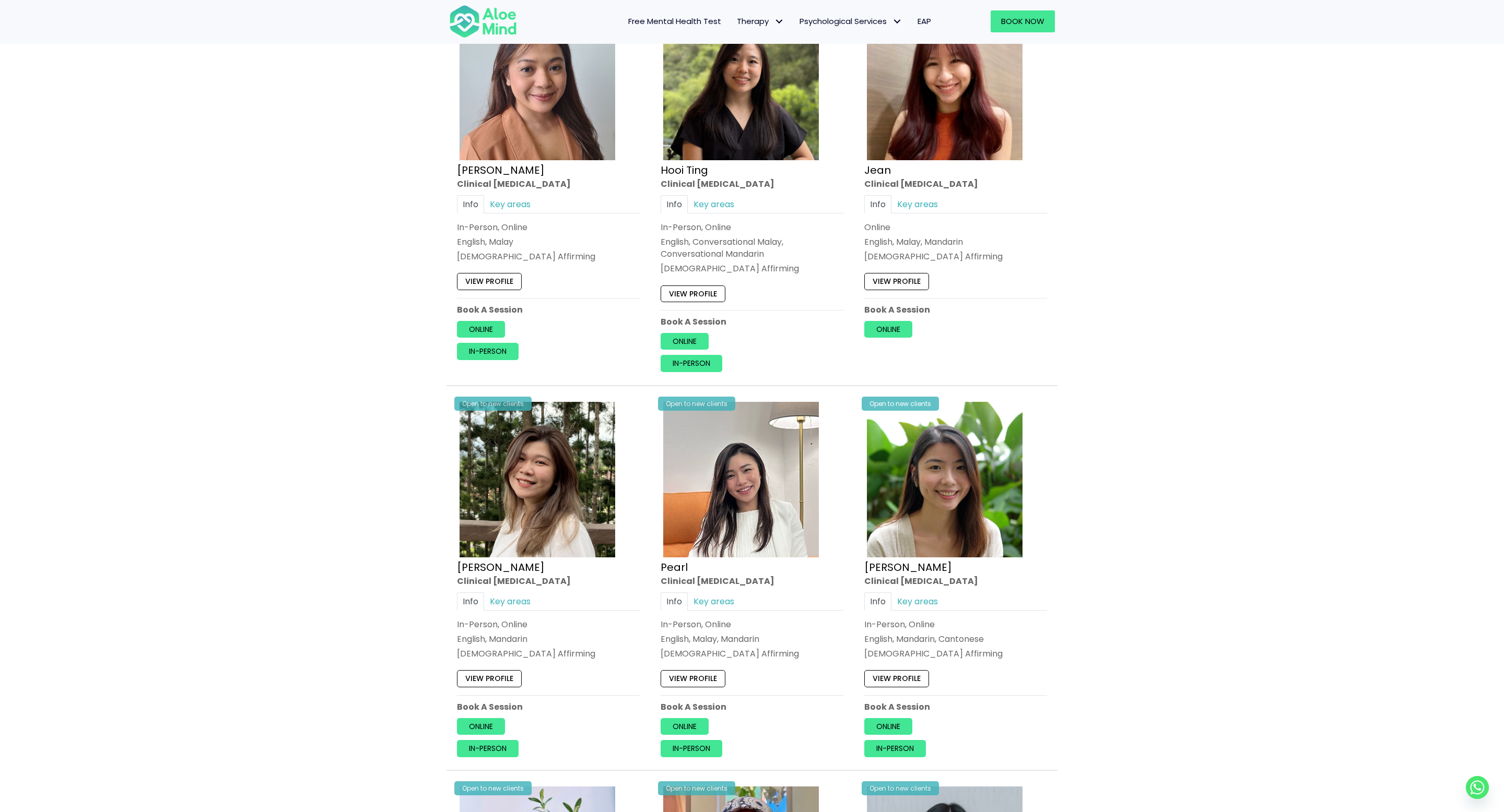
scroll to position [1028, 0]
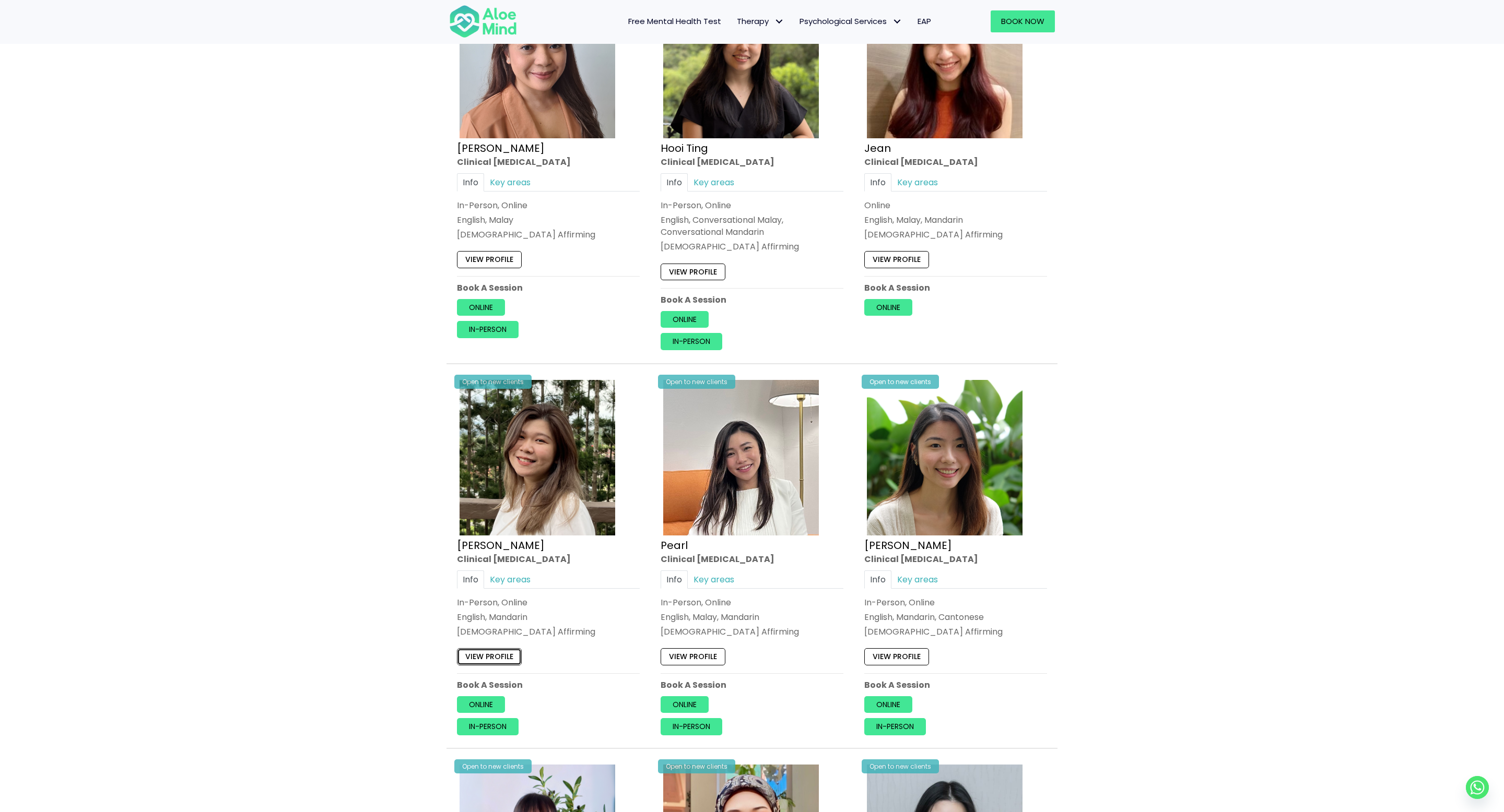
click at [502, 655] on link "View profile" at bounding box center [489, 656] width 65 height 17
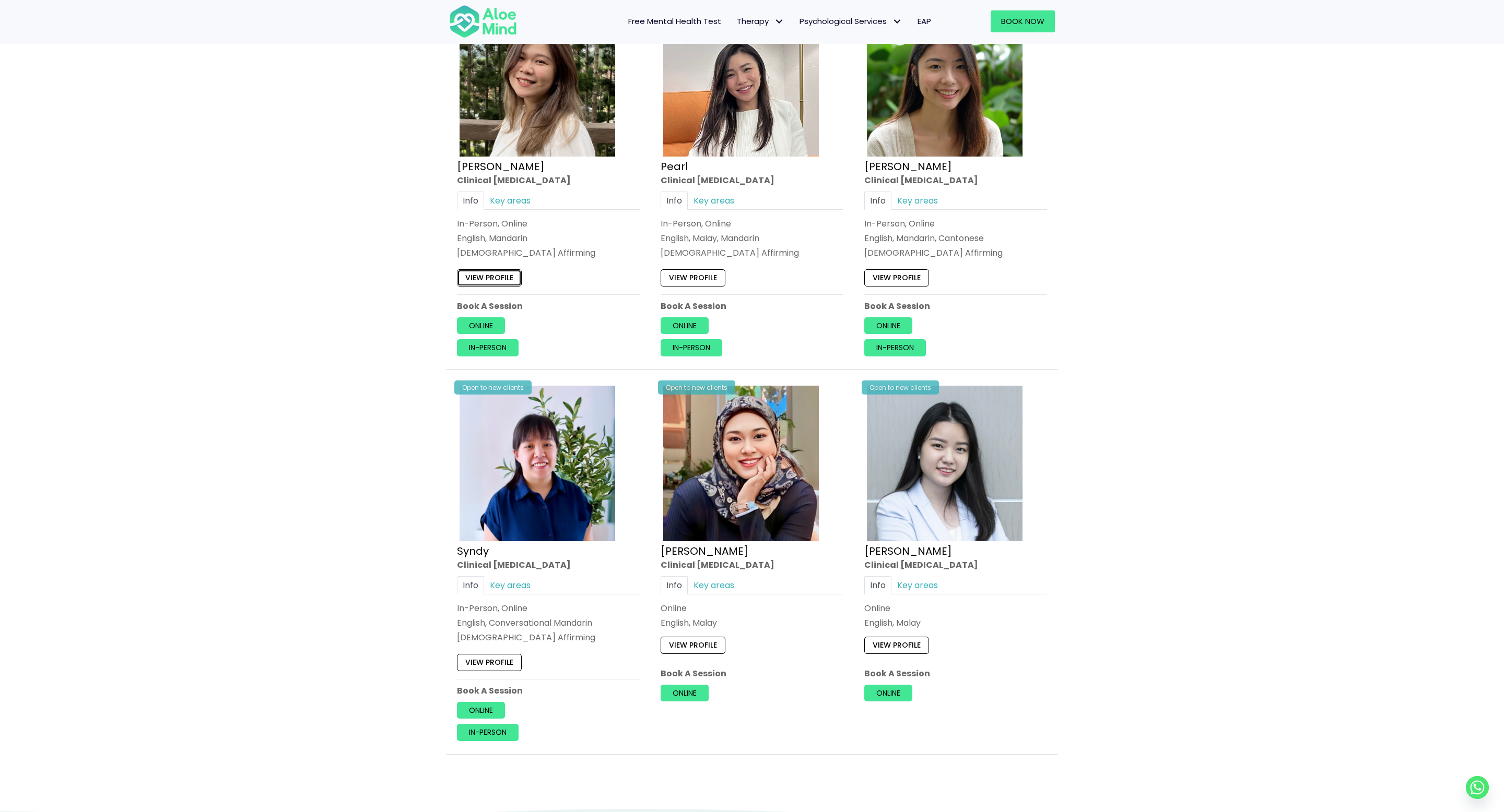
scroll to position [1472, 0]
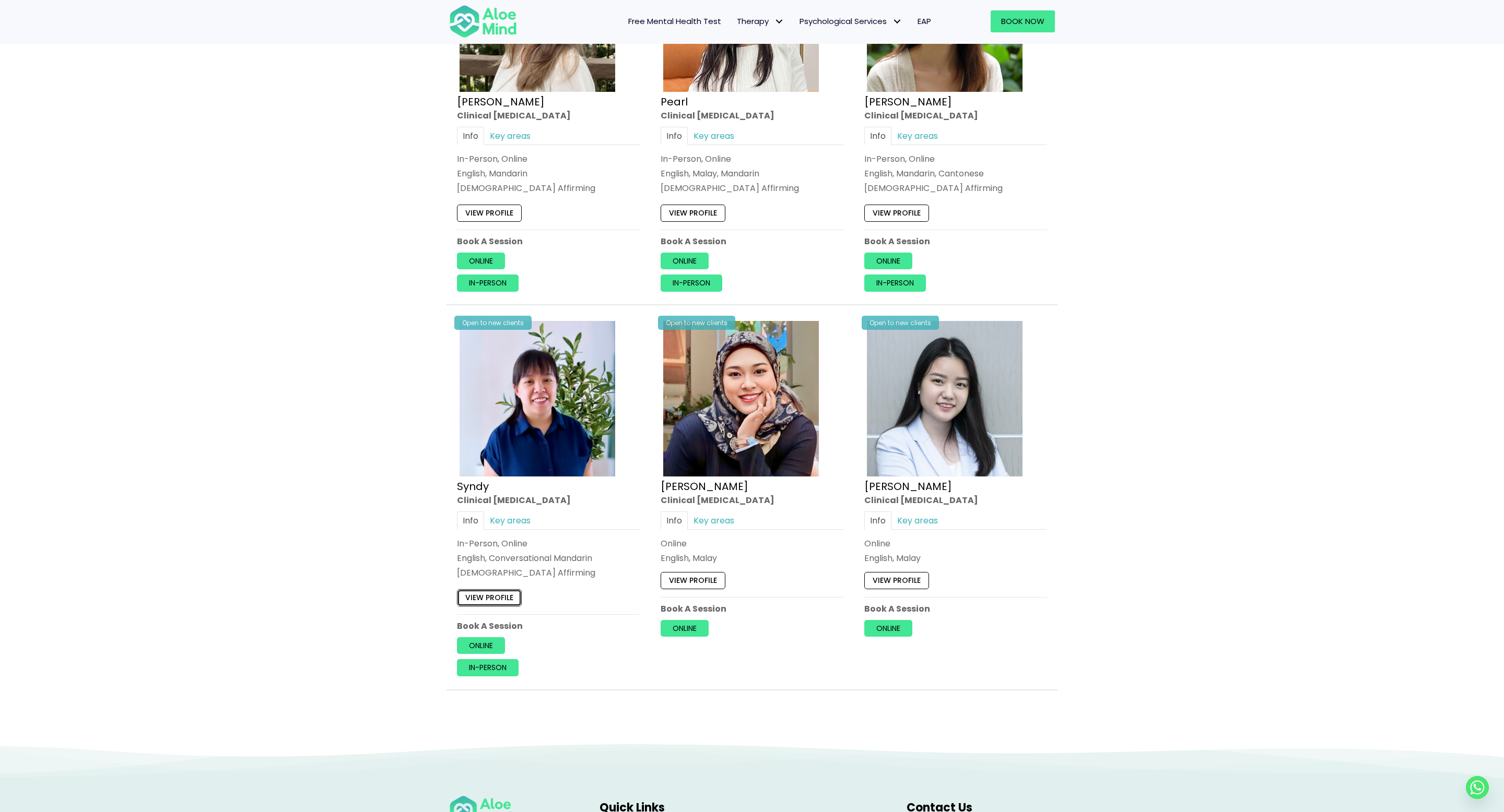
click at [504, 601] on link "View profile" at bounding box center [489, 598] width 65 height 17
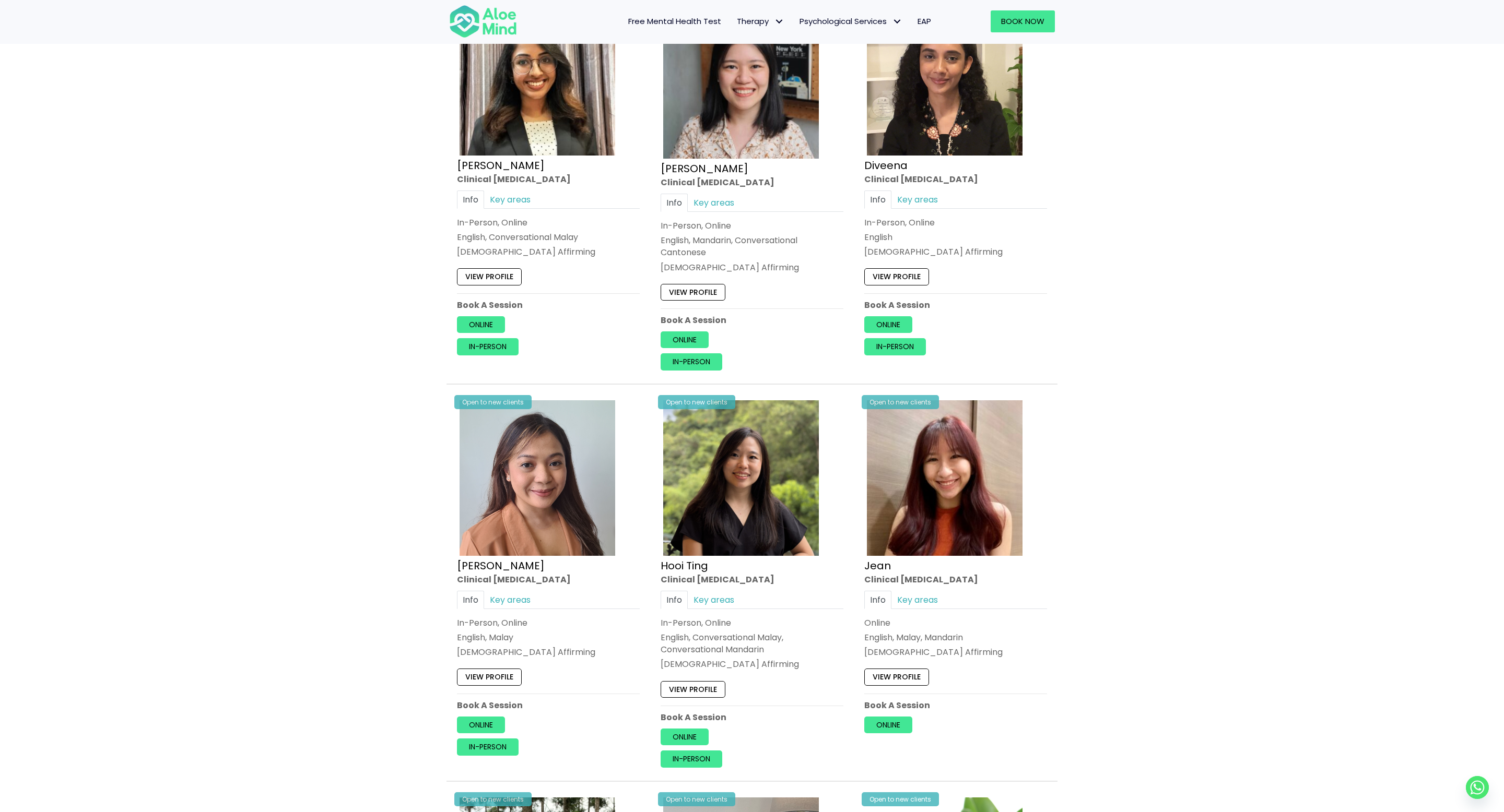
scroll to position [590, 0]
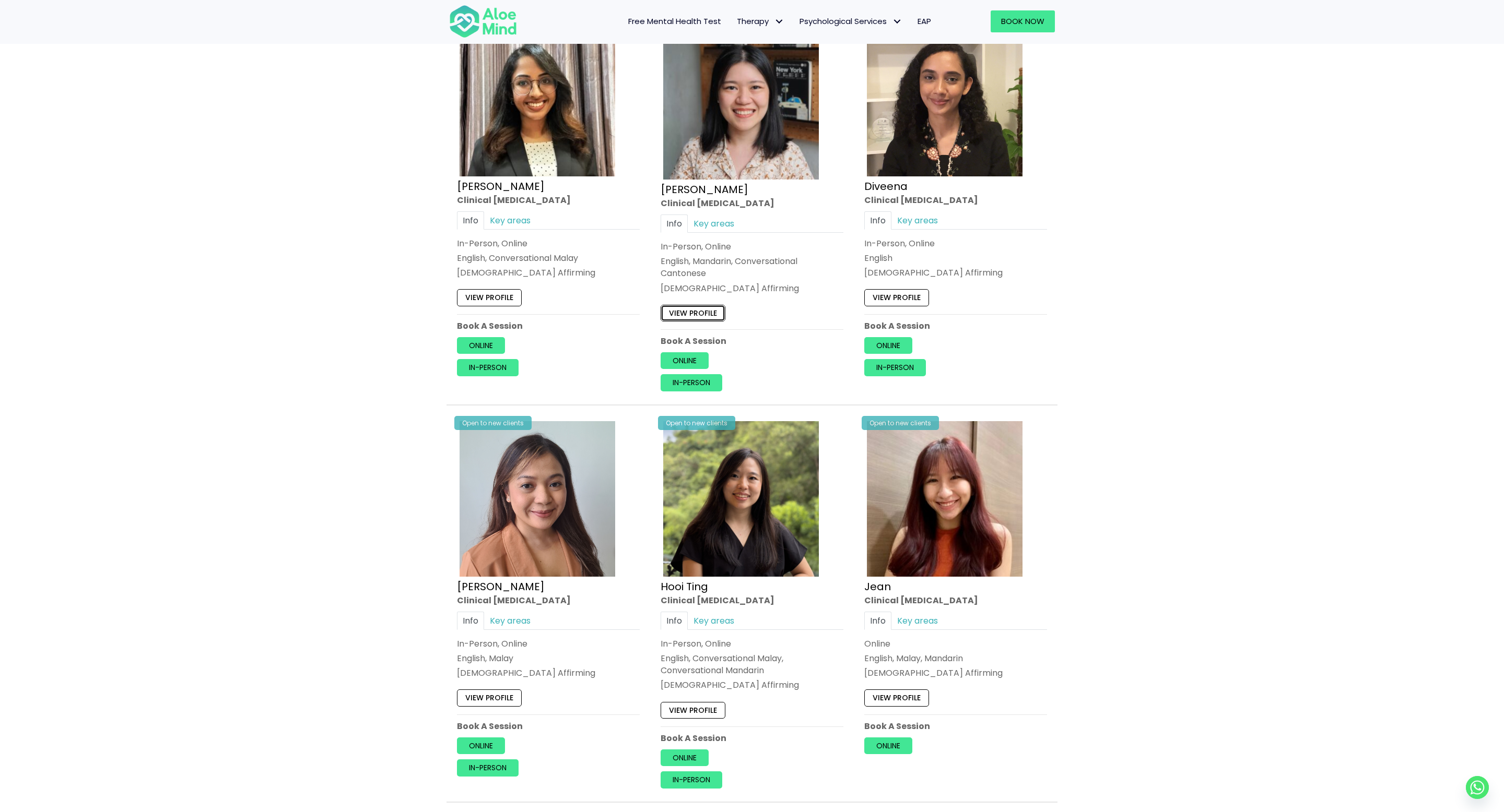
click at [701, 317] on link "View profile" at bounding box center [692, 313] width 65 height 17
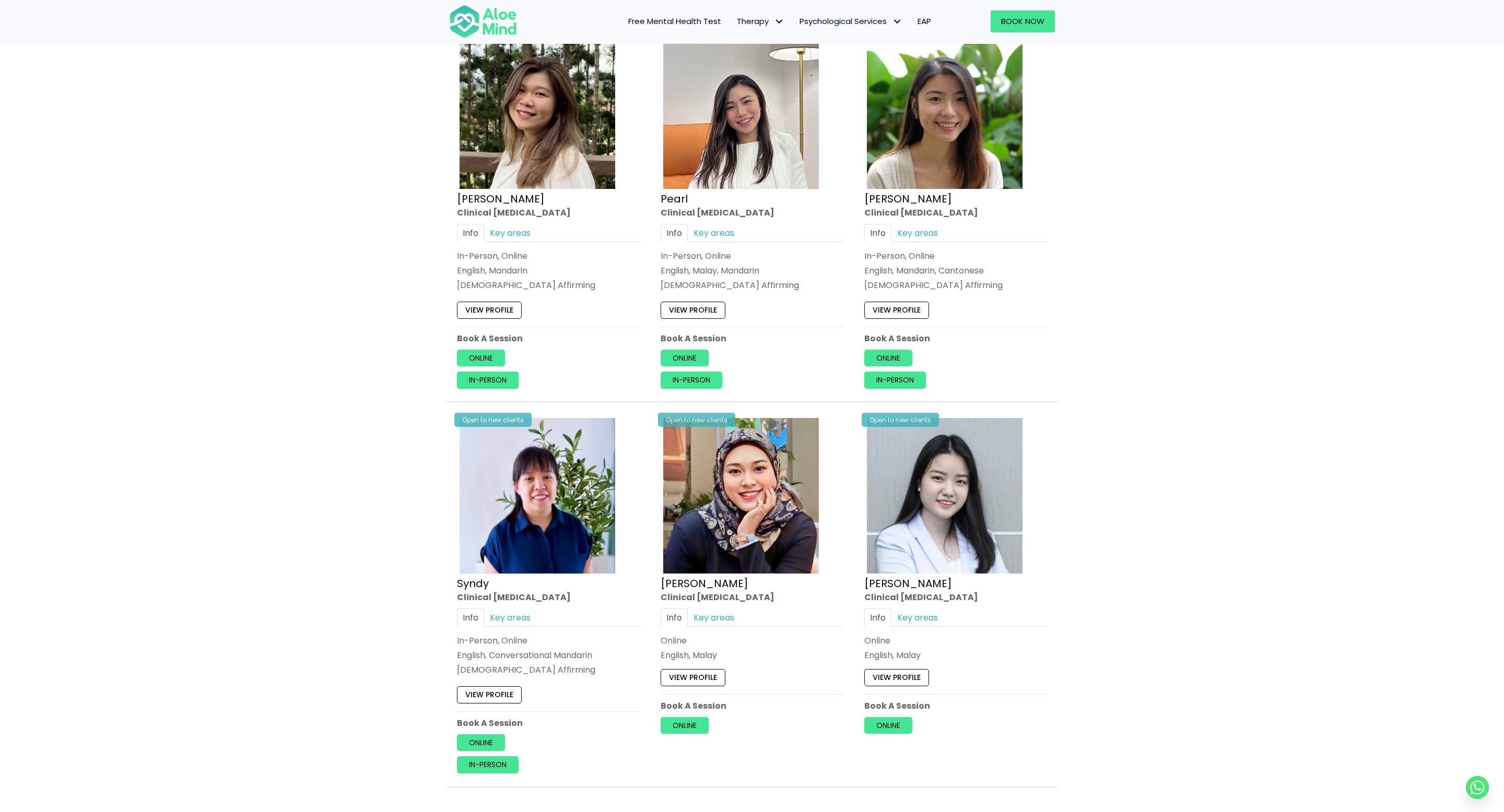
scroll to position [1369, 0]
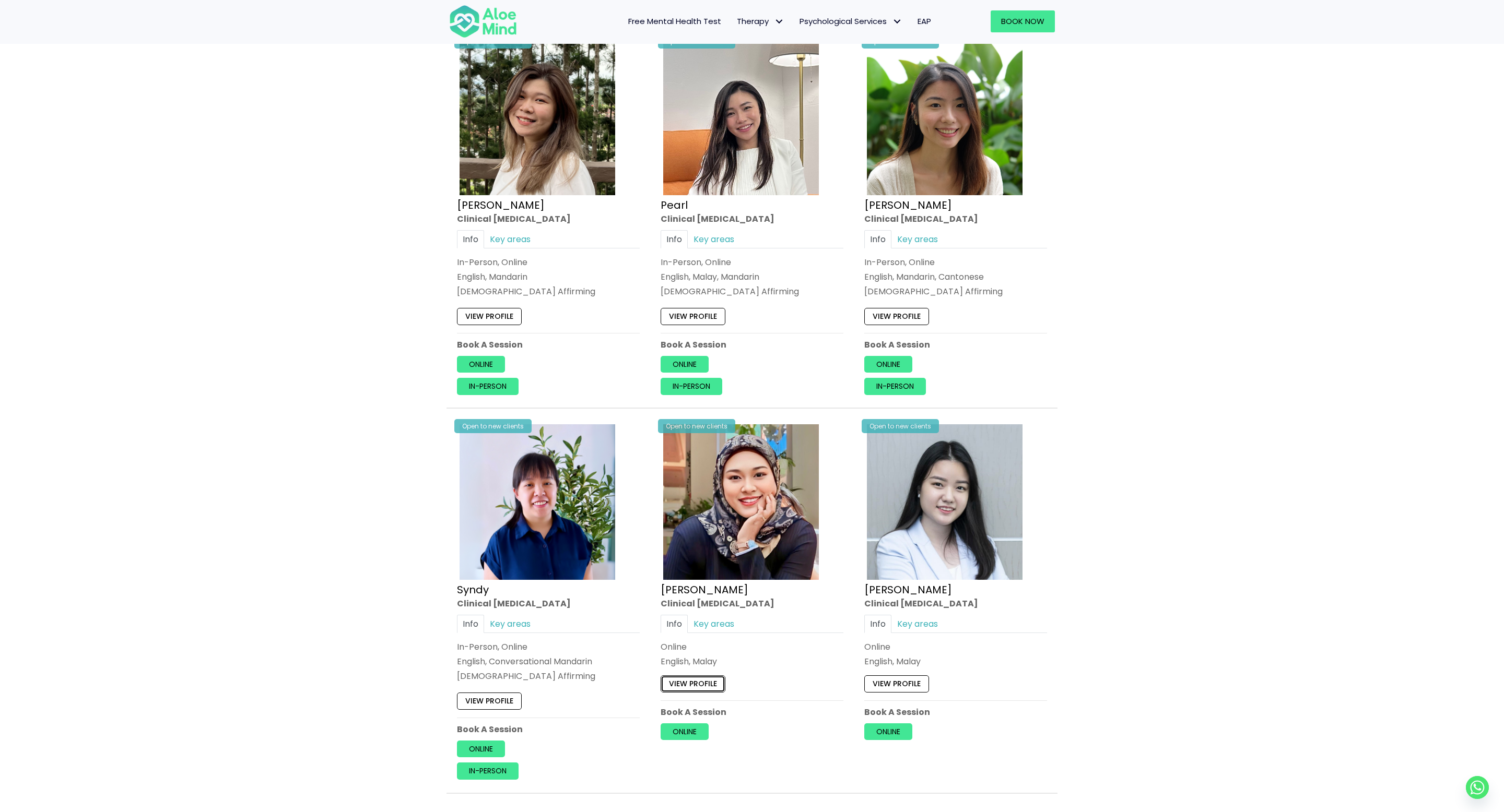
click at [692, 687] on link "View profile" at bounding box center [692, 684] width 65 height 17
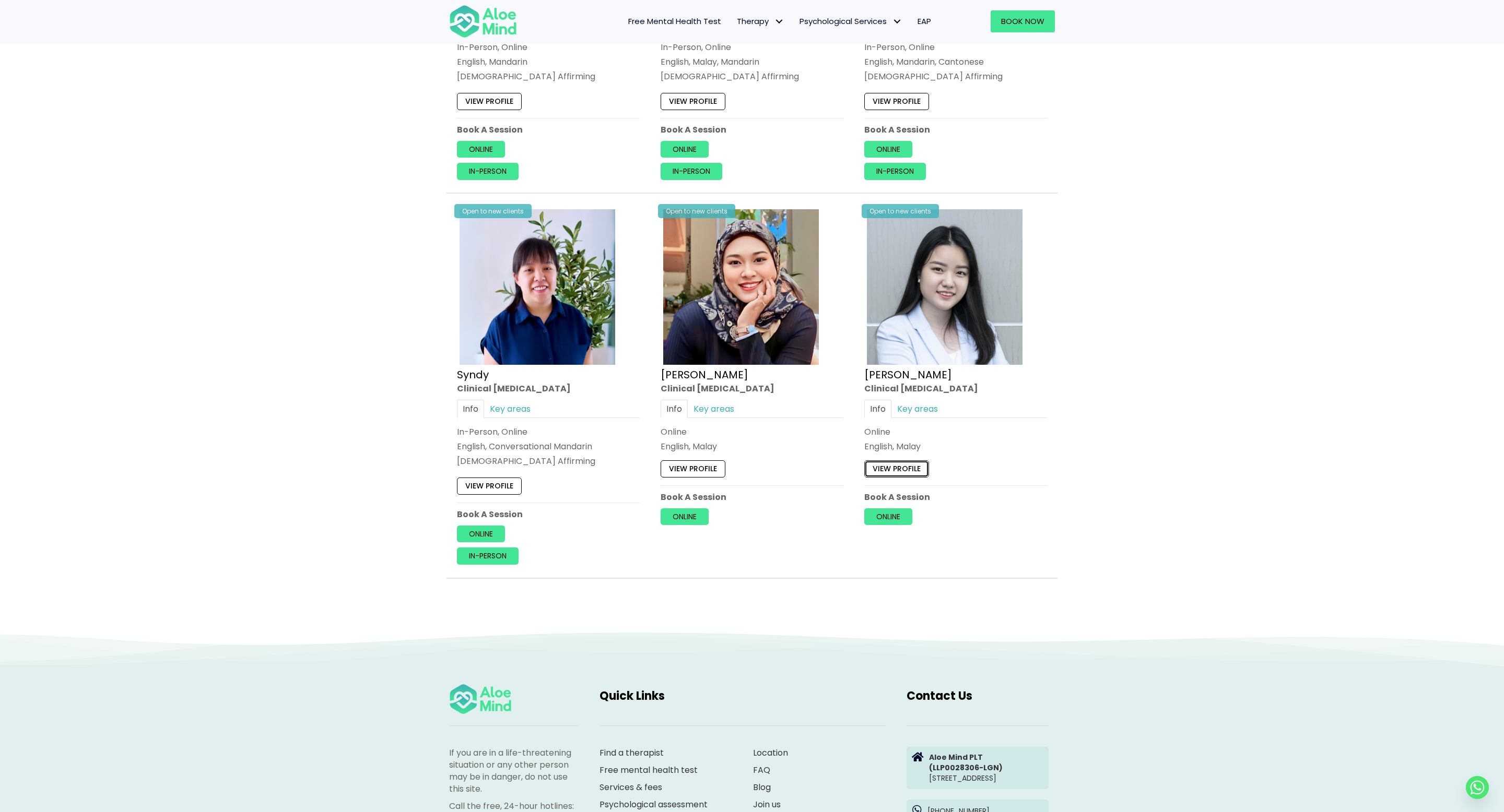
click at [907, 464] on link "View profile" at bounding box center [897, 469] width 65 height 17
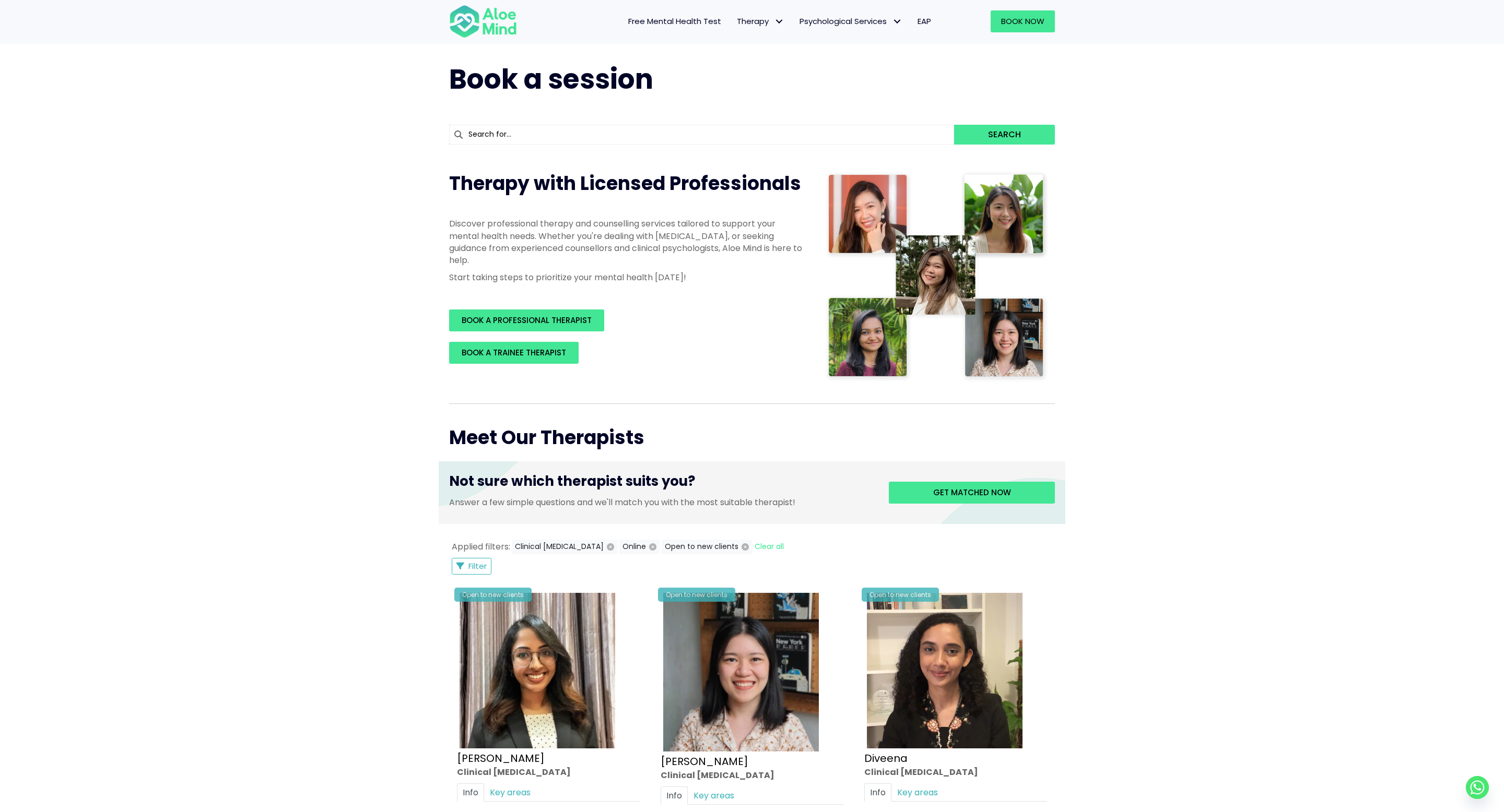
scroll to position [0, 0]
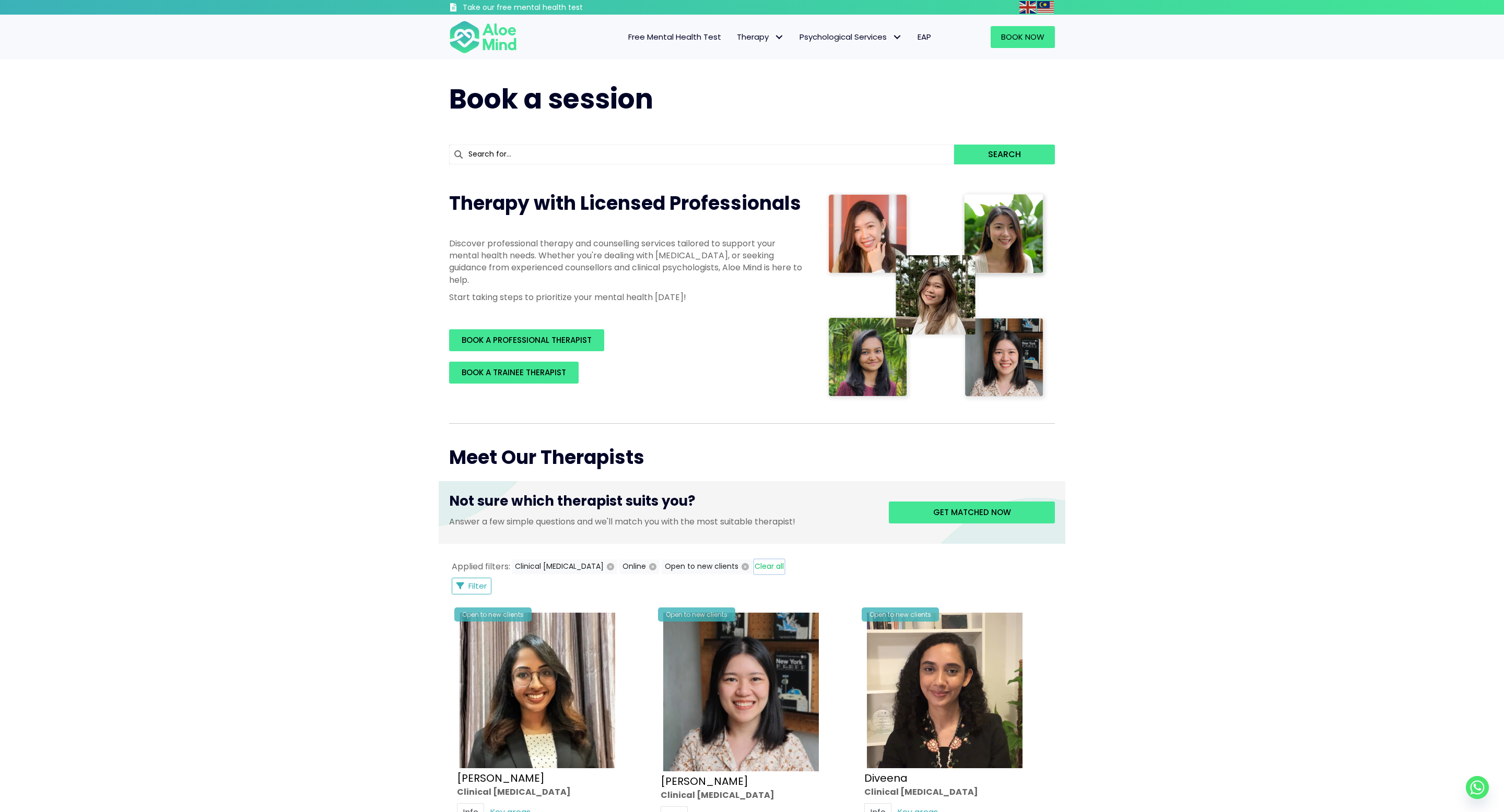
click at [754, 570] on button "Clear all" at bounding box center [769, 566] width 31 height 14
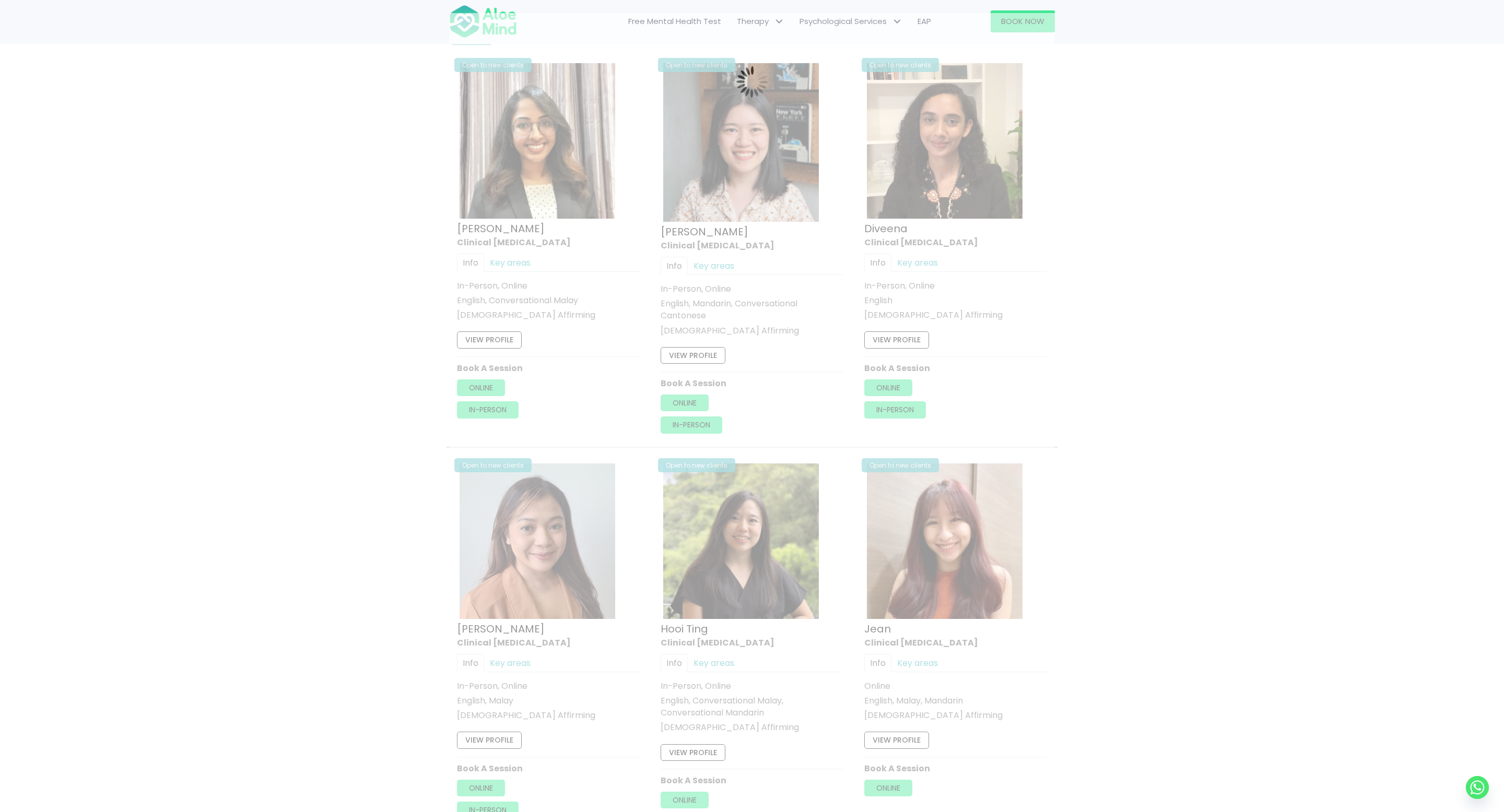
scroll to position [559, 0]
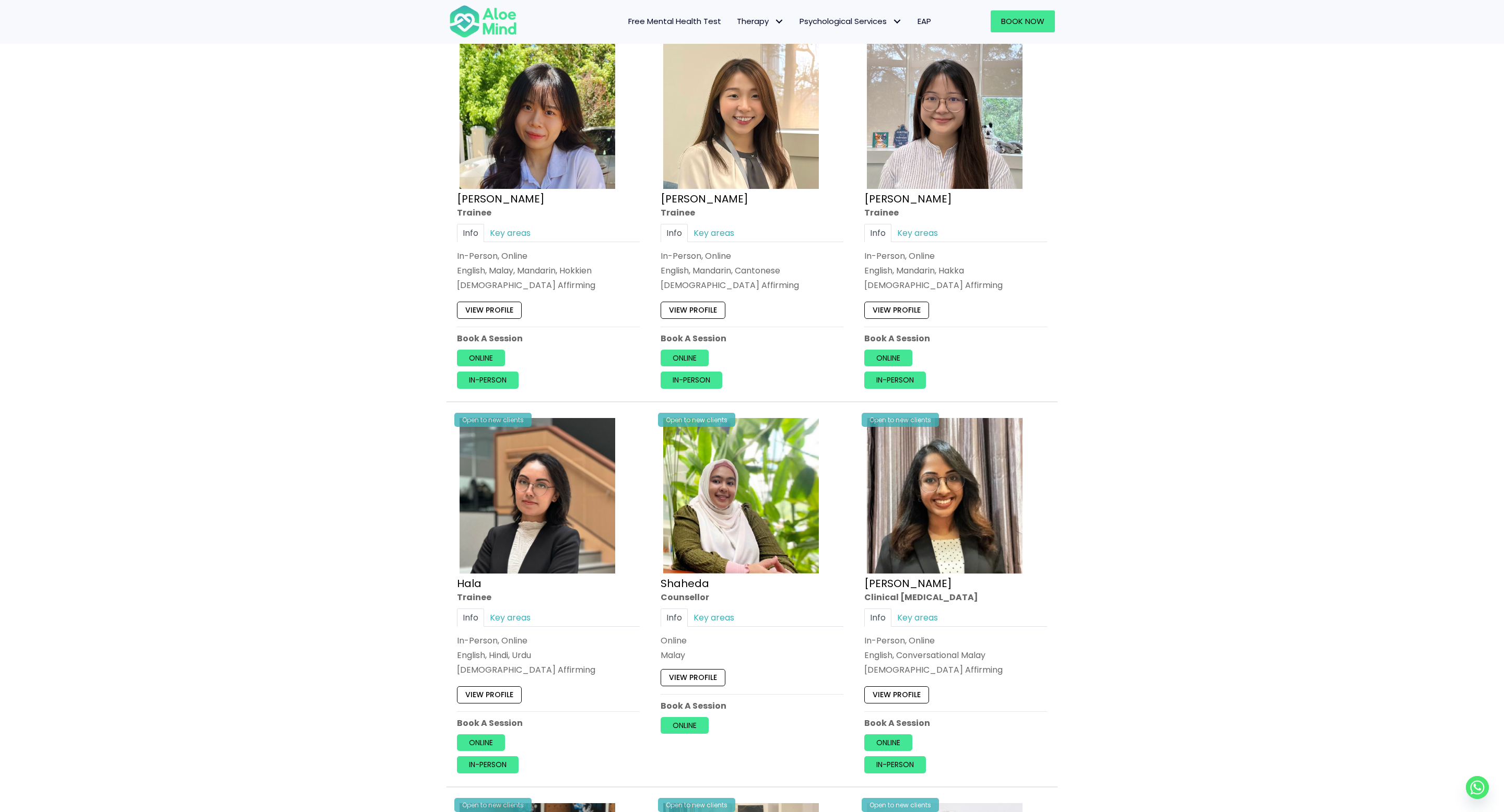
scroll to position [2304, 0]
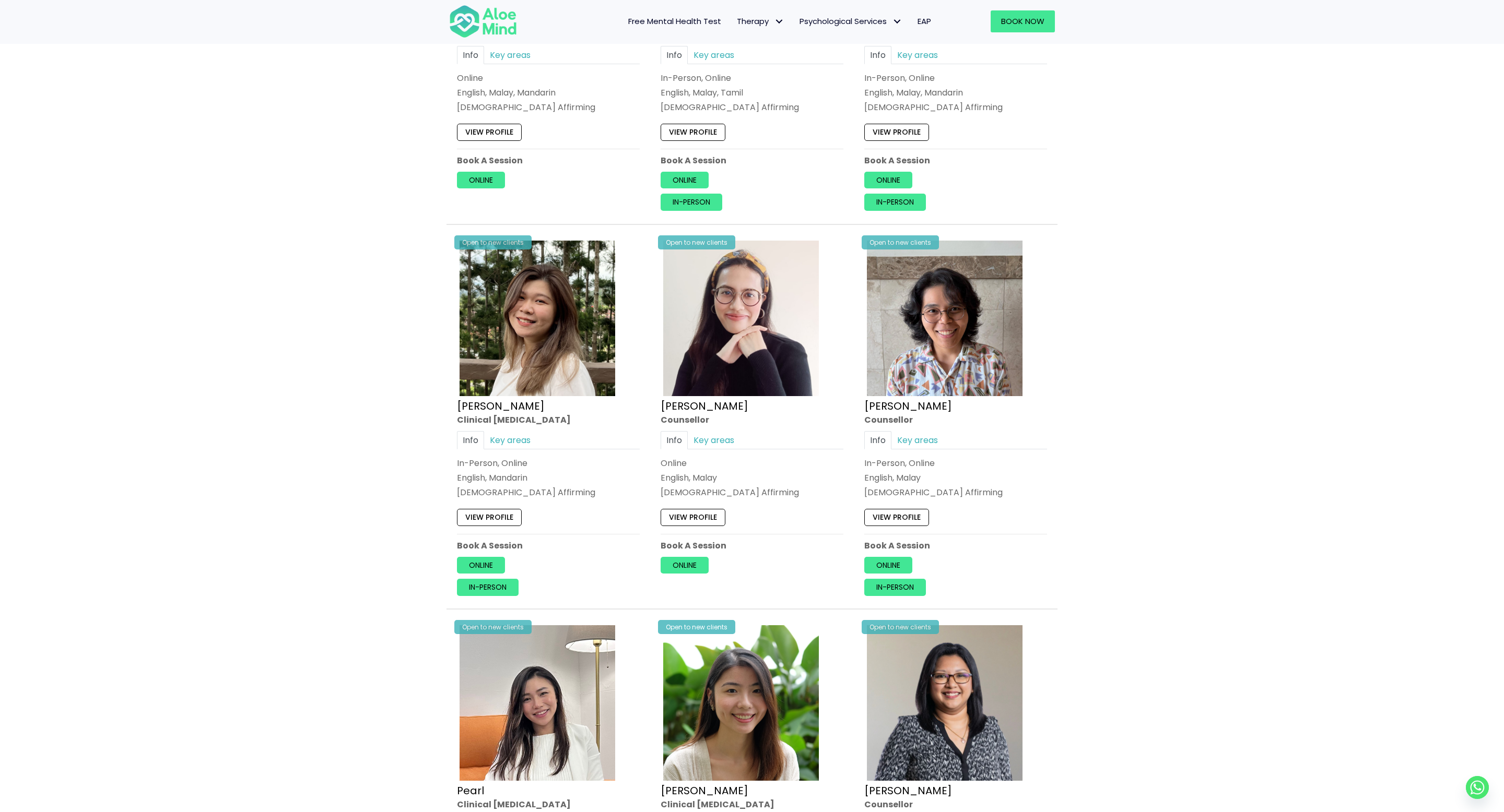
click at [1131, 349] on div "Book a session Search Therapy with Licensed Professionals Discover professional…" at bounding box center [752, 170] width 1504 height 4832
click at [701, 518] on link "View profile" at bounding box center [692, 518] width 65 height 17
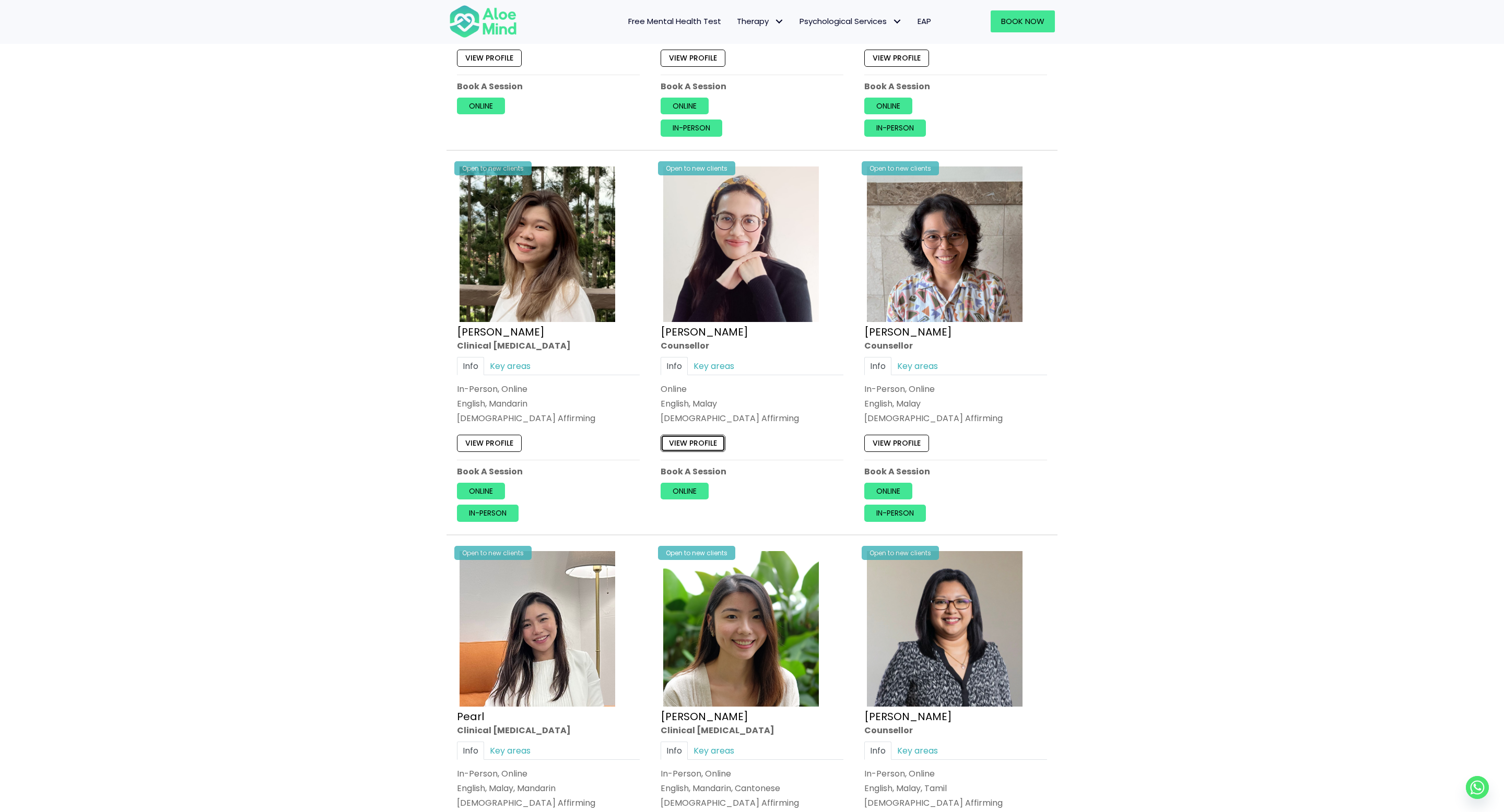
scroll to position [2379, 0]
click at [886, 489] on link "Online" at bounding box center [888, 490] width 48 height 17
click at [891, 440] on link "View profile" at bounding box center [897, 442] width 65 height 17
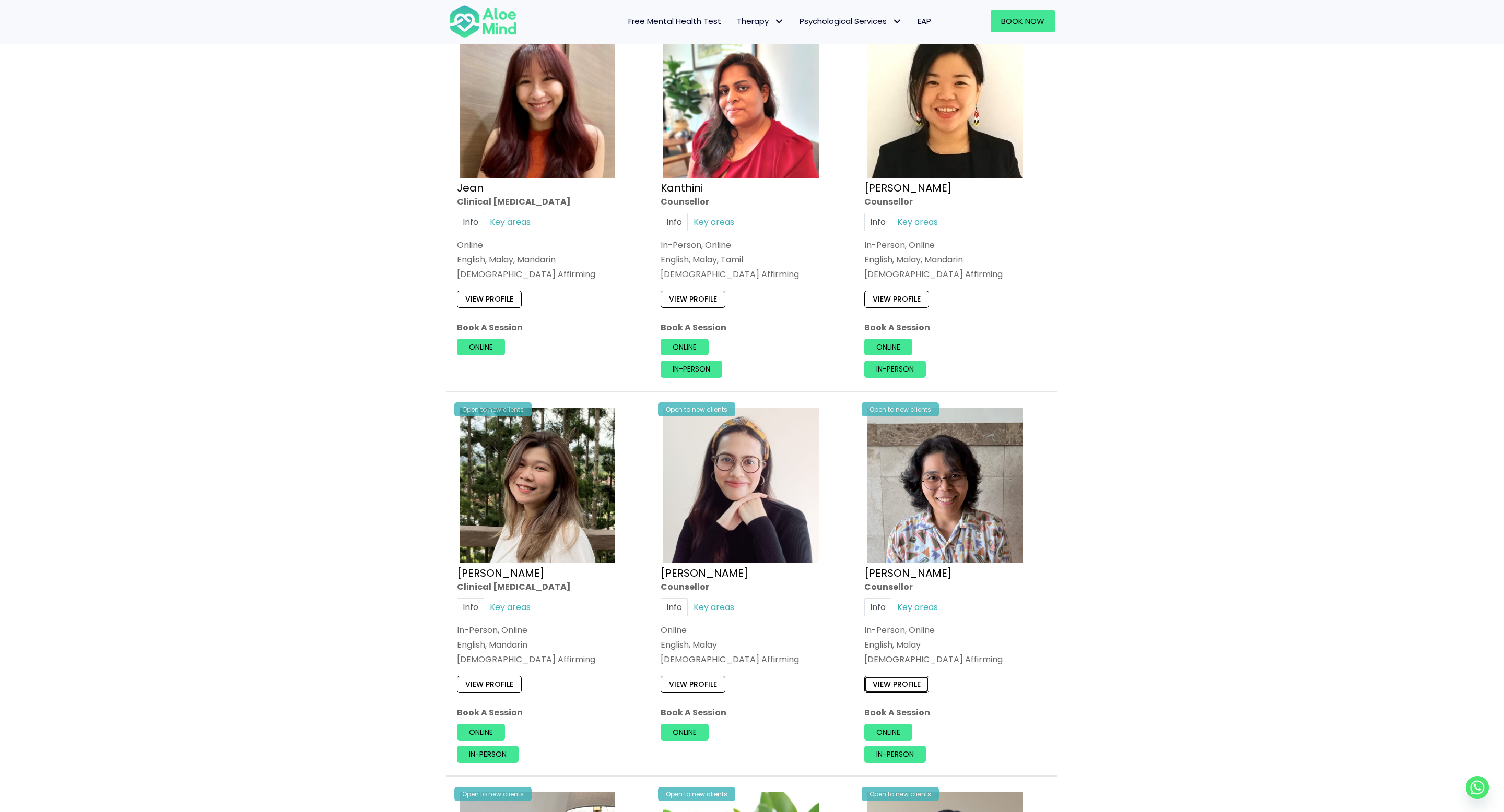
scroll to position [2136, 0]
click at [692, 346] on link "Online" at bounding box center [684, 348] width 48 height 17
click at [697, 298] on link "View profile" at bounding box center [692, 300] width 65 height 17
click at [450, 380] on div "Open to new clients Jean Clinical psychologist Info Key areas Online English, M…" at bounding box center [548, 202] width 198 height 379
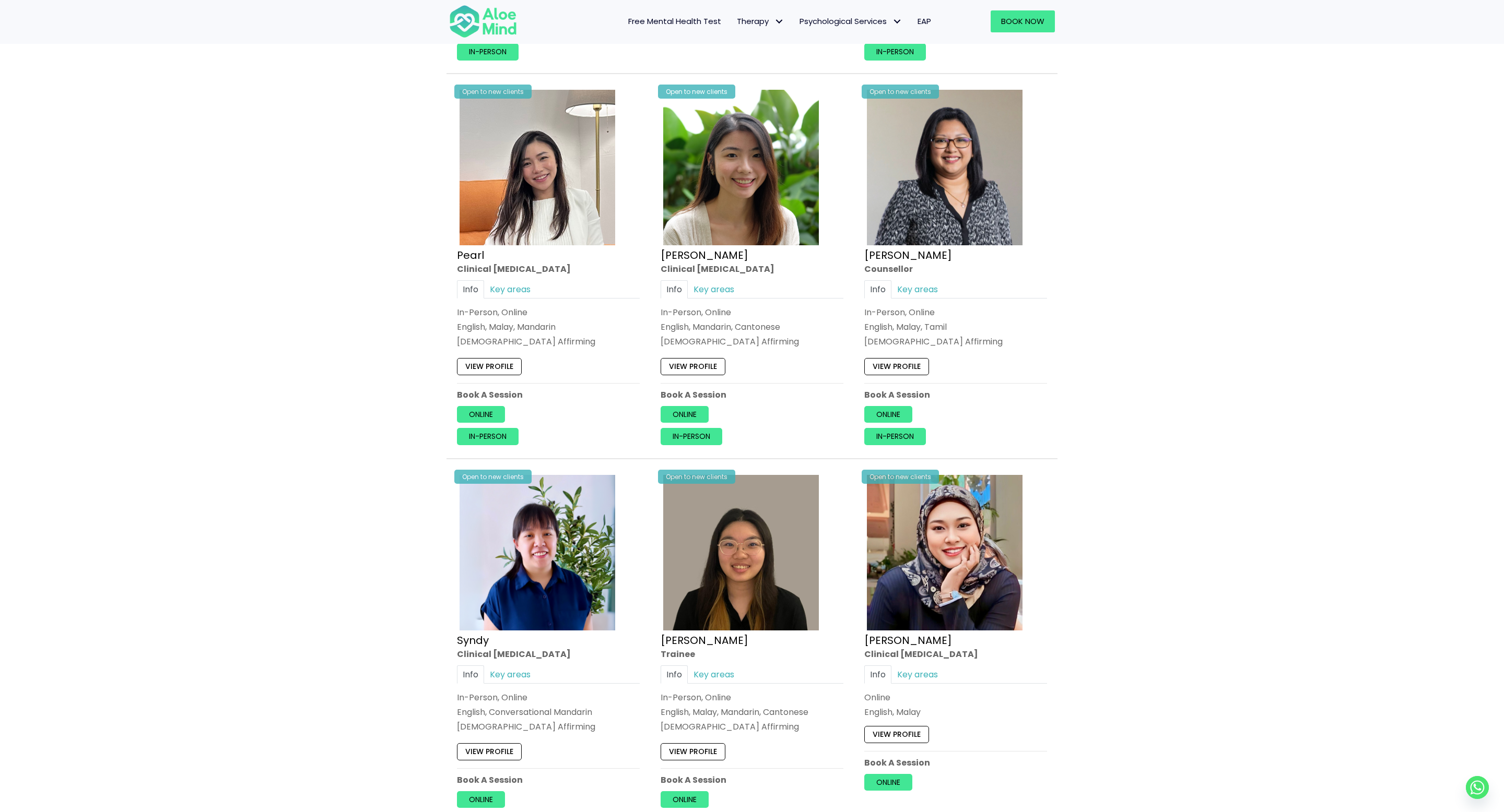
scroll to position [2859, 0]
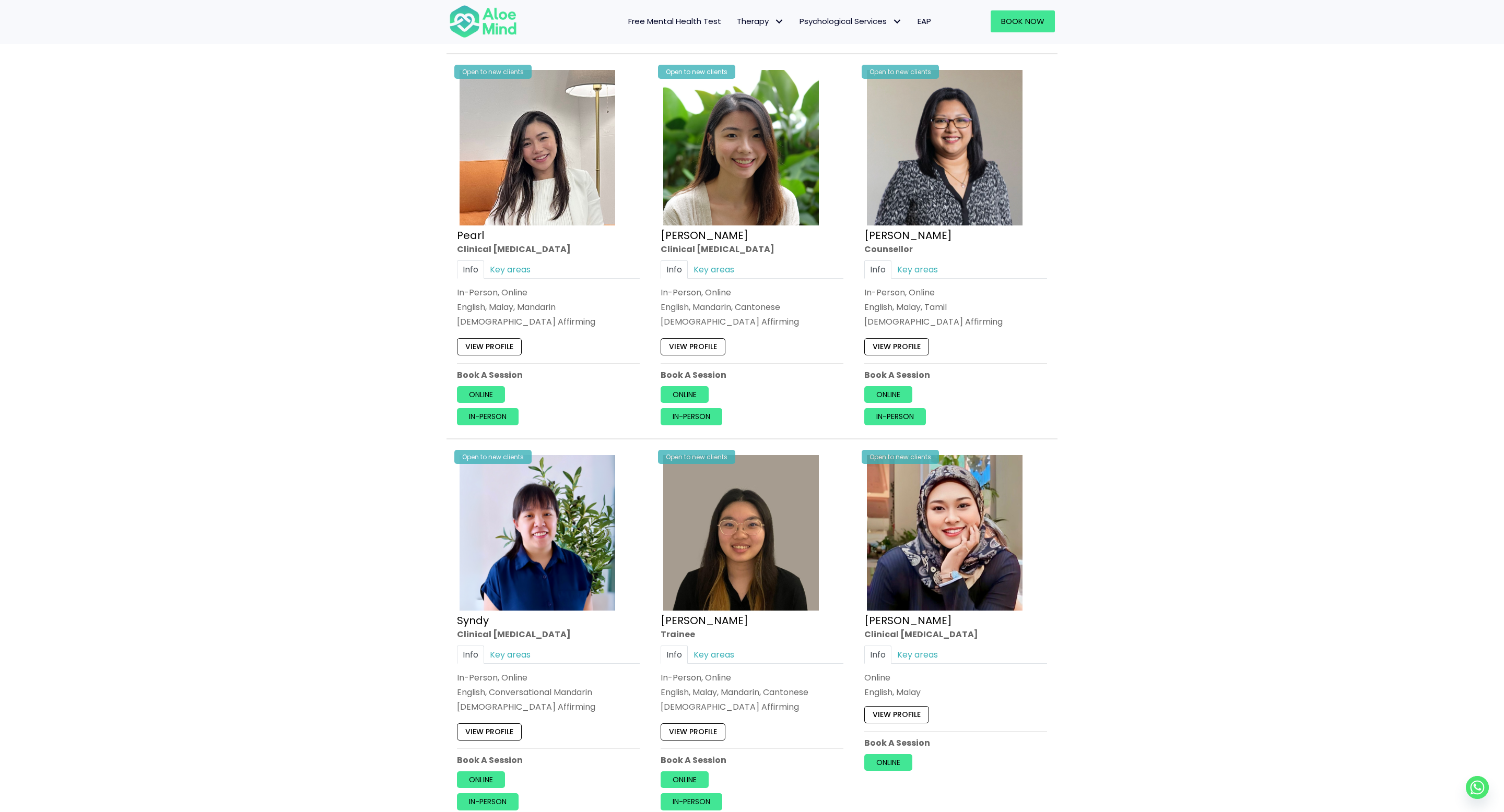
click at [904, 336] on div "View profile" at bounding box center [956, 345] width 183 height 22
click at [888, 394] on link "Online" at bounding box center [888, 395] width 48 height 17
click at [904, 341] on link "View profile" at bounding box center [897, 347] width 65 height 17
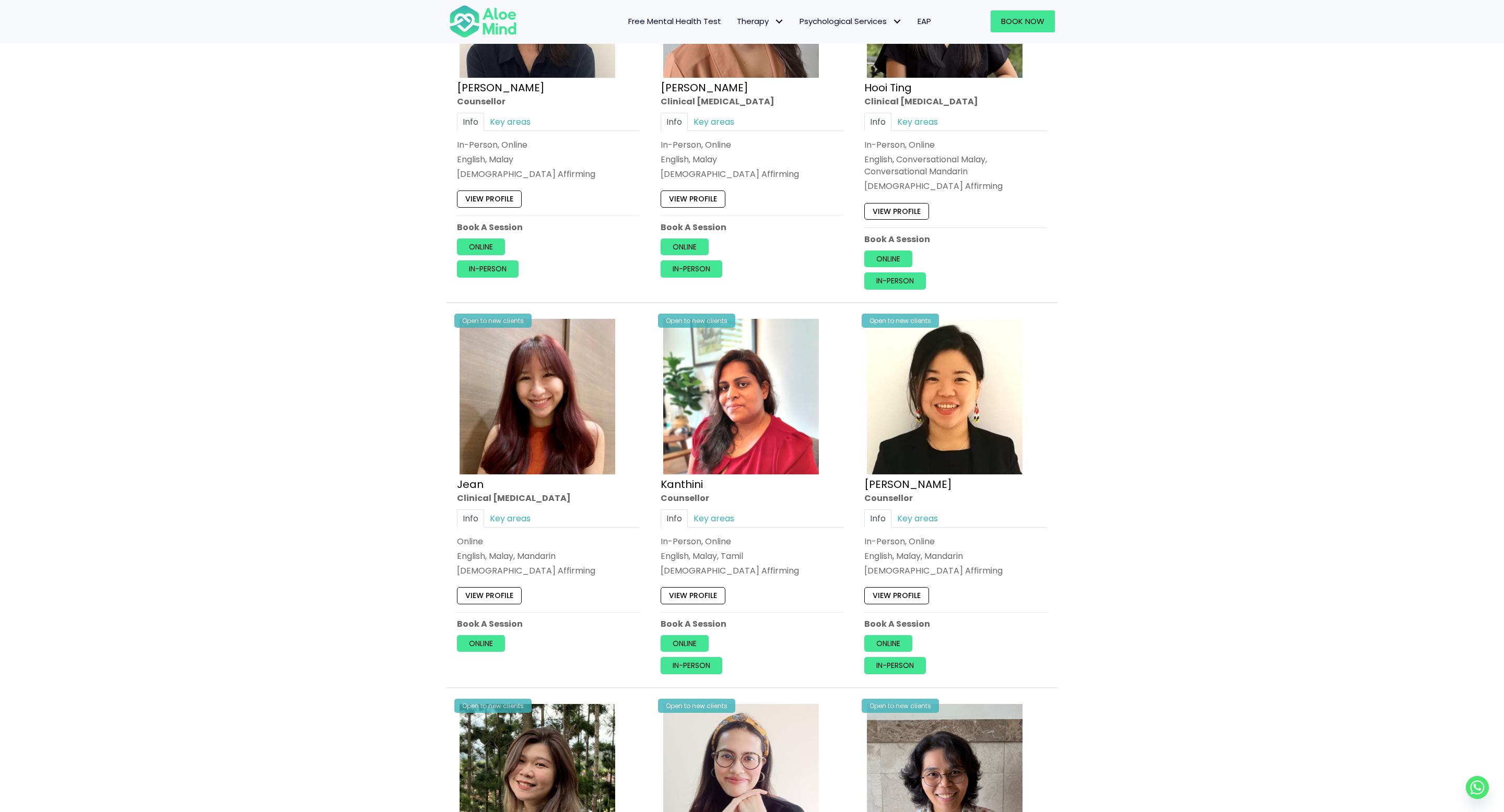
scroll to position [1837, 0]
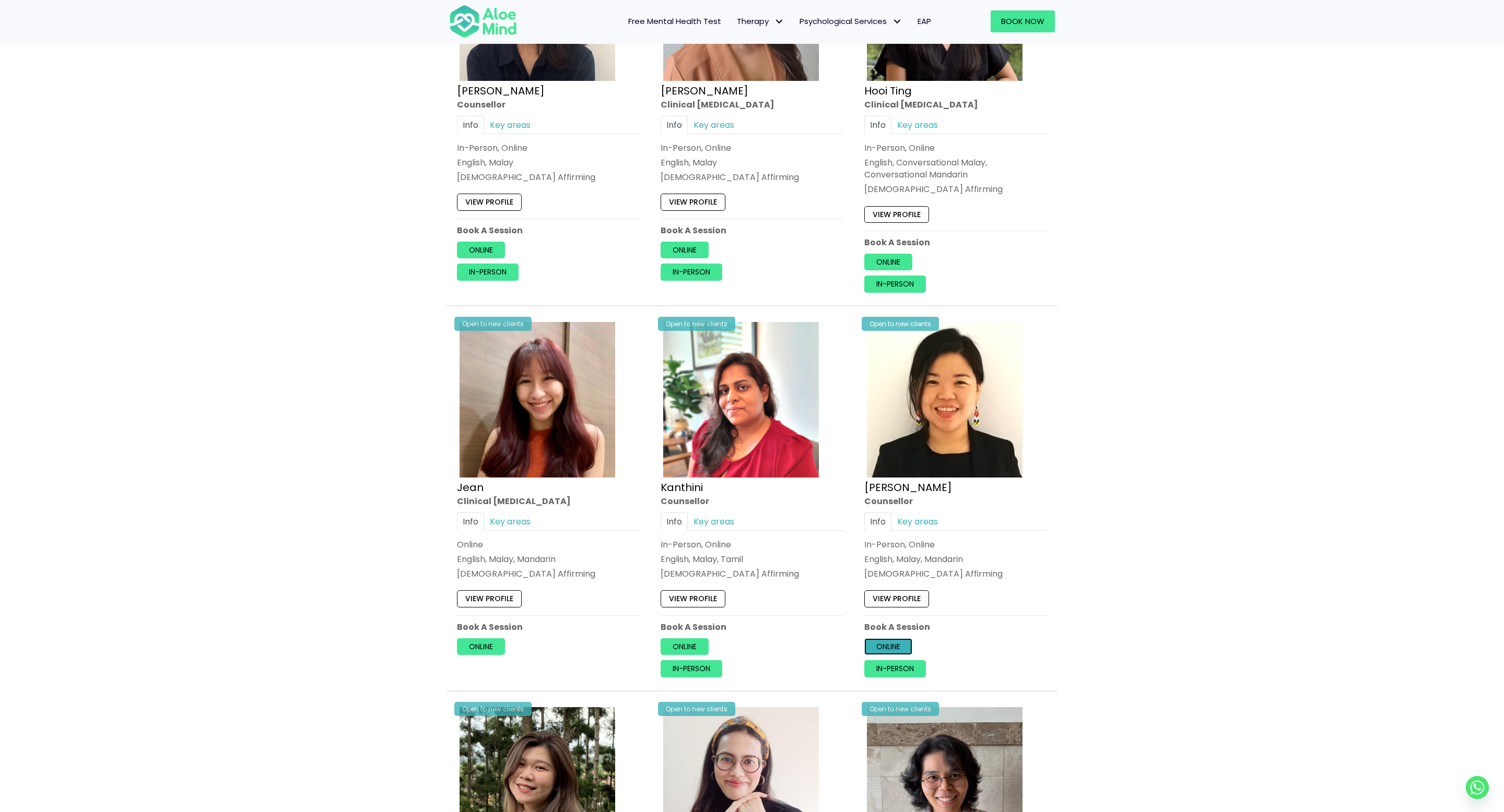
click at [898, 647] on link "Online" at bounding box center [888, 647] width 48 height 17
click at [906, 596] on link "View profile" at bounding box center [897, 599] width 65 height 17
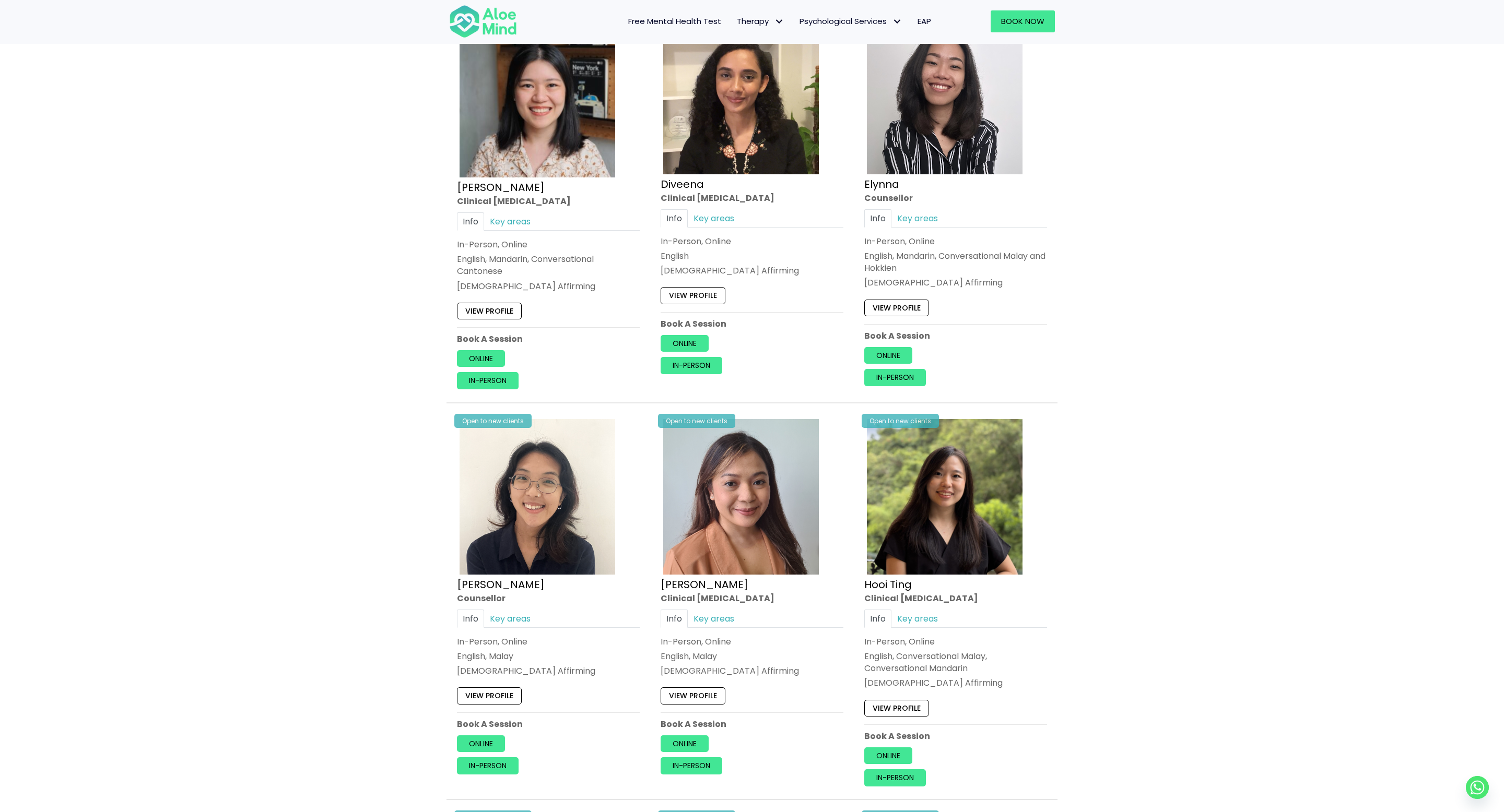
scroll to position [1342, 0]
click at [895, 312] on link "View profile" at bounding box center [897, 308] width 65 height 17
click at [899, 354] on link "Online" at bounding box center [888, 357] width 48 height 17
click at [495, 742] on link "Online" at bounding box center [480, 745] width 48 height 17
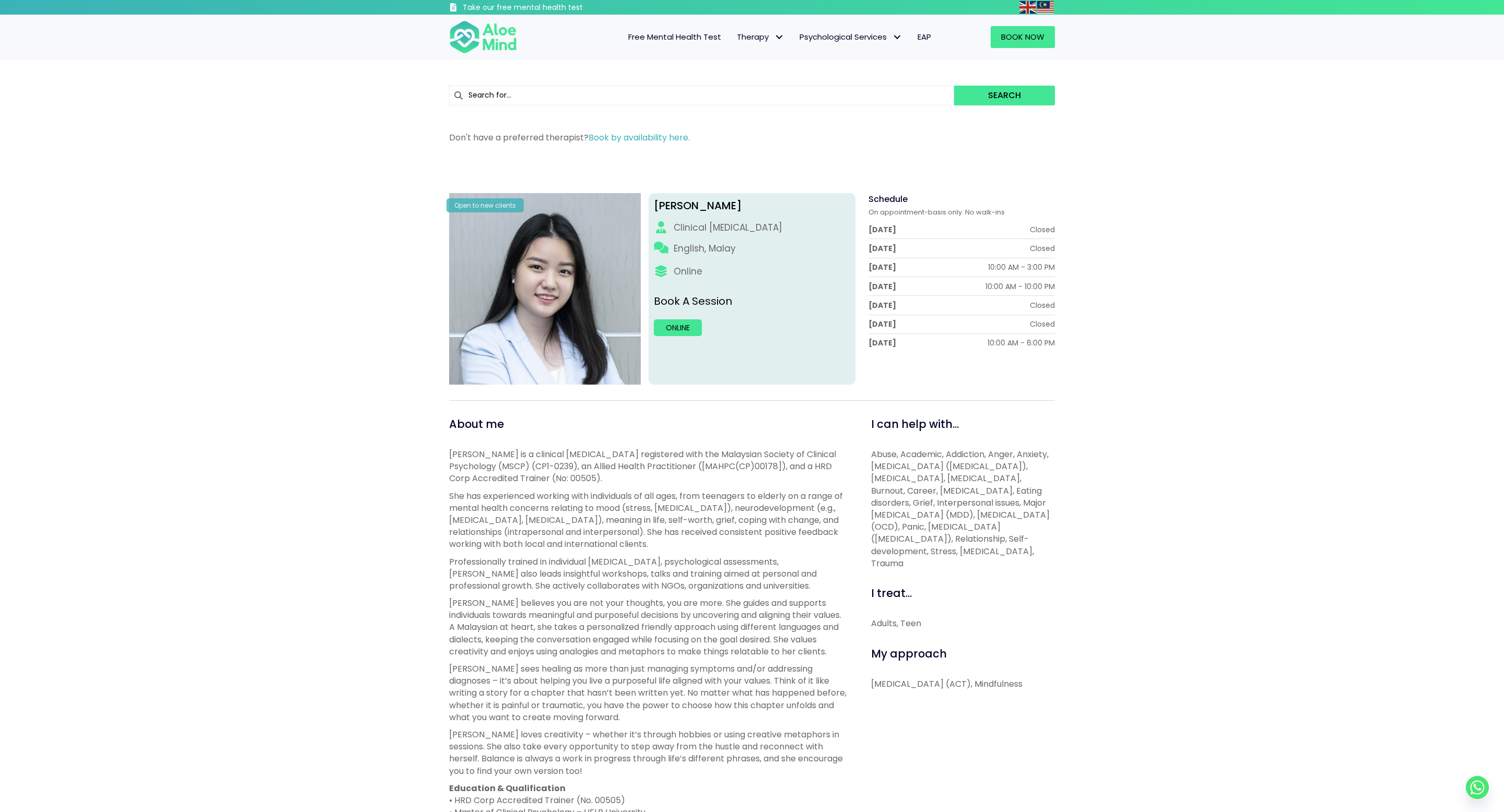
click at [703, 455] on p "[PERSON_NAME] is a clinical [MEDICAL_DATA] registered with the Malaysian Societ…" at bounding box center [648, 466] width 399 height 37
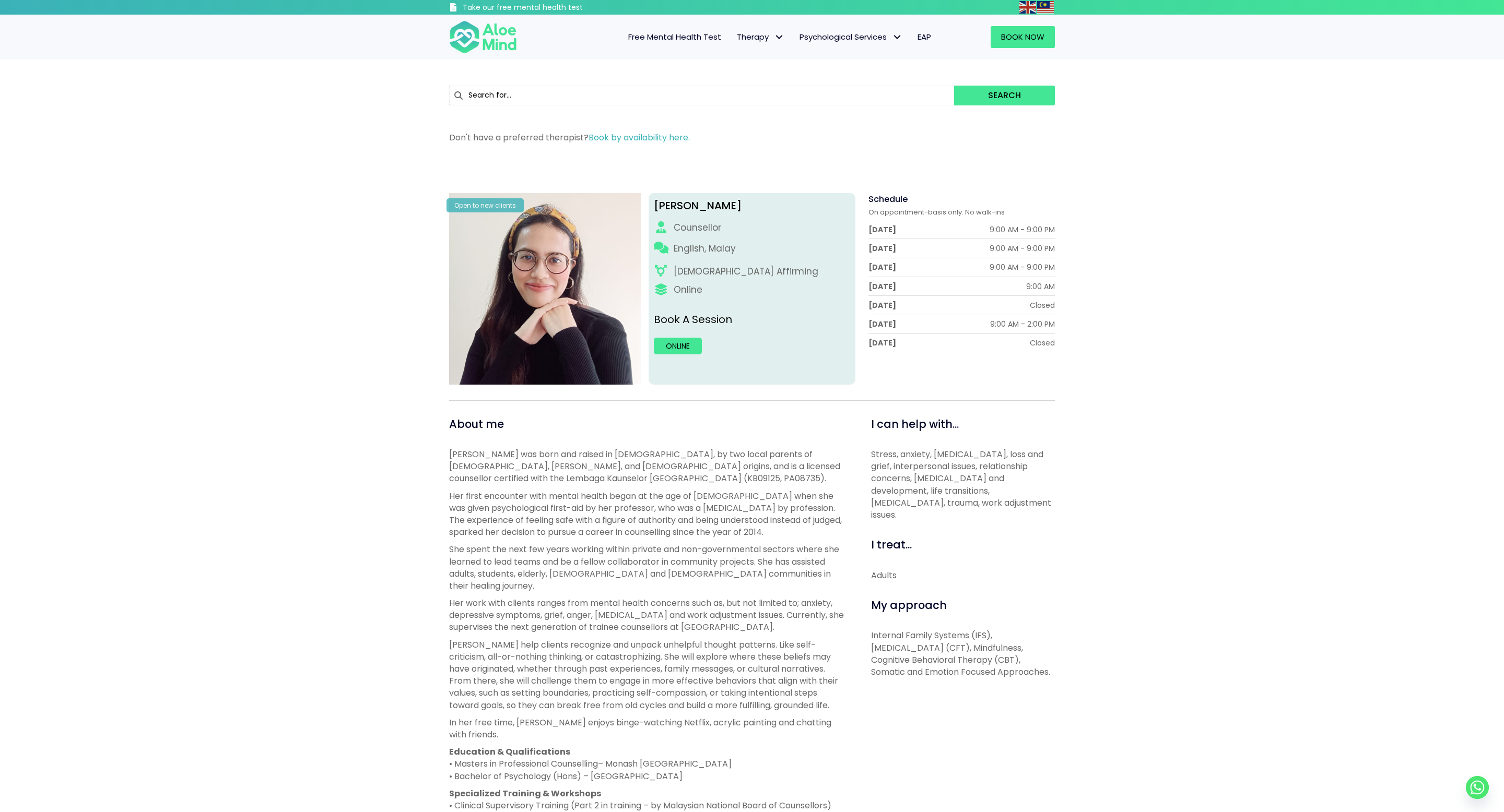
scroll to position [8, 0]
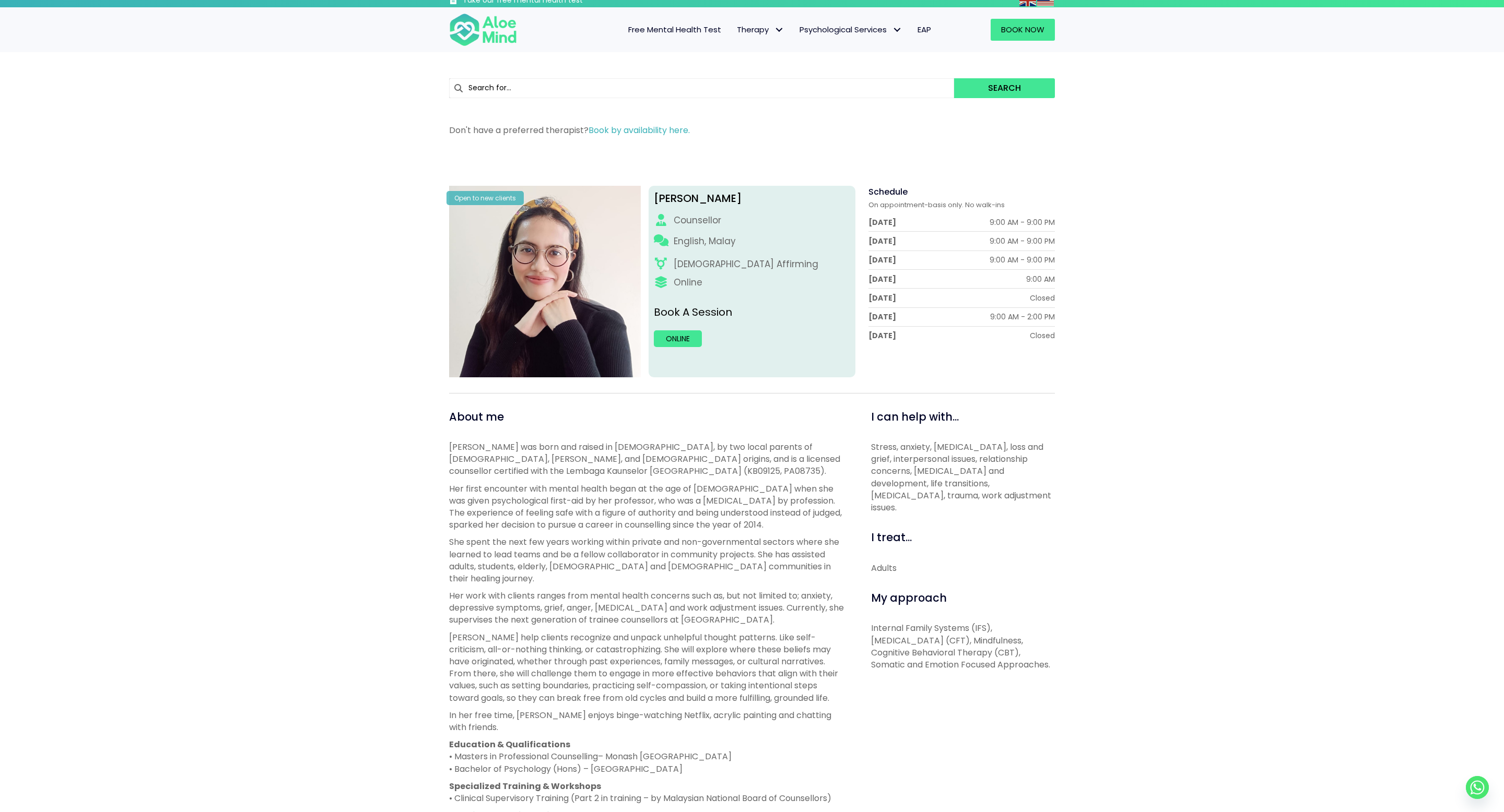
click at [676, 349] on div "Natasha Counsellor English, Malay LGBTQ Affirming Online Book A Session Online" at bounding box center [751, 281] width 207 height 192
click at [675, 334] on link "Online" at bounding box center [678, 339] width 48 height 17
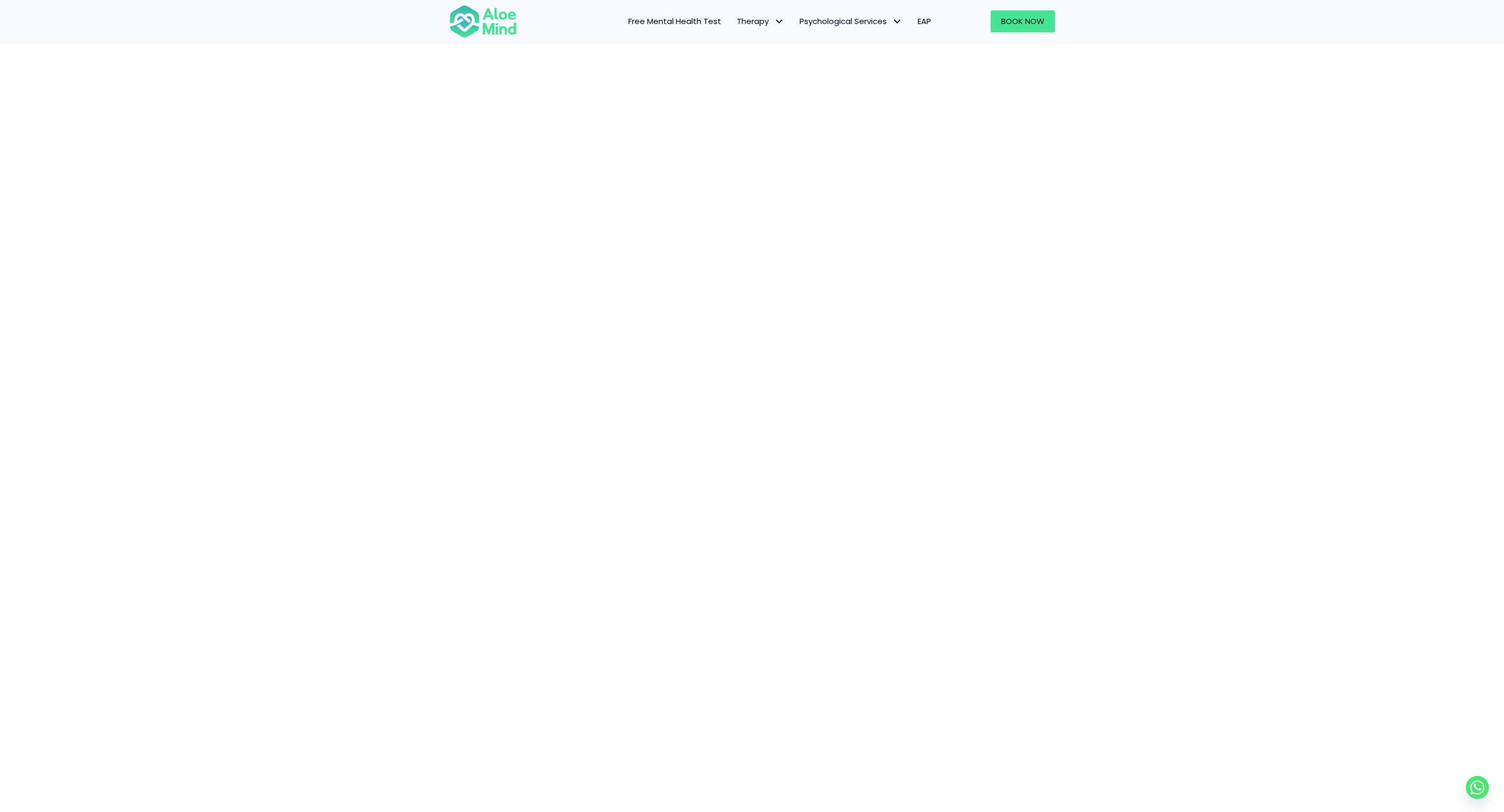
scroll to position [172, 0]
